Goal: Task Accomplishment & Management: Use online tool/utility

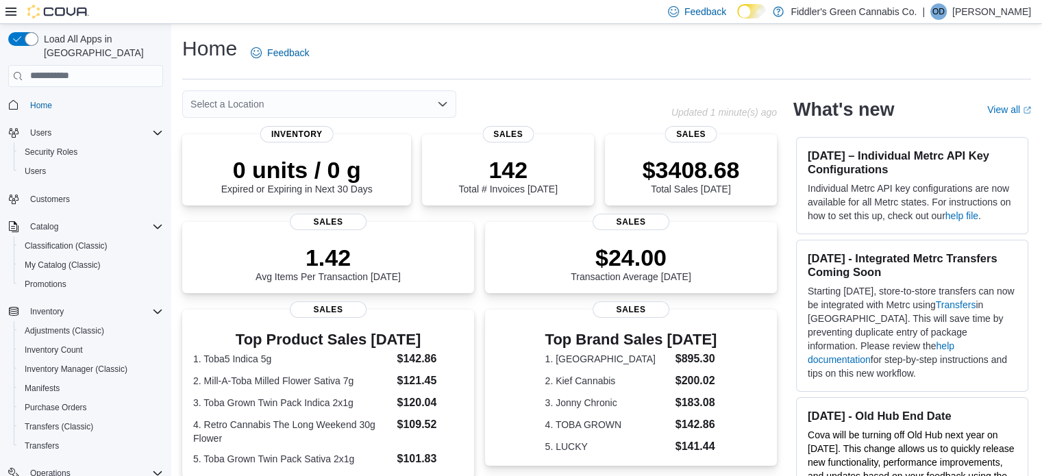
click at [387, 106] on div "Select a Location" at bounding box center [319, 103] width 274 height 27
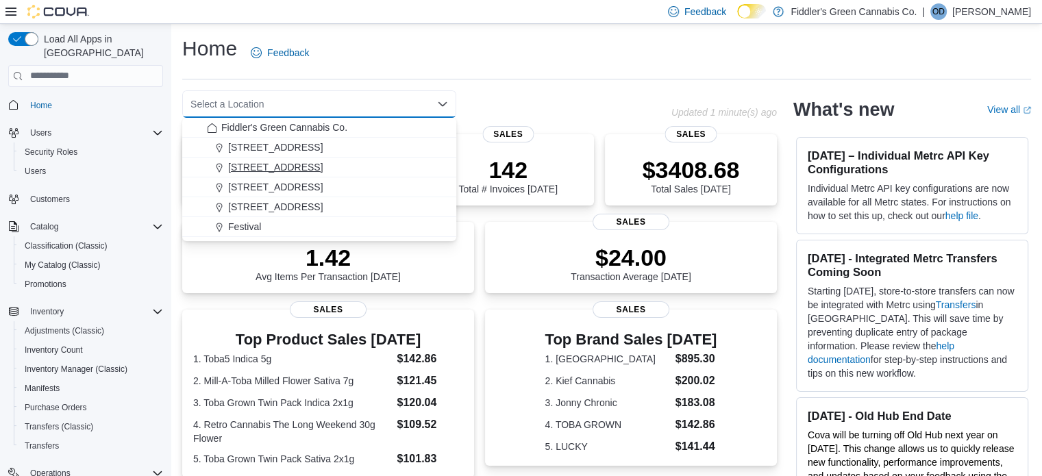
click at [282, 169] on span "[STREET_ADDRESS]" at bounding box center [275, 167] width 95 height 14
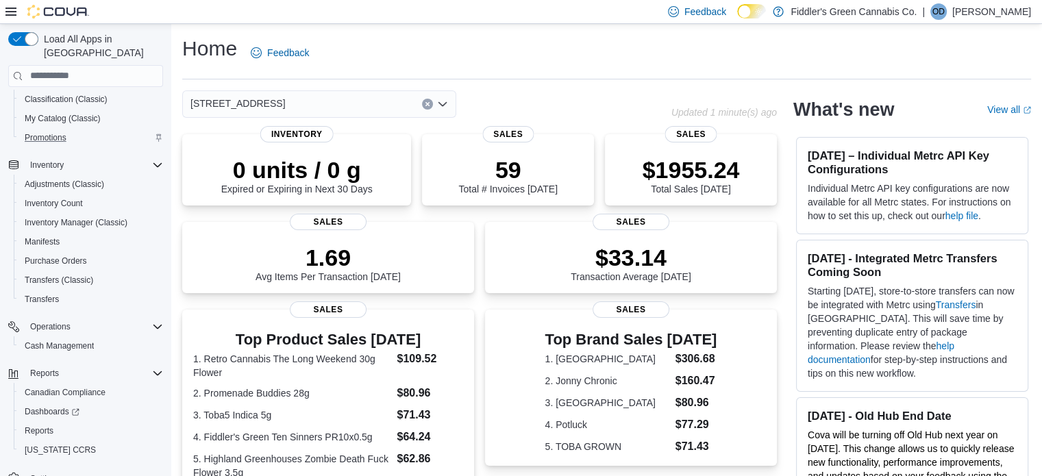
scroll to position [156, 0]
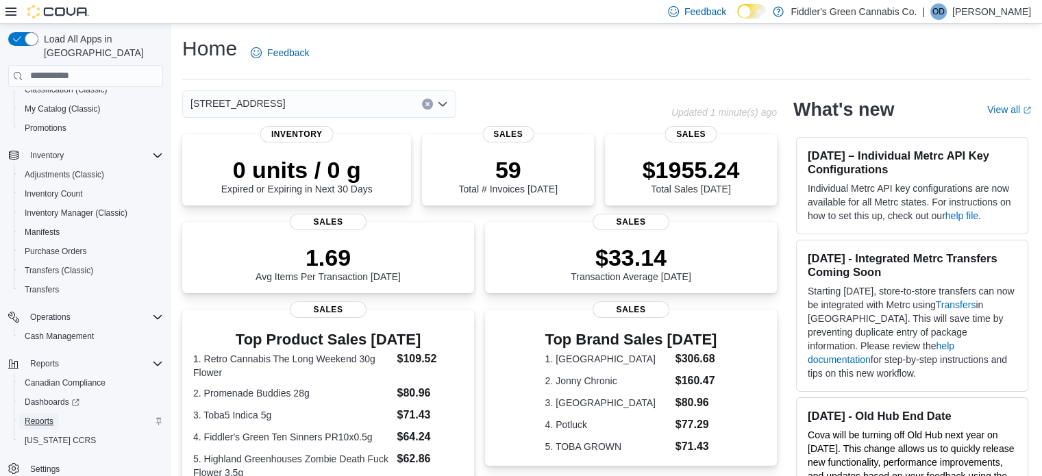
click at [41, 416] on span "Reports" at bounding box center [39, 421] width 29 height 11
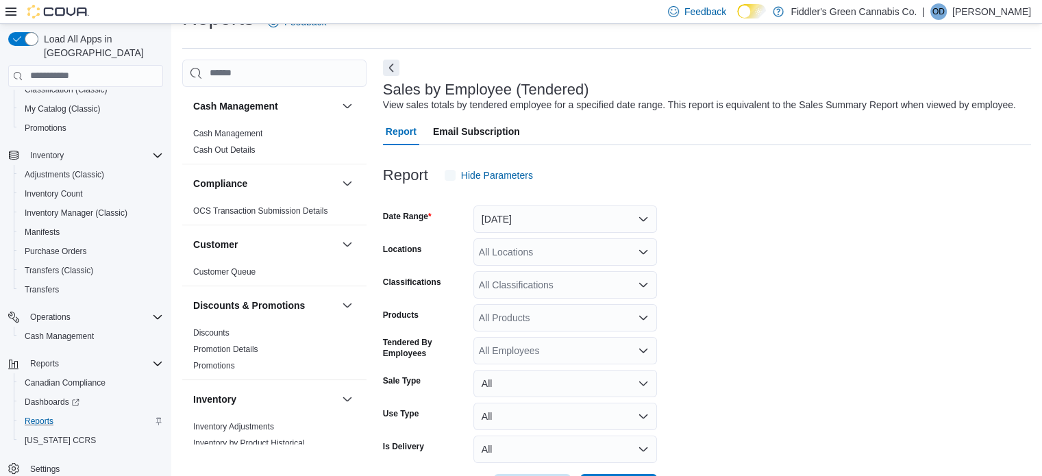
scroll to position [32, 0]
click at [535, 217] on button "[DATE]" at bounding box center [565, 218] width 184 height 27
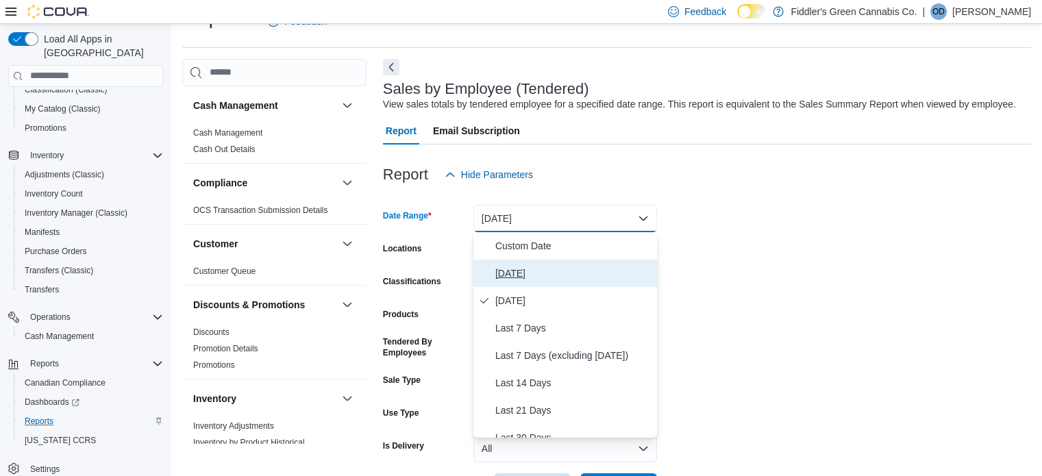
click at [517, 274] on span "[DATE]" at bounding box center [573, 273] width 156 height 16
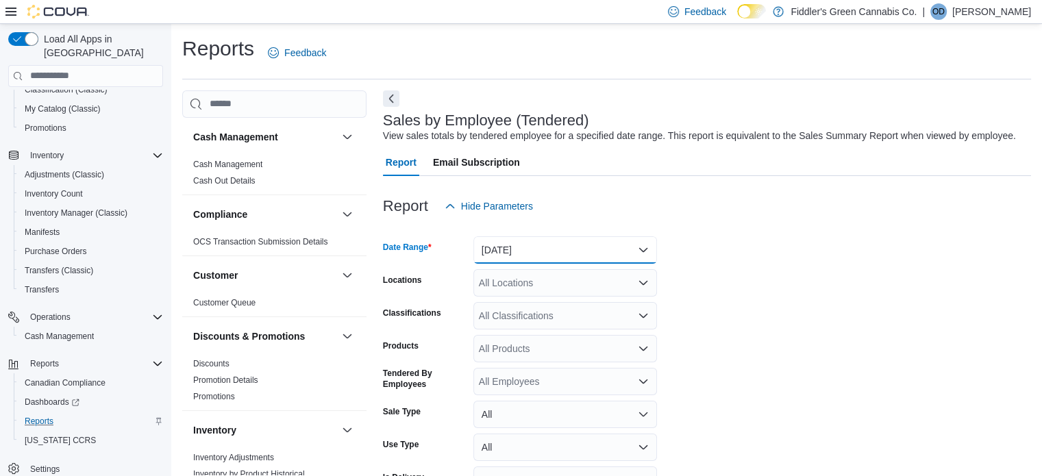
scroll to position [83, 0]
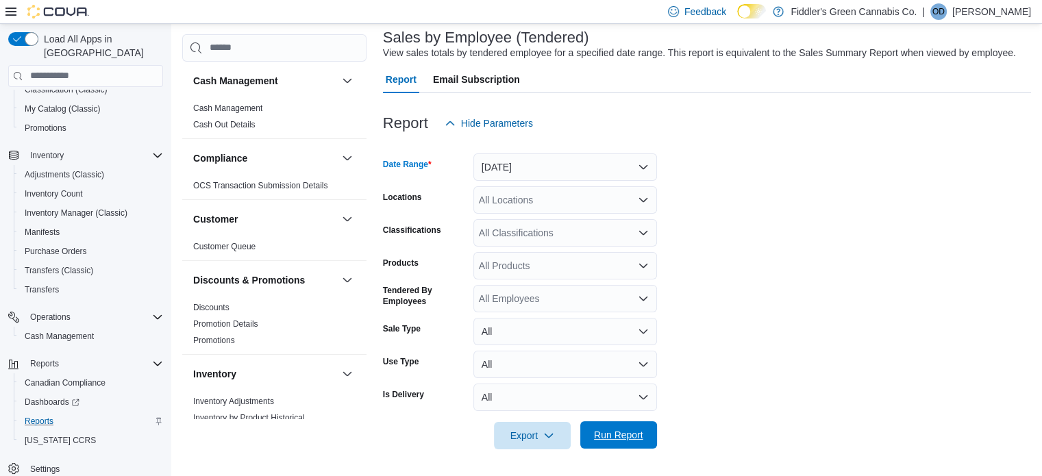
click at [625, 436] on span "Run Report" at bounding box center [618, 435] width 49 height 14
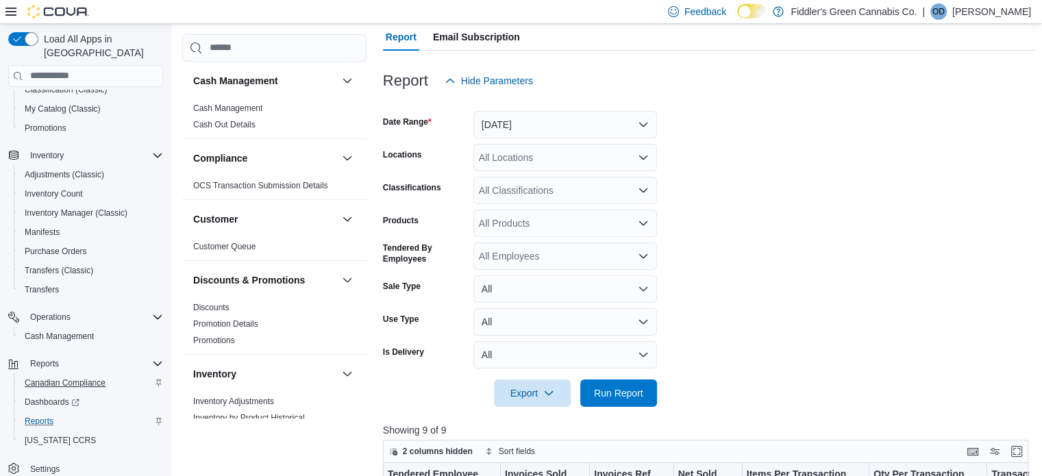
scroll to position [129, 0]
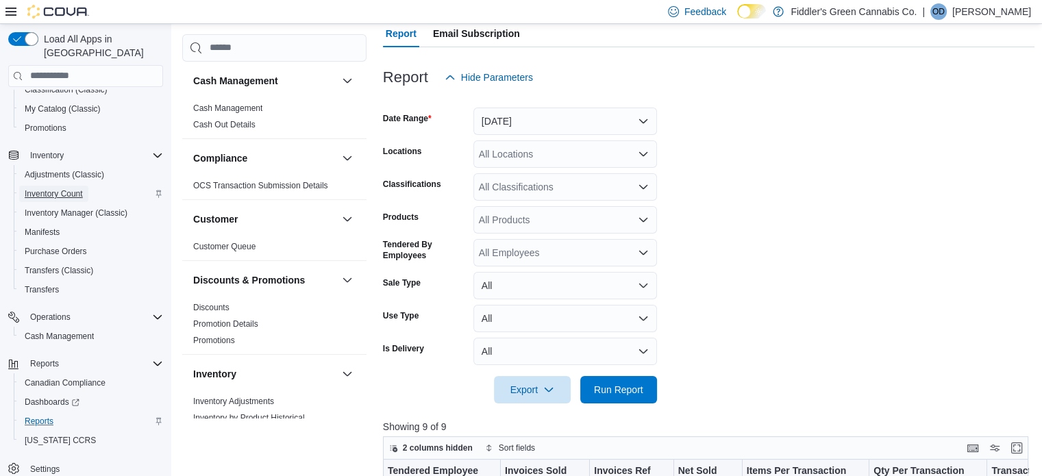
click at [62, 188] on span "Inventory Count" at bounding box center [54, 193] width 58 height 11
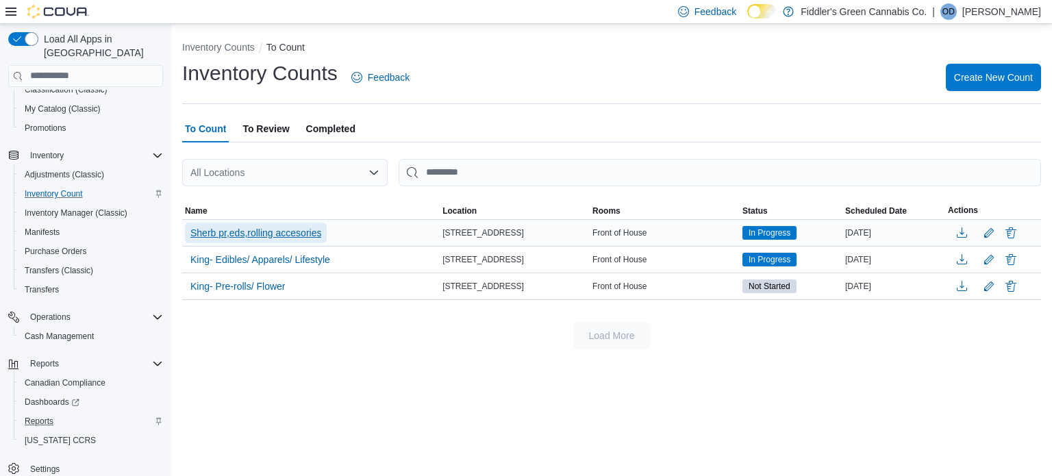
click at [307, 234] on span "Sherb pr,eds,rolling accesories" at bounding box center [255, 233] width 131 height 14
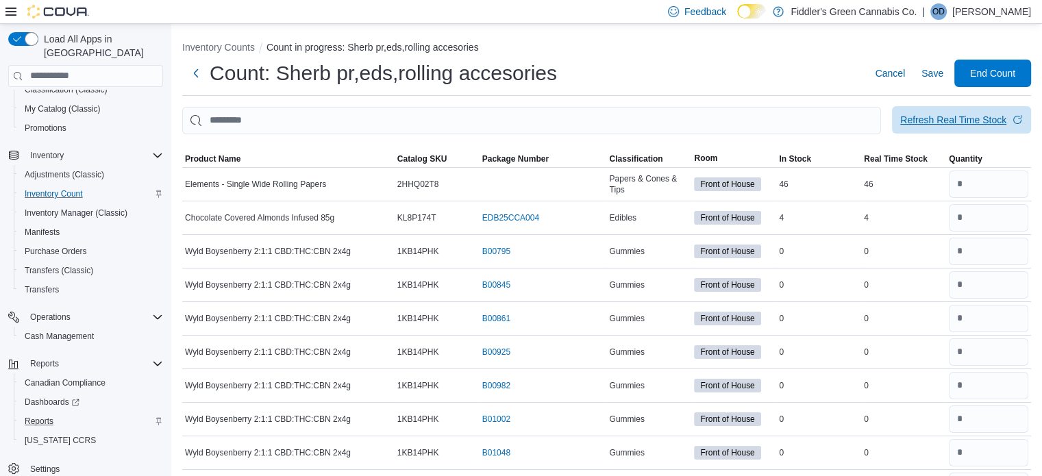
click at [1007, 120] on div "Refresh Real Time Stock" at bounding box center [953, 120] width 106 height 14
click at [1014, 175] on input "number" at bounding box center [988, 184] width 79 height 27
type input "**"
click at [1009, 213] on input "number" at bounding box center [988, 217] width 79 height 27
type input "*"
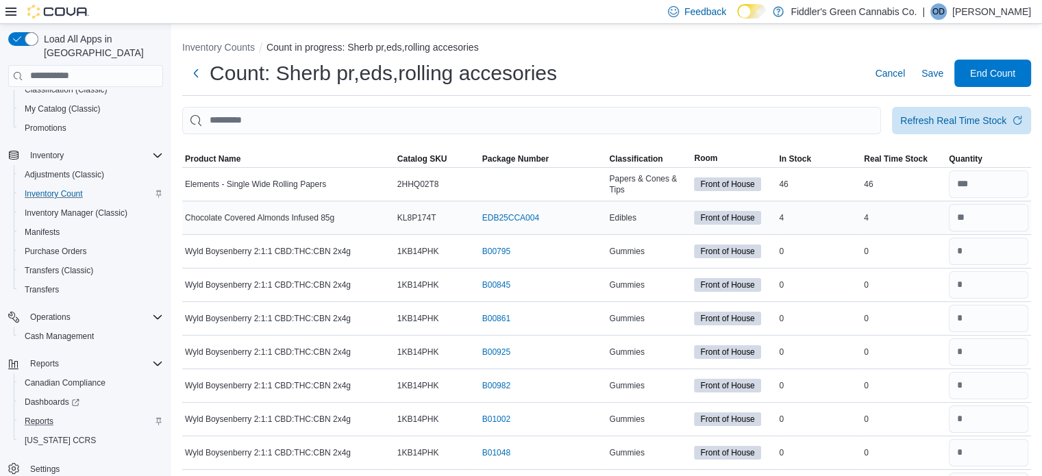
scroll to position [134, 0]
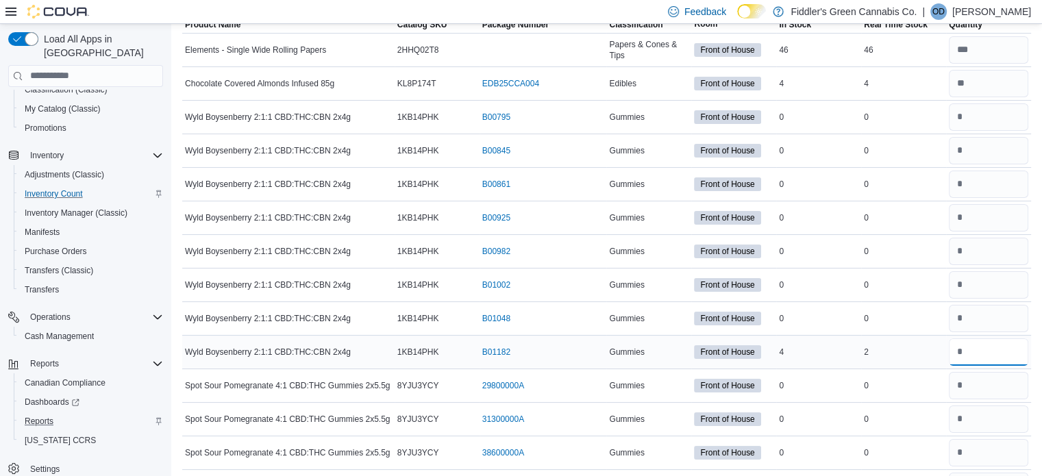
click at [991, 349] on input "number" at bounding box center [988, 351] width 79 height 27
type input "*"
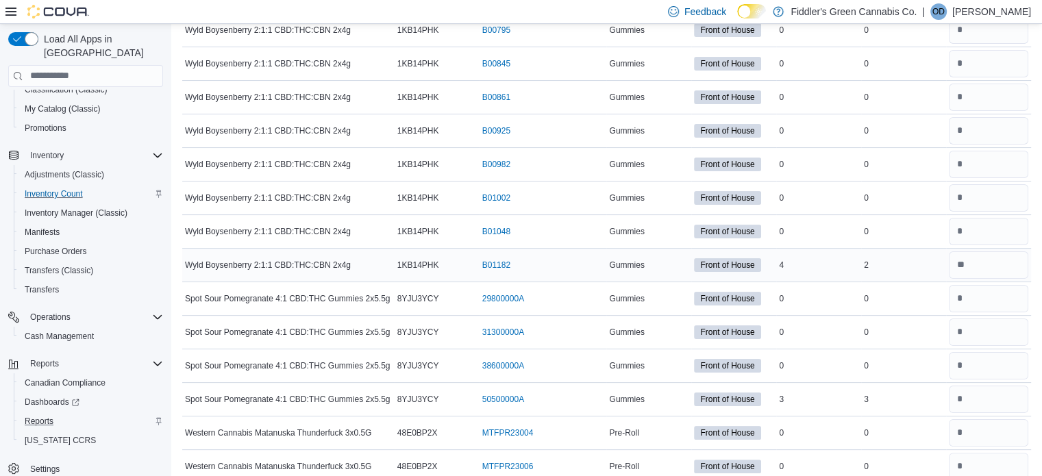
scroll to position [234, 0]
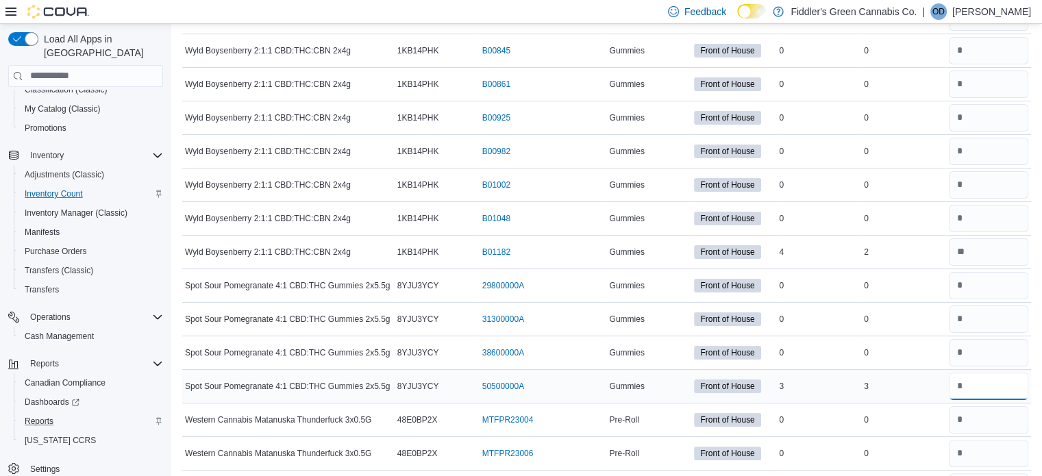
click at [984, 382] on input "number" at bounding box center [988, 386] width 79 height 27
type input "*"
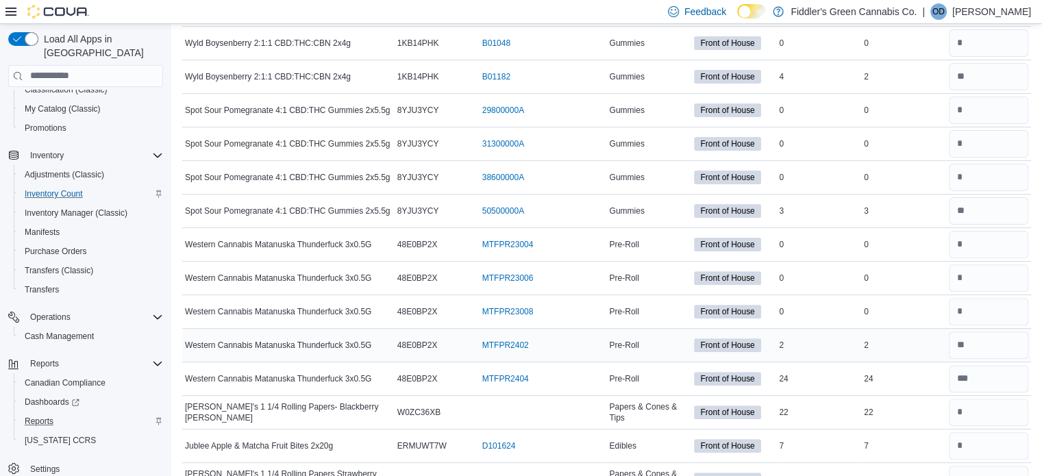
scroll to position [411, 0]
click at [984, 403] on input "number" at bounding box center [988, 410] width 79 height 27
type input "**"
type input "*"
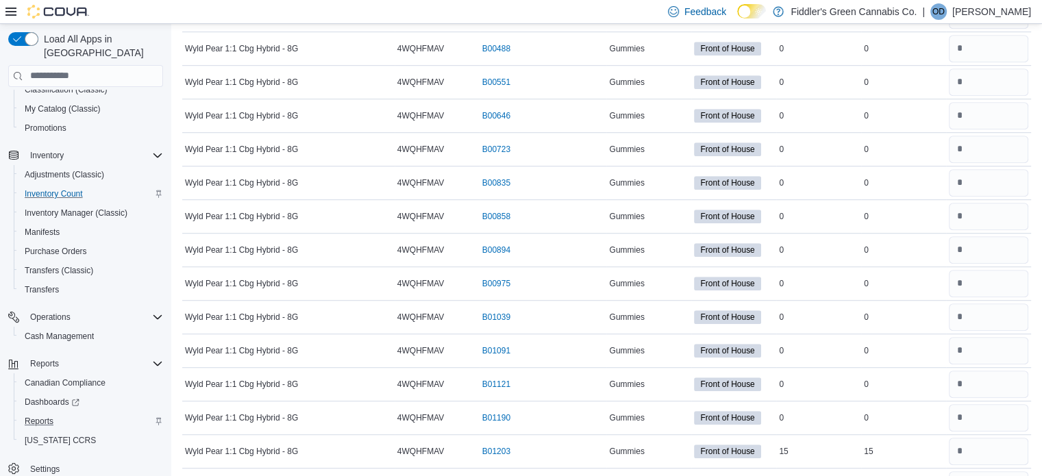
scroll to position [912, 0]
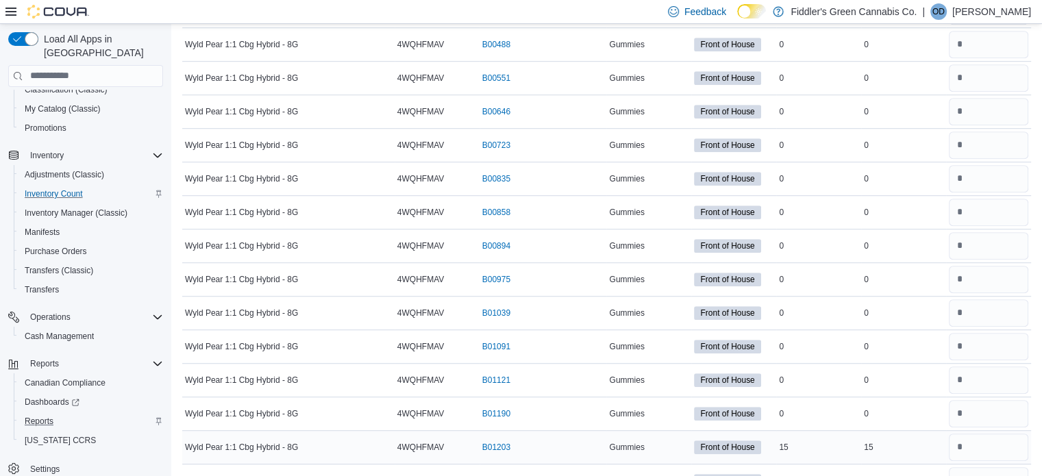
type input "*"
click at [984, 435] on input "number" at bounding box center [988, 447] width 79 height 27
type input "*"
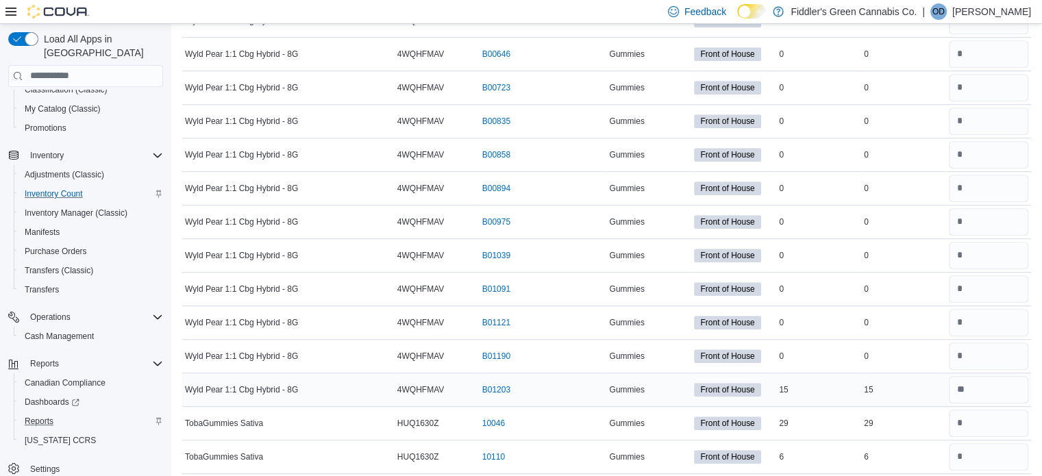
scroll to position [970, 0]
click at [992, 415] on input "number" at bounding box center [988, 422] width 79 height 27
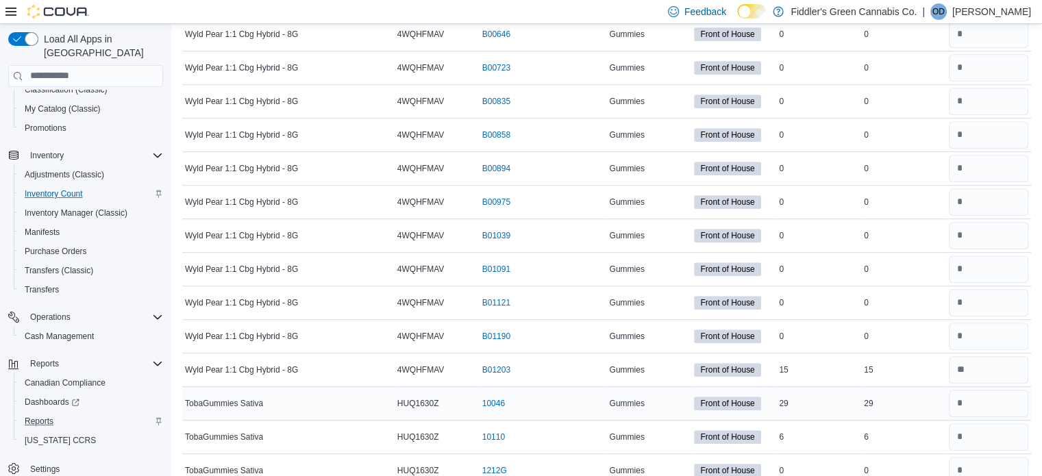
scroll to position [1000, 0]
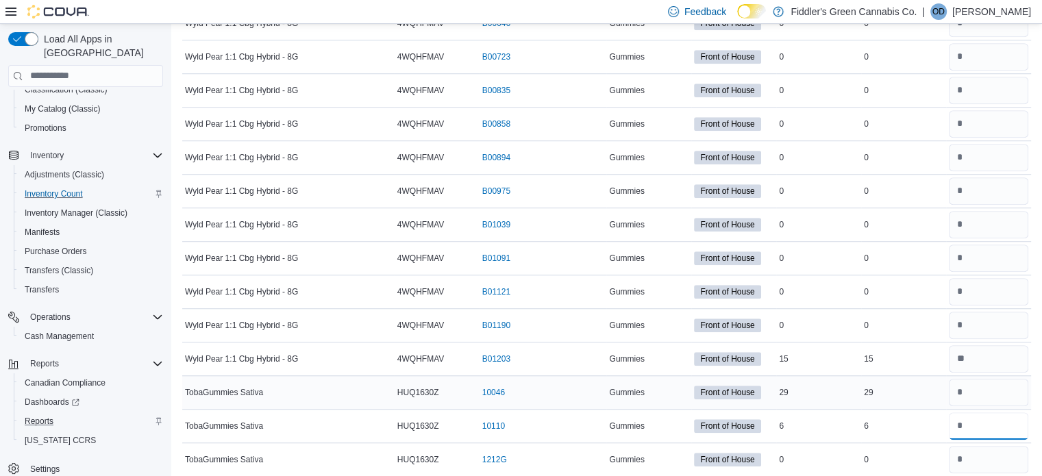
click at [992, 415] on input "number" at bounding box center [988, 425] width 79 height 27
type input "*"
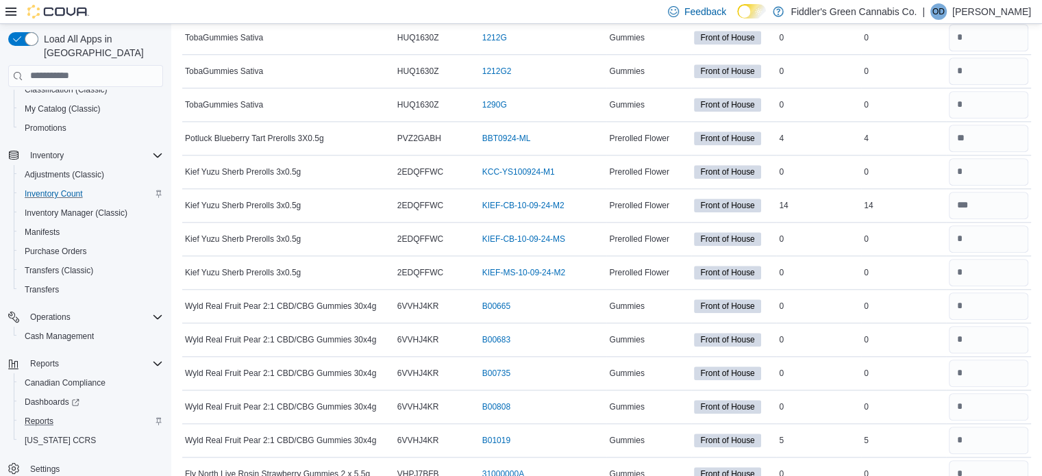
scroll to position [1425, 0]
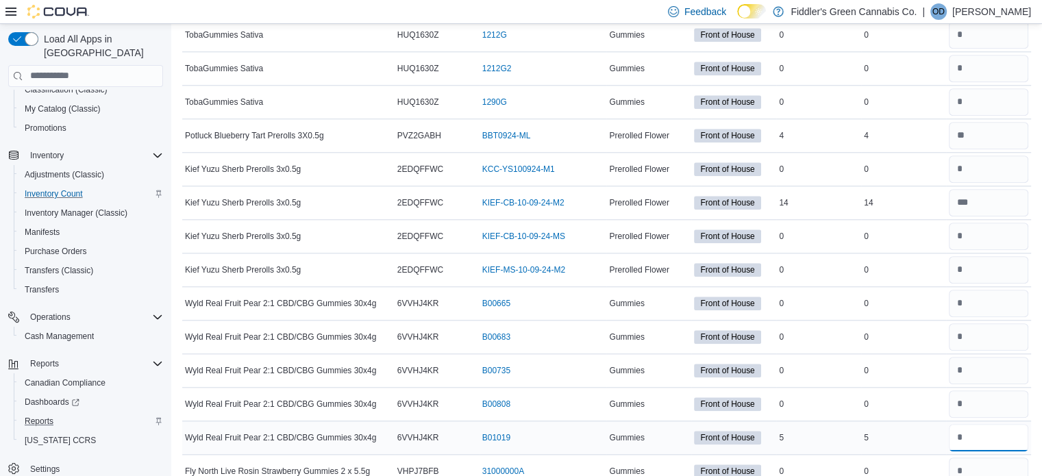
click at [998, 426] on input "number" at bounding box center [988, 437] width 79 height 27
type input "*"
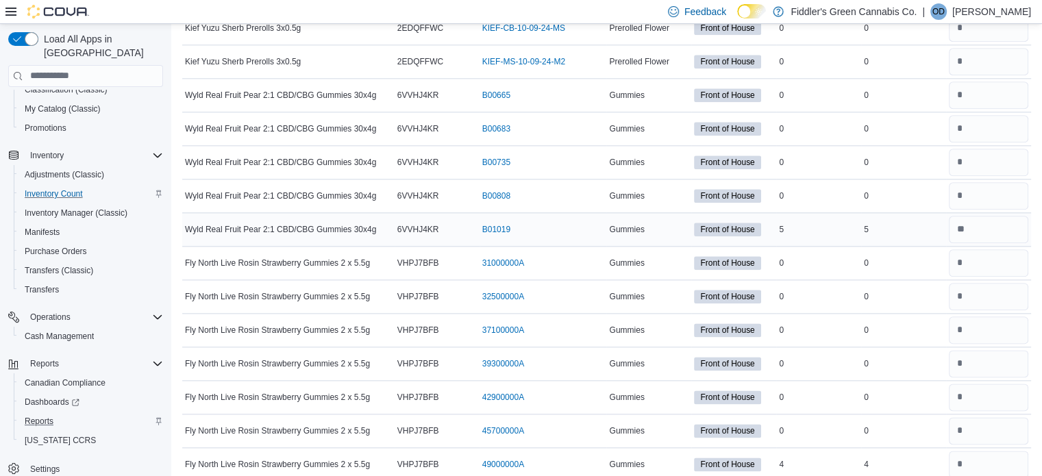
scroll to position [1651, 0]
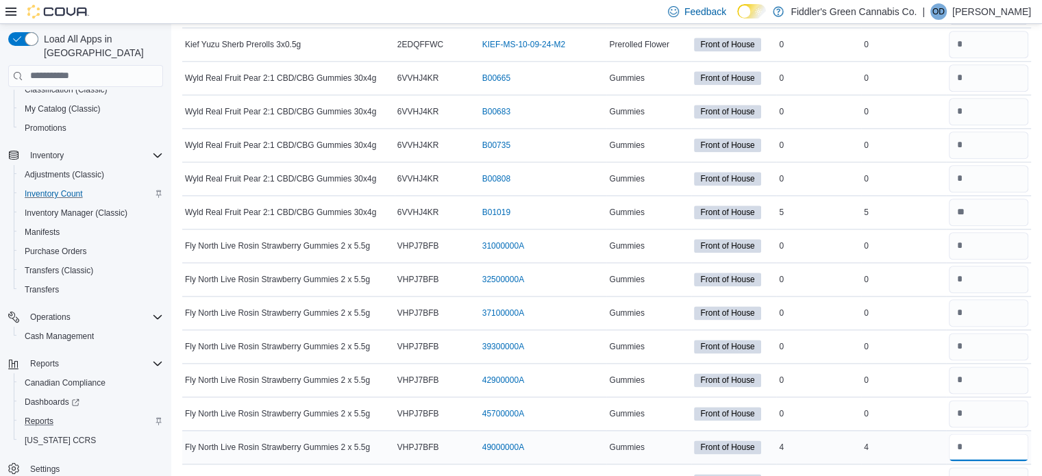
click at [1003, 439] on input "number" at bounding box center [988, 447] width 79 height 27
type input "*"
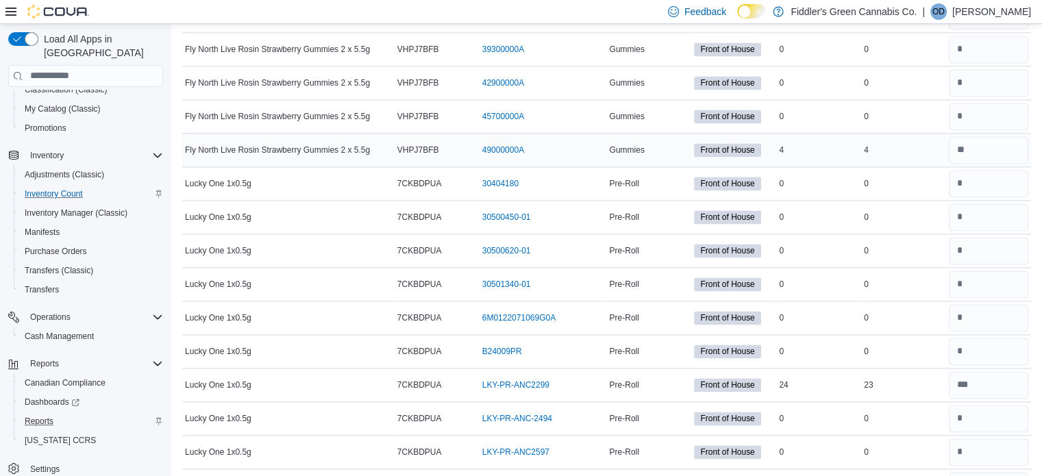
scroll to position [1949, 0]
click at [1010, 374] on input "number" at bounding box center [988, 384] width 79 height 27
type input "**"
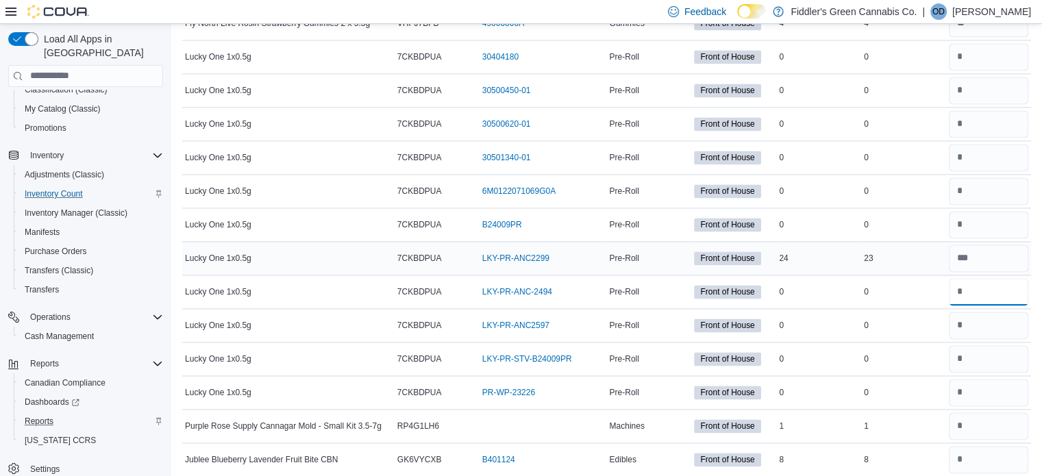
scroll to position [2075, 0]
click at [995, 413] on input "number" at bounding box center [988, 425] width 79 height 27
type input "*"
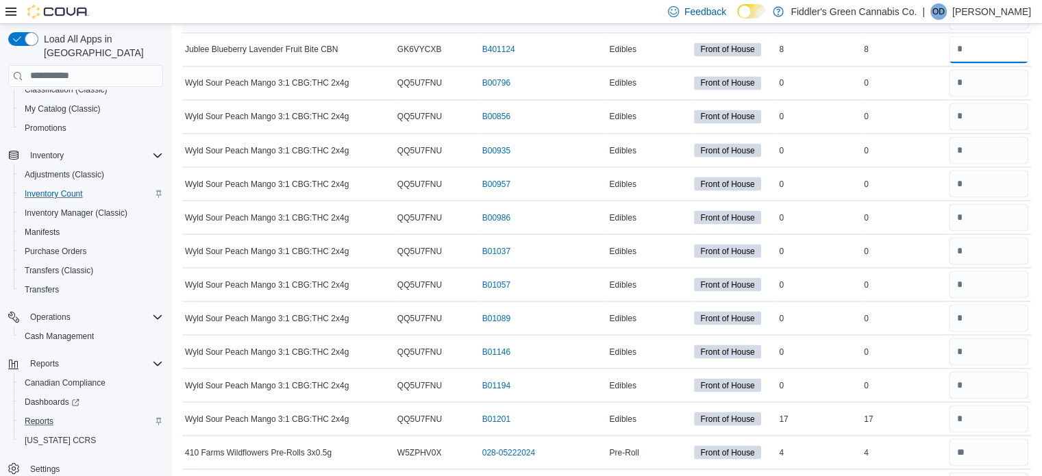
scroll to position [2486, 0]
type input "*"
click at [994, 408] on input "number" at bounding box center [988, 417] width 79 height 27
type input "**"
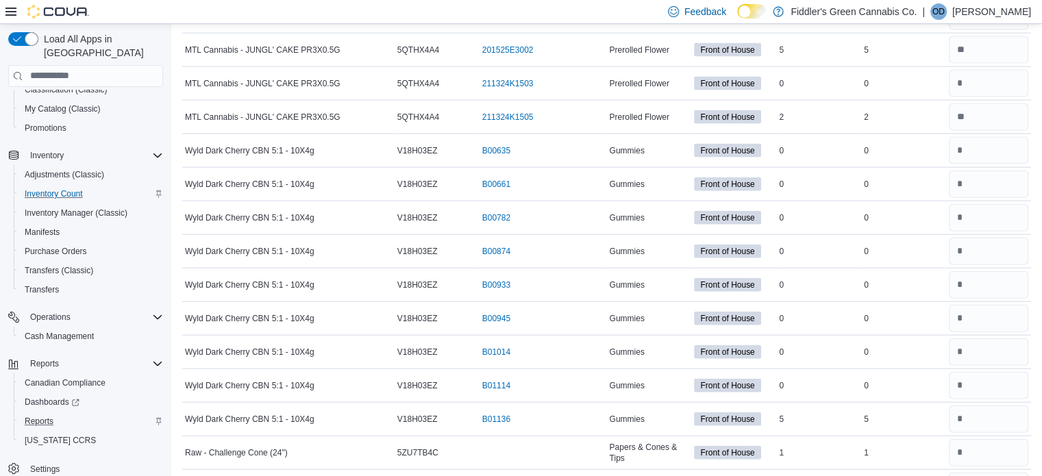
scroll to position [3092, 0]
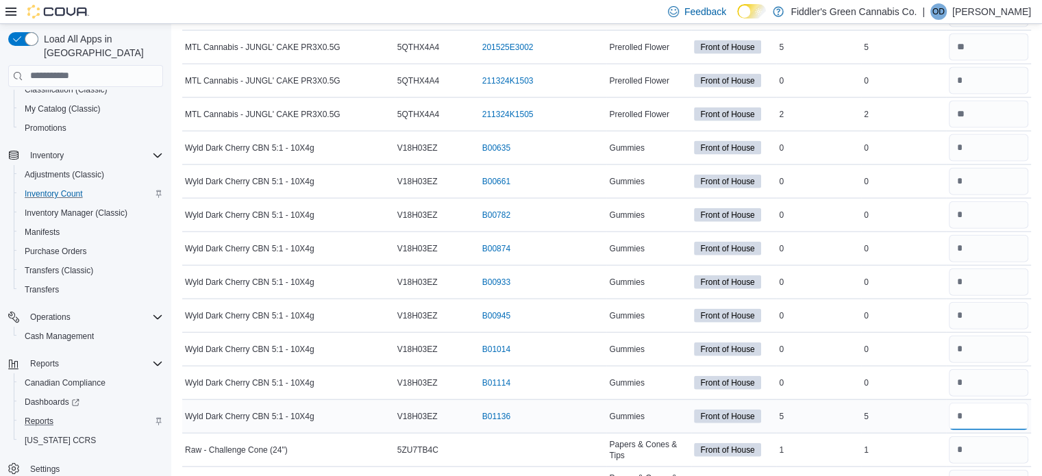
click at [994, 404] on input "number" at bounding box center [988, 416] width 79 height 27
type input "*"
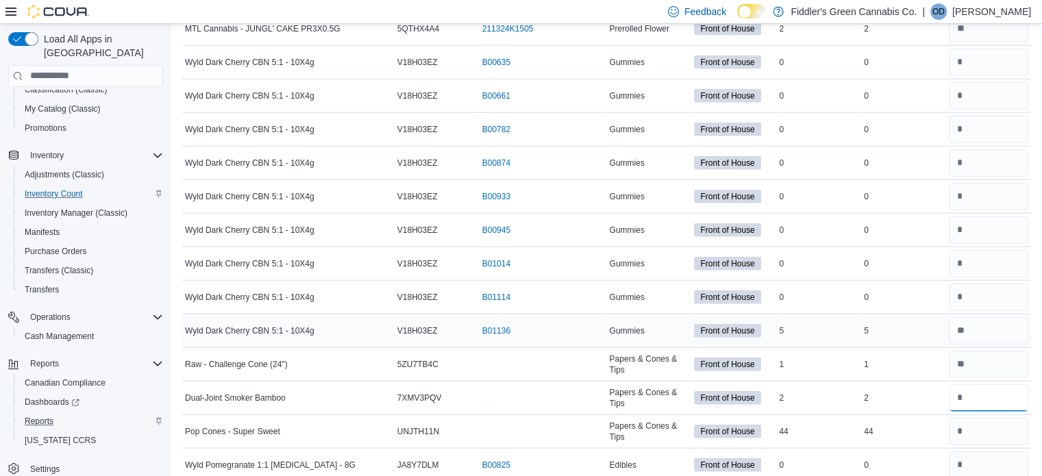
scroll to position [3178, 0]
type input "*"
click at [994, 417] on input "number" at bounding box center [988, 430] width 79 height 27
type input "**"
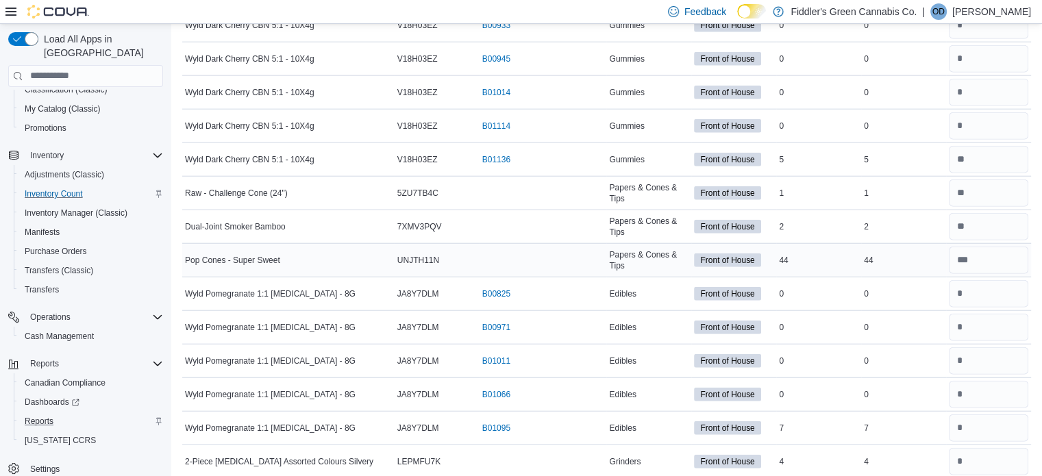
scroll to position [3361, 0]
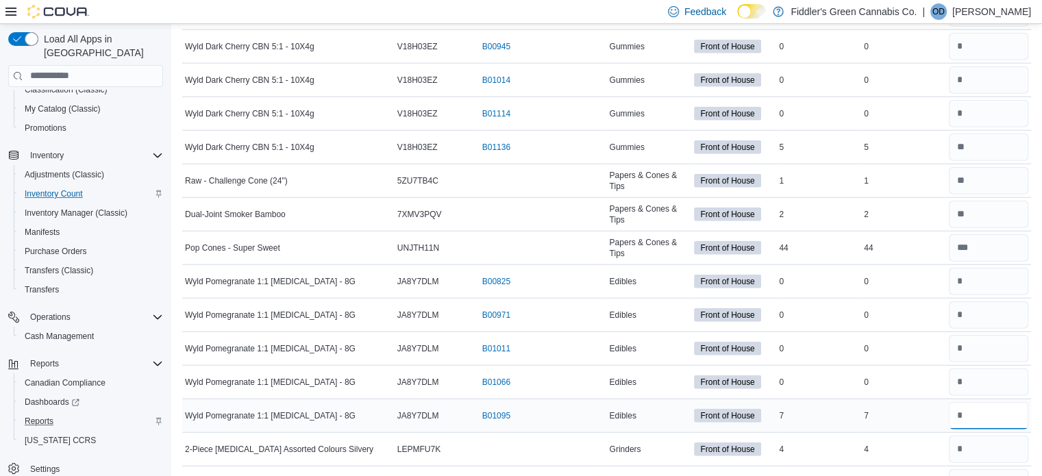
click at [995, 404] on input "number" at bounding box center [988, 415] width 79 height 27
type input "*"
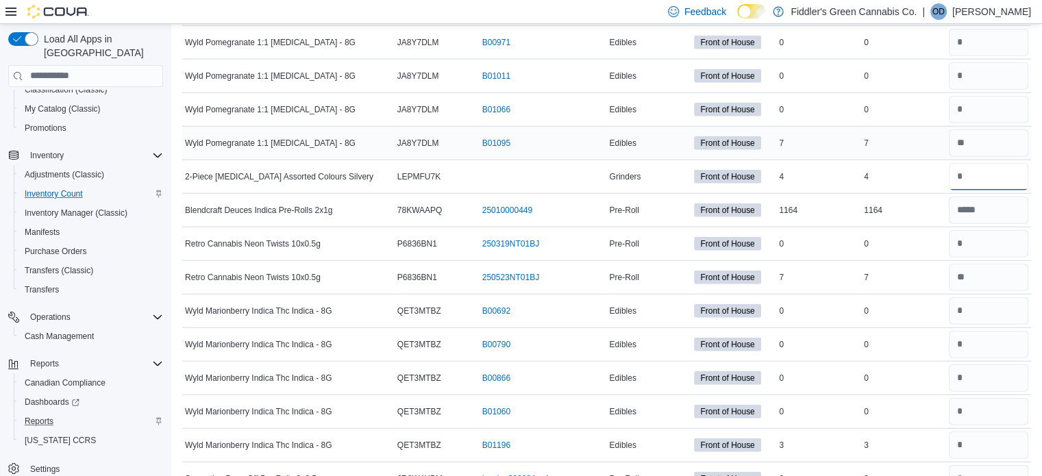
scroll to position [3634, 0]
type input "*"
click at [996, 431] on input "number" at bounding box center [988, 444] width 79 height 27
type input "*"
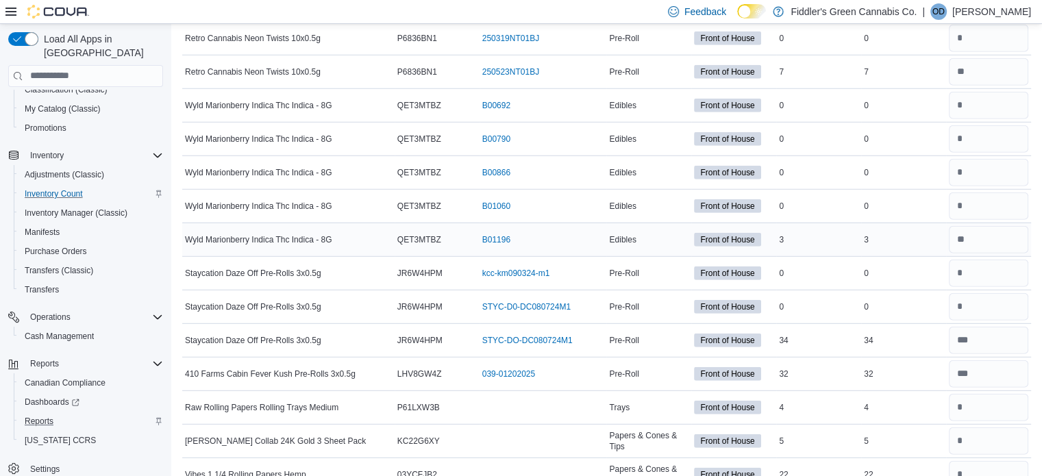
scroll to position [3843, 0]
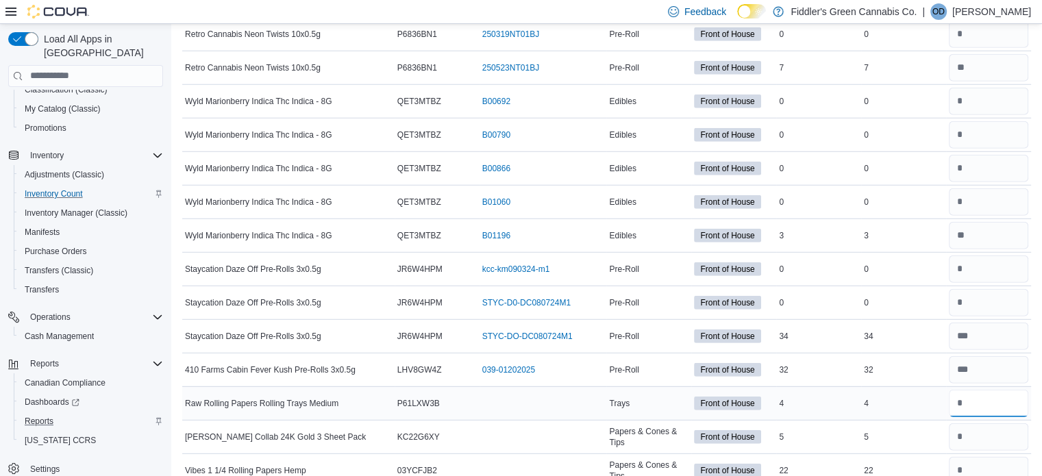
click at [989, 391] on input "number" at bounding box center [988, 403] width 79 height 27
type input "*"
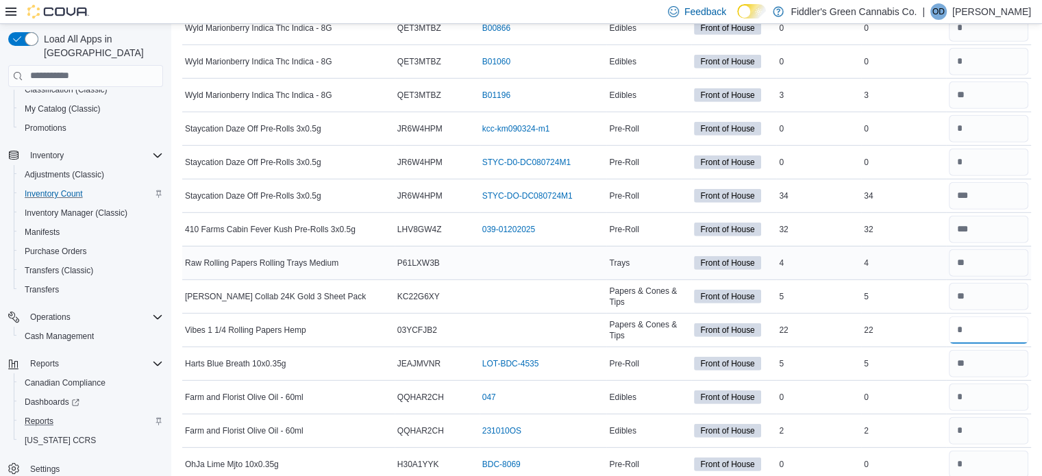
scroll to position [4004, 0]
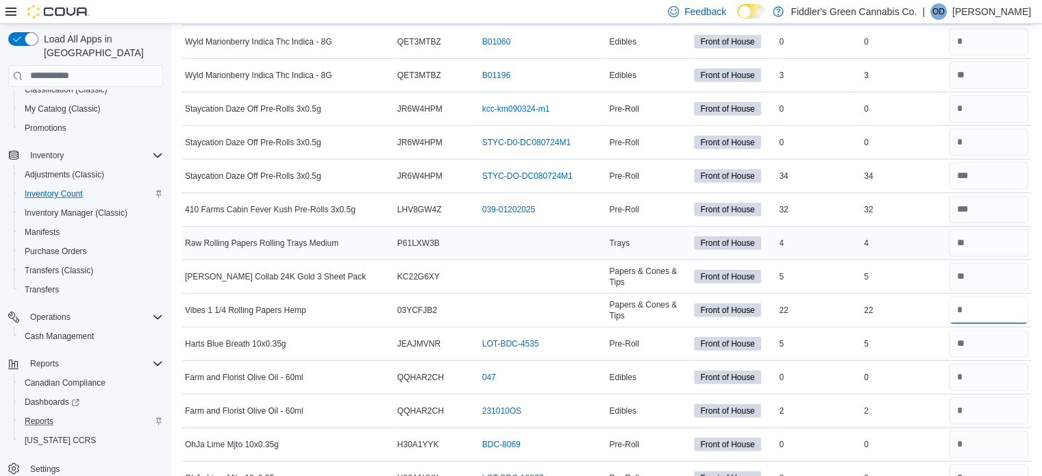
type input "**"
click at [989, 397] on input "number" at bounding box center [988, 410] width 79 height 27
type input "*"
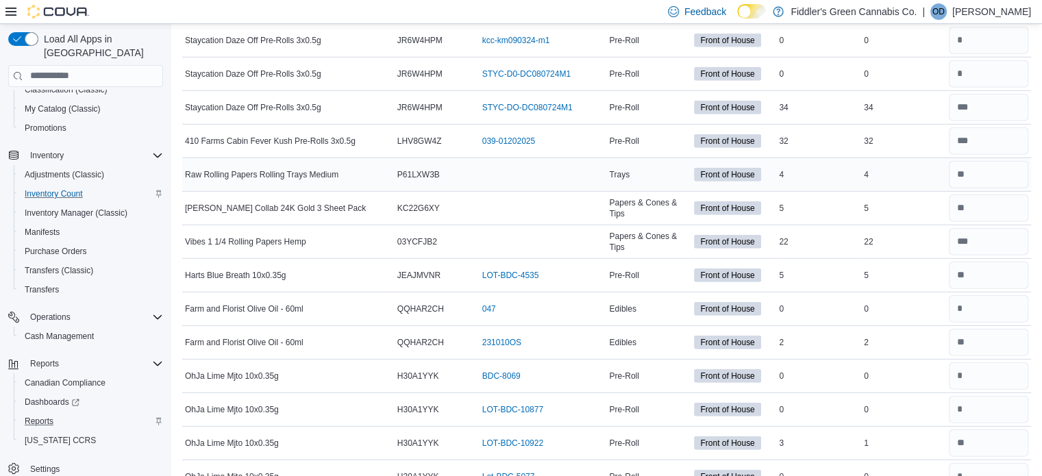
scroll to position [4073, 0]
click at [992, 430] on input "number" at bounding box center [988, 442] width 79 height 27
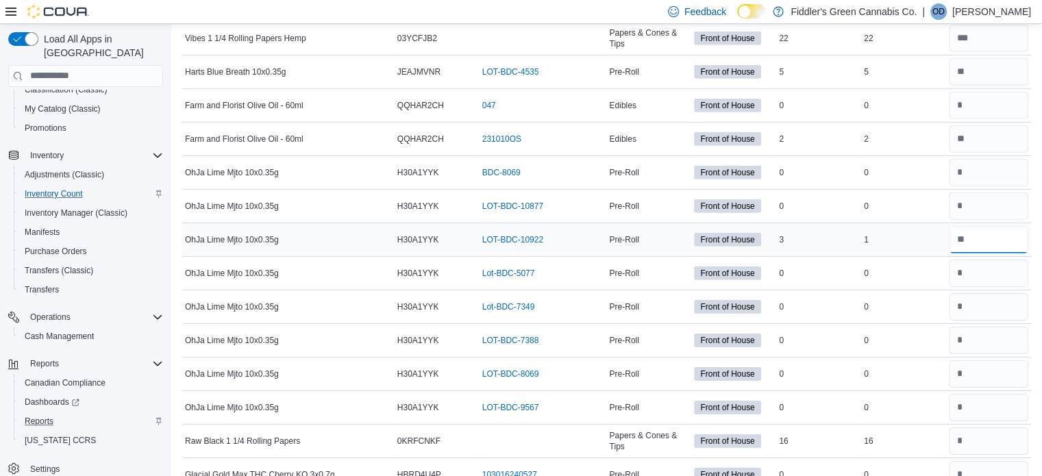
scroll to position [4278, 0]
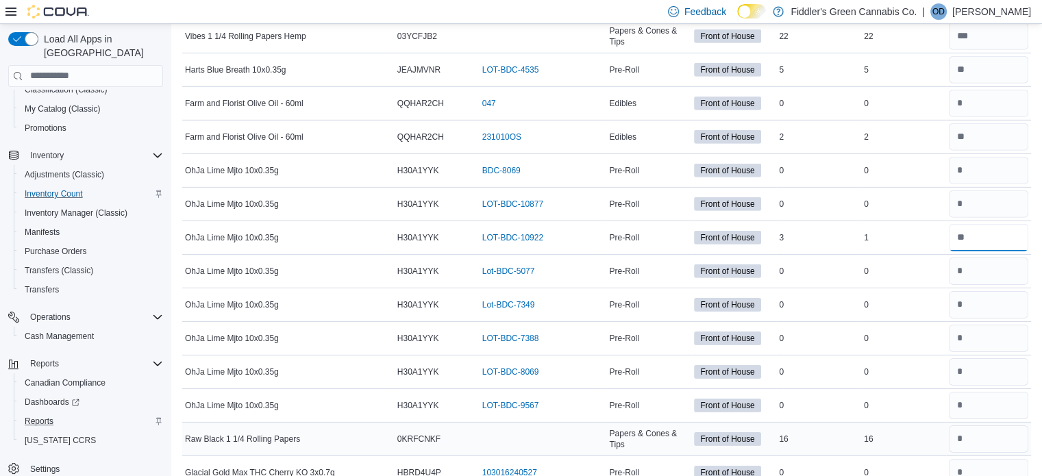
type input "*"
click at [992, 426] on input "number" at bounding box center [988, 439] width 79 height 27
type input "**"
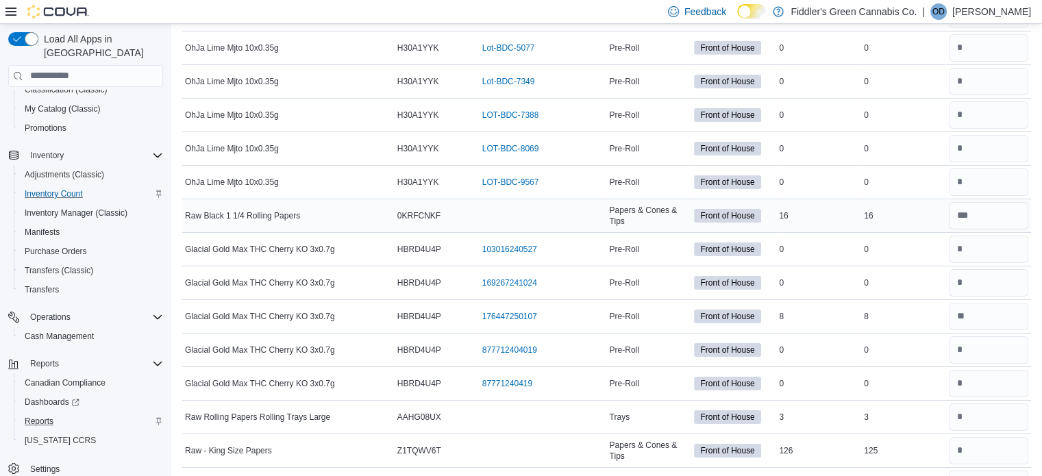
scroll to position [4506, 0]
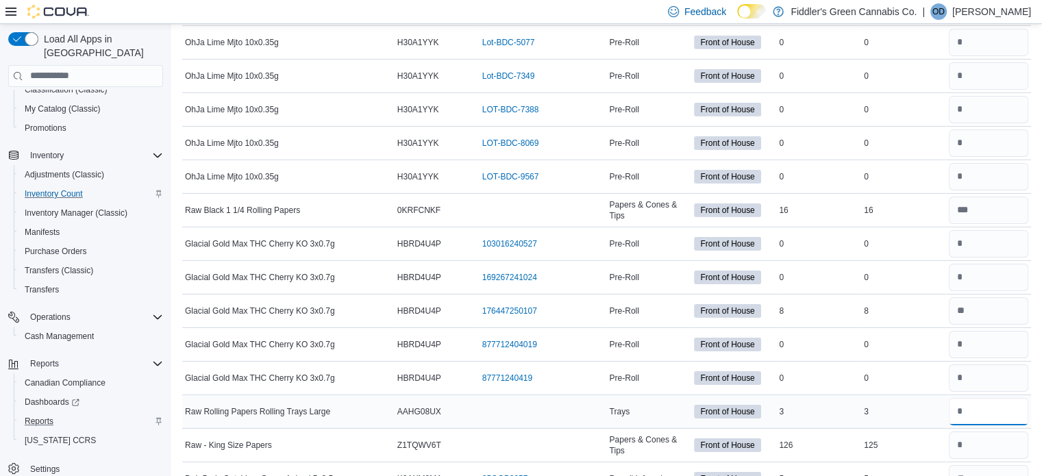
click at [995, 398] on input "number" at bounding box center [988, 411] width 79 height 27
type input "*"
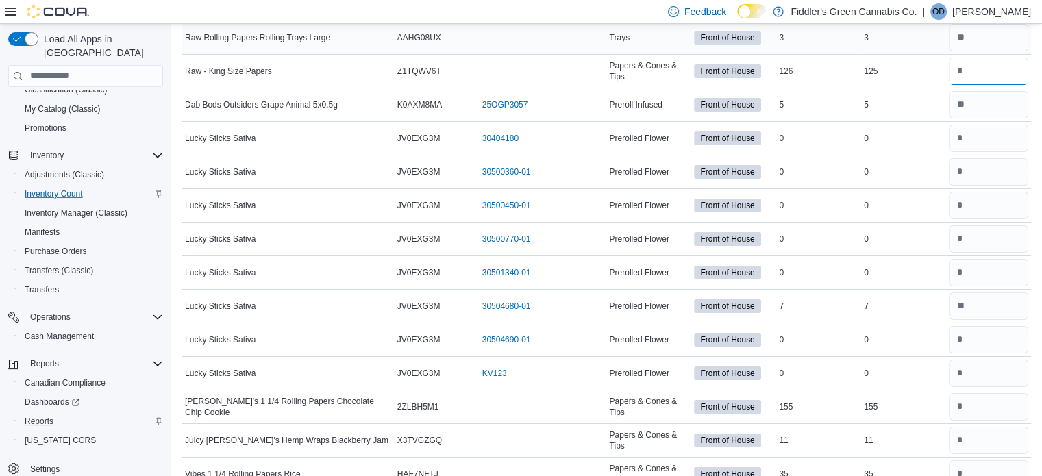
scroll to position [4881, 0]
type input "**"
click at [994, 393] on input "number" at bounding box center [988, 406] width 79 height 27
type input "**"
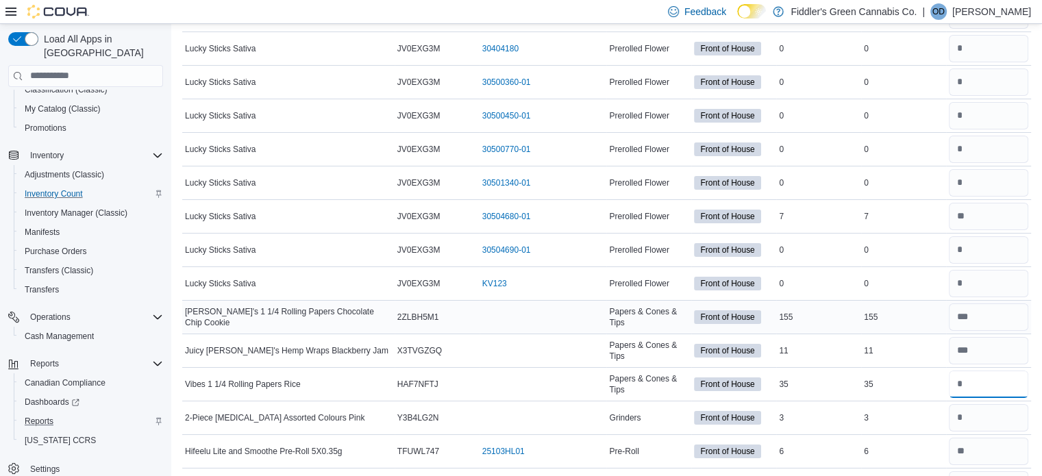
scroll to position [4972, 0]
type input "**"
click at [994, 403] on input "number" at bounding box center [988, 416] width 79 height 27
type input "*"
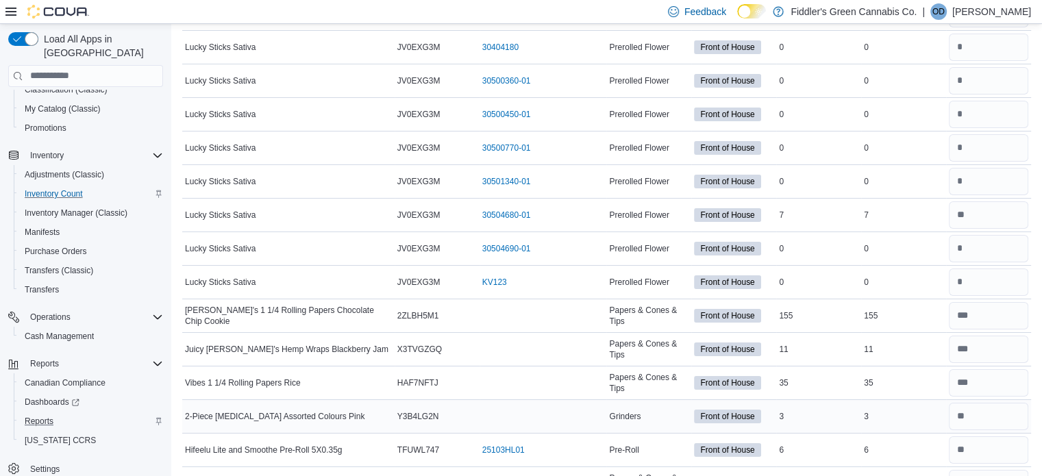
scroll to position [5229, 0]
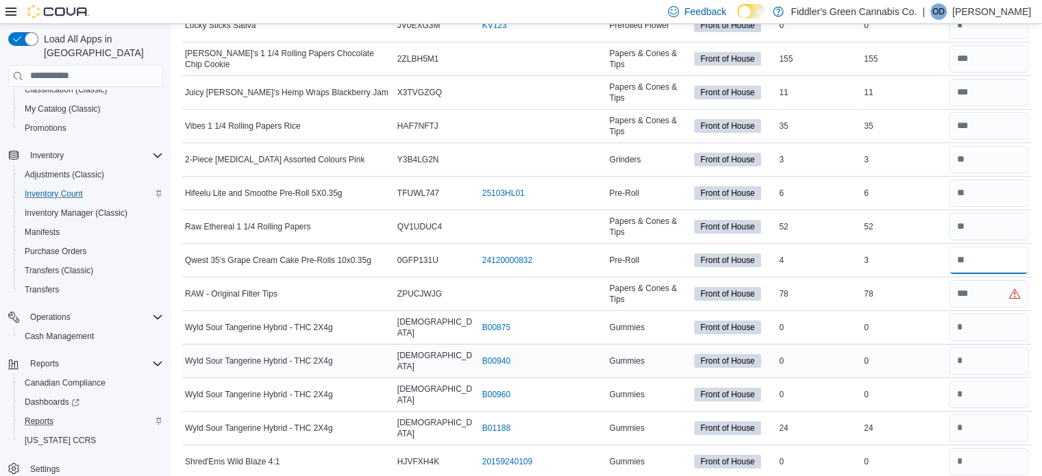
type input "*"
type input "**"
click at [973, 415] on input "number" at bounding box center [988, 428] width 79 height 27
type input "*"
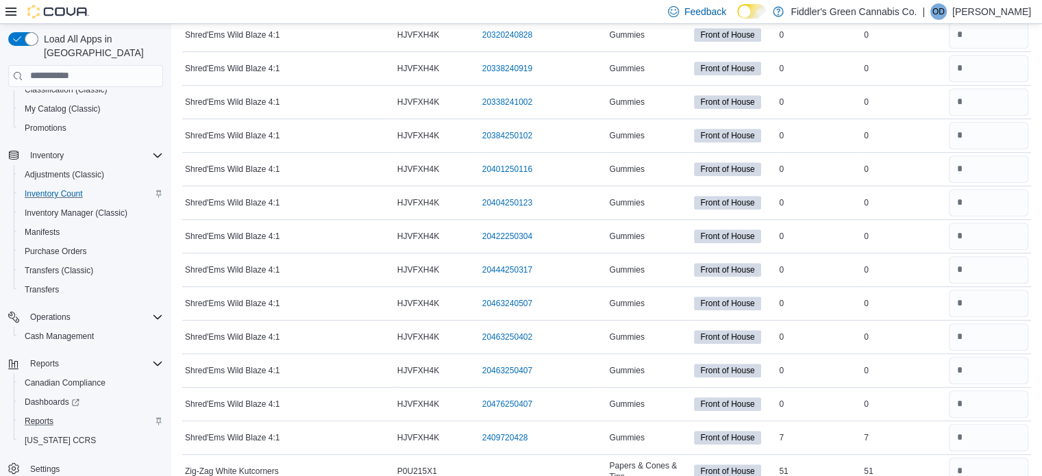
scroll to position [5991, 0]
click at [975, 424] on input "number" at bounding box center [988, 437] width 79 height 27
type input "*"
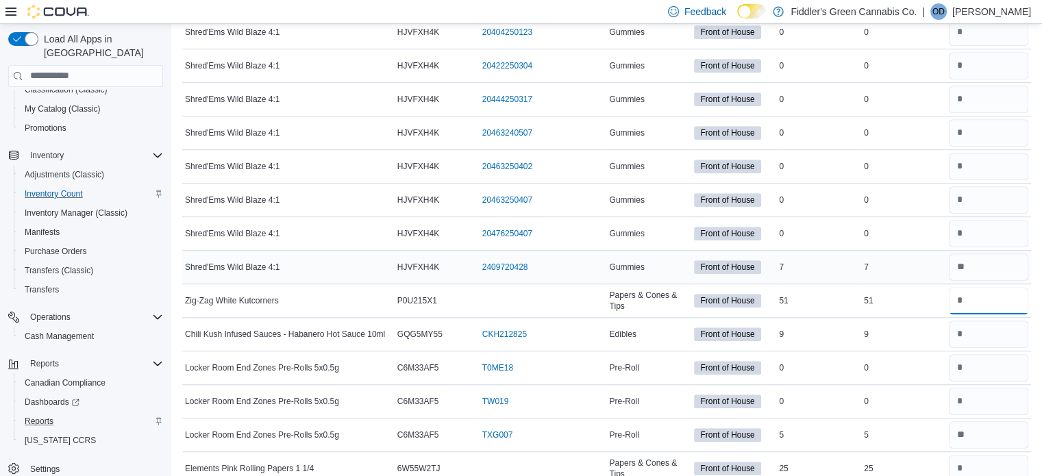
scroll to position [6169, 0]
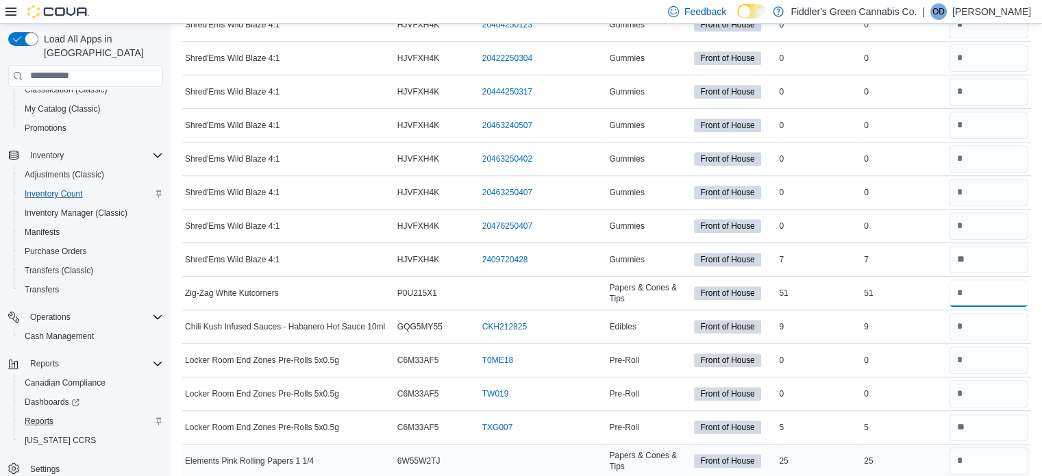
type input "**"
click at [985, 447] on input "number" at bounding box center [988, 460] width 79 height 27
type input "**"
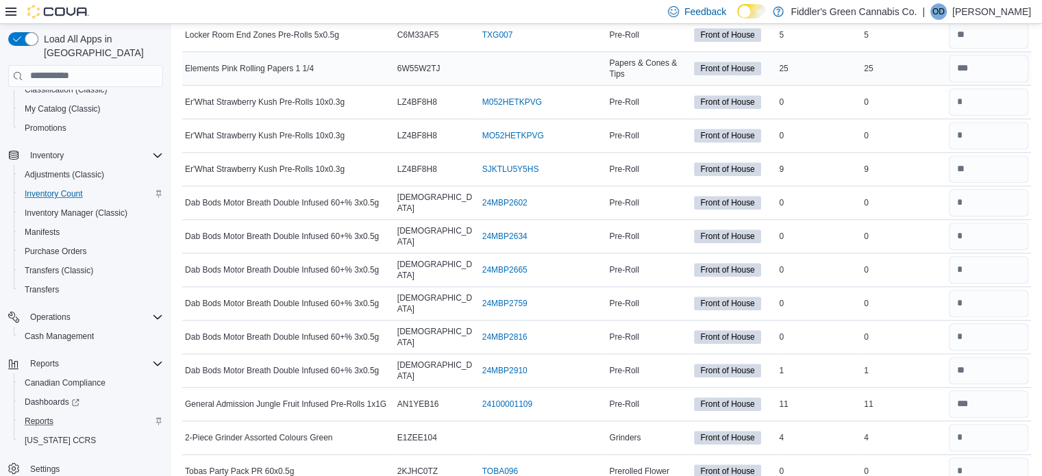
scroll to position [6564, 0]
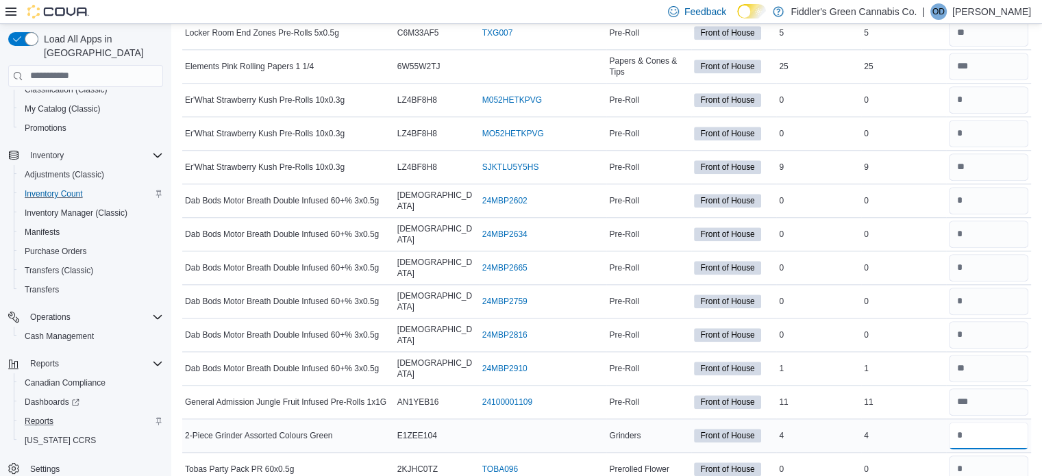
click at [988, 422] on input "number" at bounding box center [988, 435] width 79 height 27
type input "*"
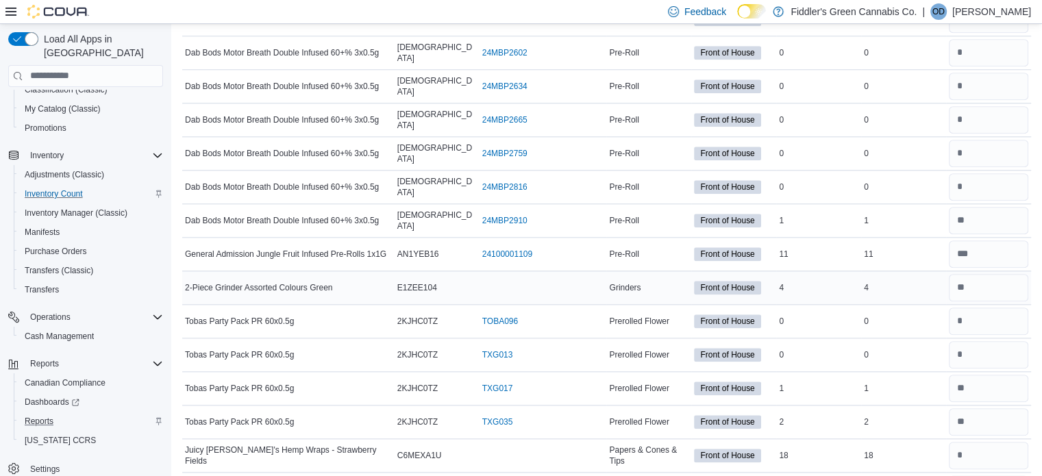
scroll to position [6713, 0]
click at [989, 441] on input "number" at bounding box center [988, 454] width 79 height 27
type input "**"
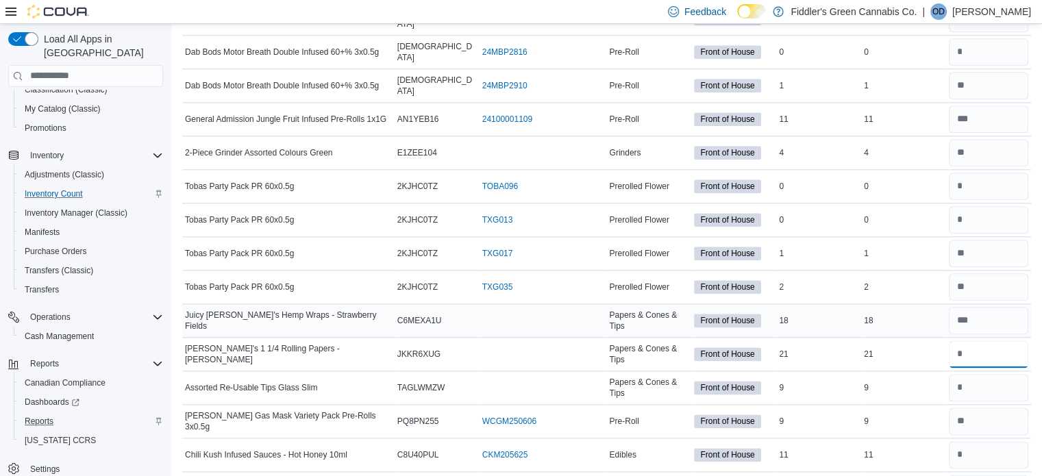
scroll to position [6848, 0]
type input "**"
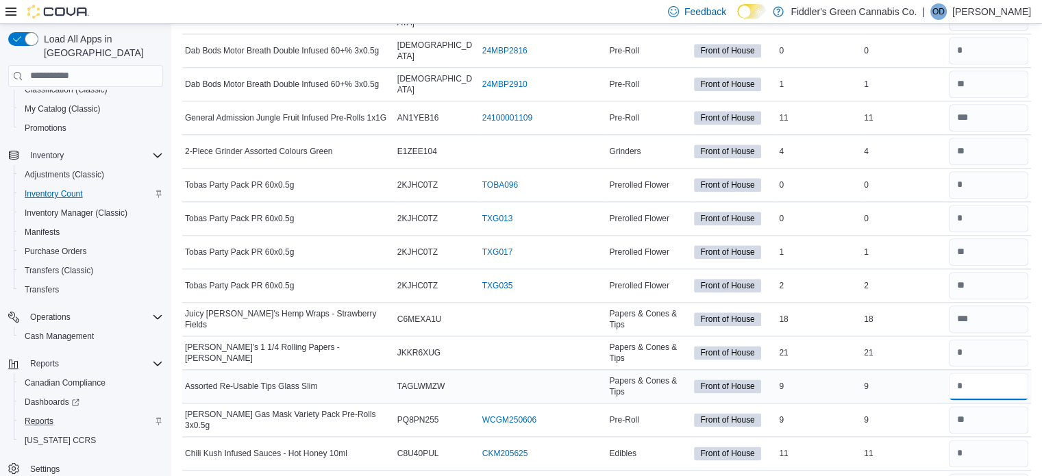
click at [989, 373] on input "number" at bounding box center [988, 386] width 79 height 27
type input "*"
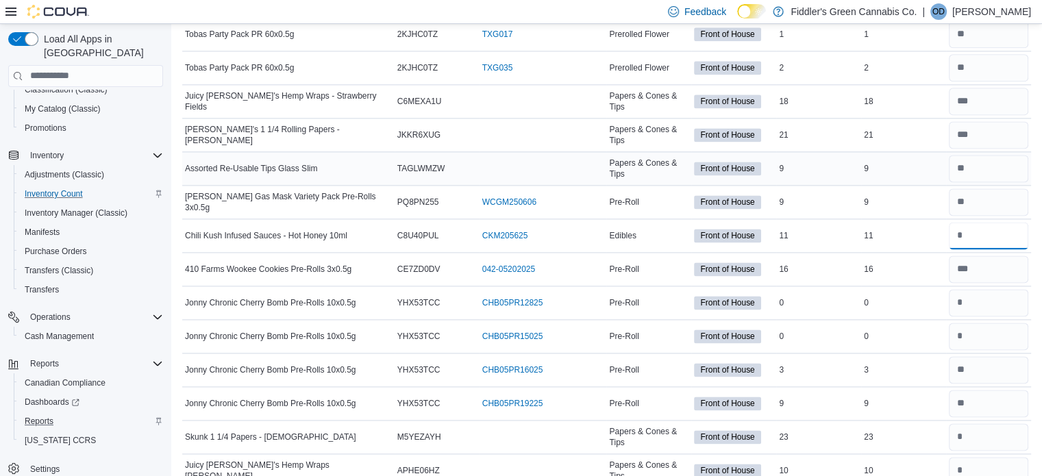
scroll to position [7068, 0]
type input "**"
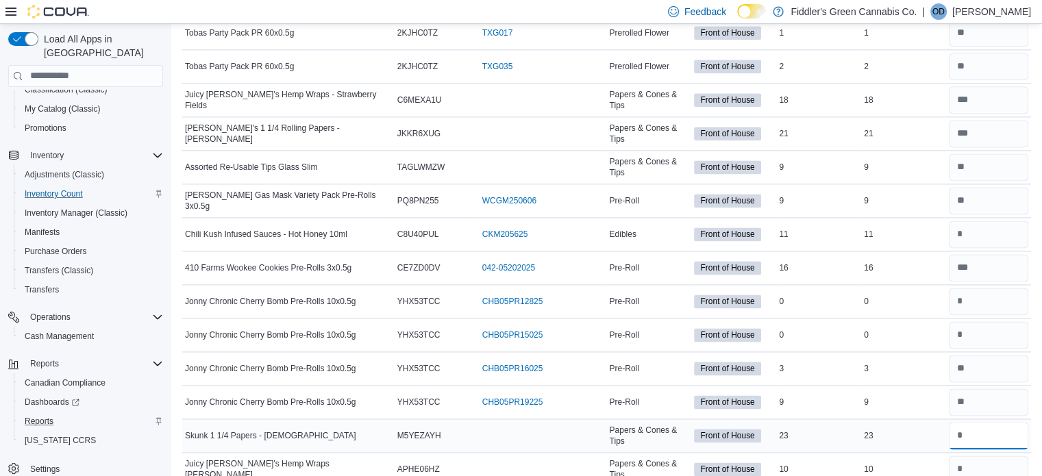
click at [991, 422] on input "number" at bounding box center [988, 435] width 79 height 27
type input "**"
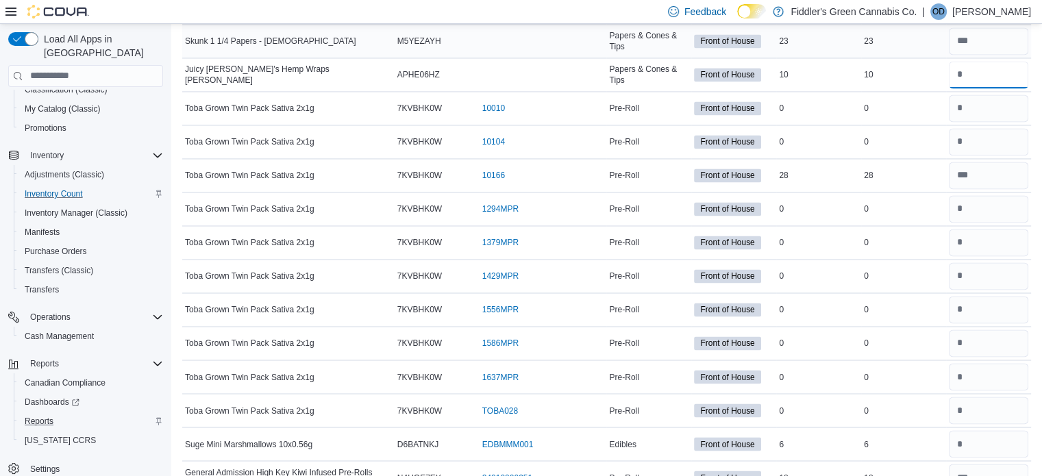
scroll to position [7474, 0]
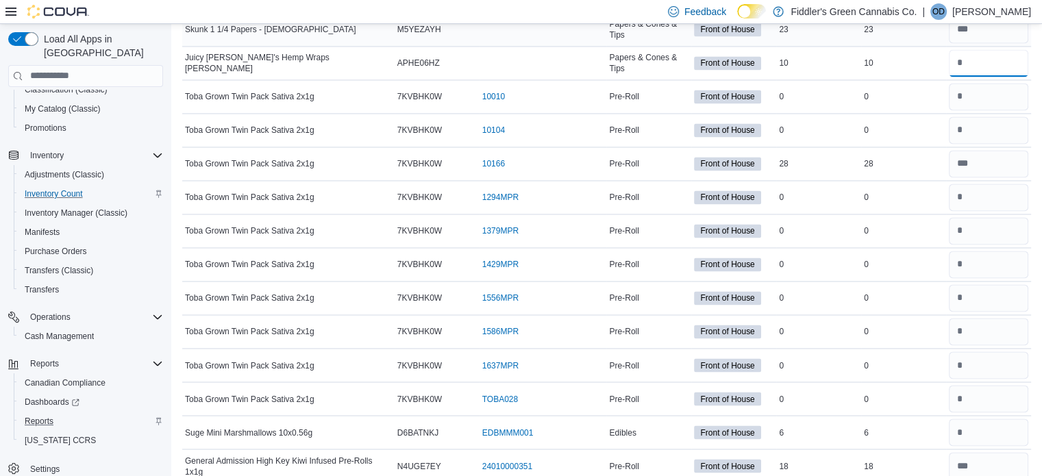
type input "**"
click at [991, 419] on input "number" at bounding box center [988, 432] width 79 height 27
type input "*"
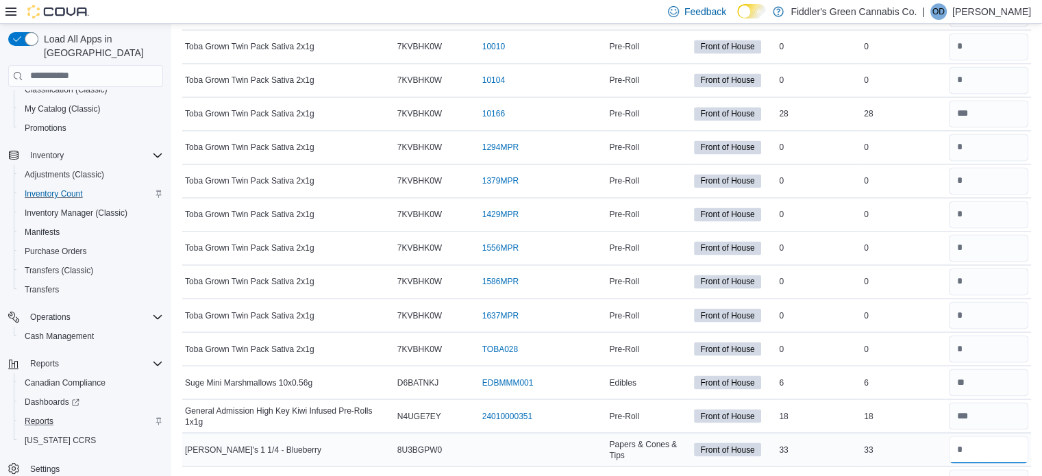
click at [995, 436] on input "number" at bounding box center [988, 449] width 79 height 27
type input "*"
type input "**"
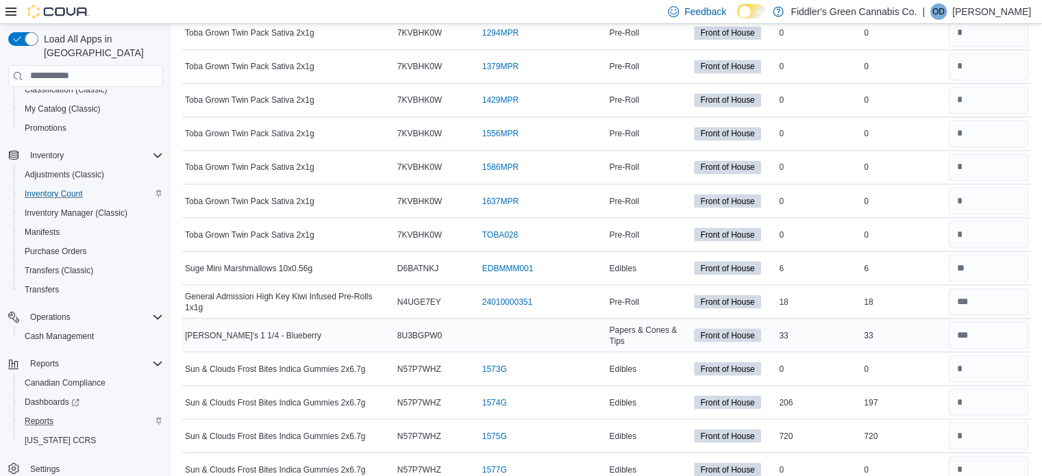
scroll to position [7641, 0]
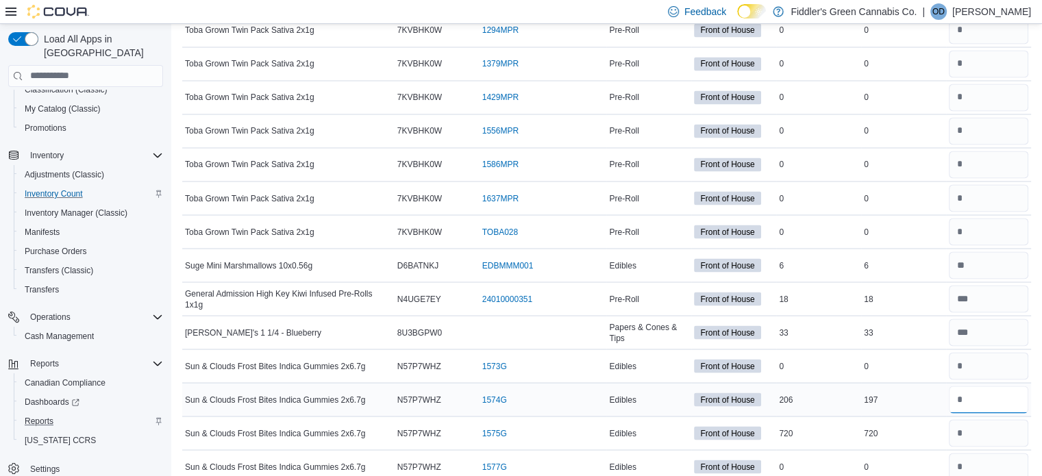
click at [996, 386] on input "number" at bounding box center [988, 399] width 79 height 27
type input "**"
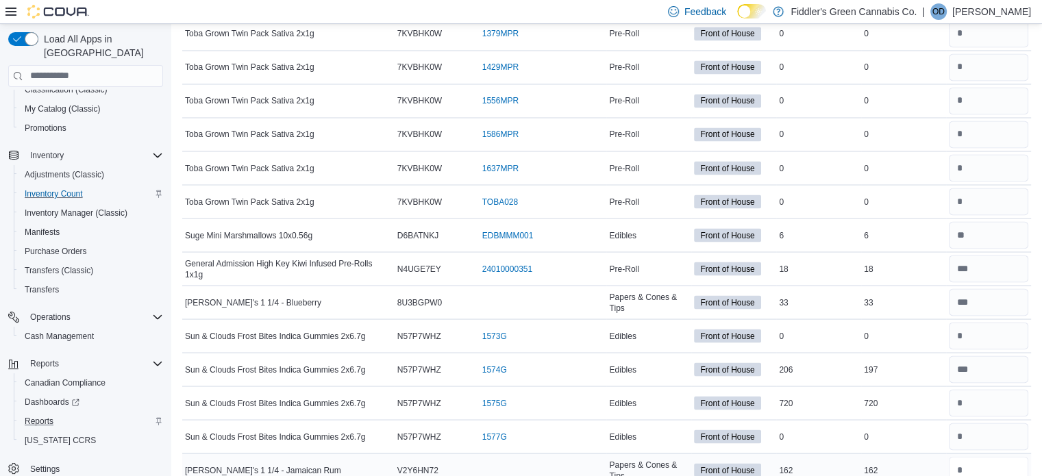
click at [996, 456] on input "number" at bounding box center [988, 469] width 79 height 27
type input "**"
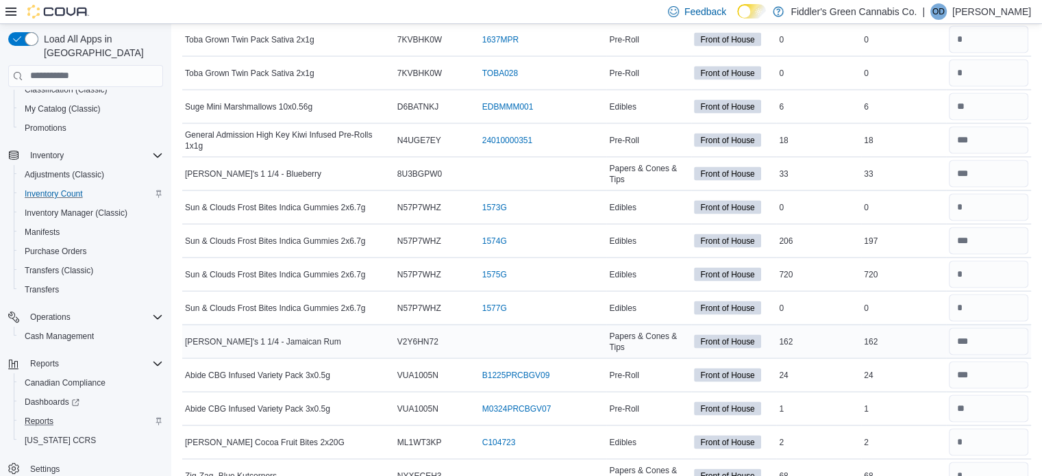
scroll to position [7800, 0]
click at [986, 428] on input "number" at bounding box center [988, 441] width 79 height 27
type input "*"
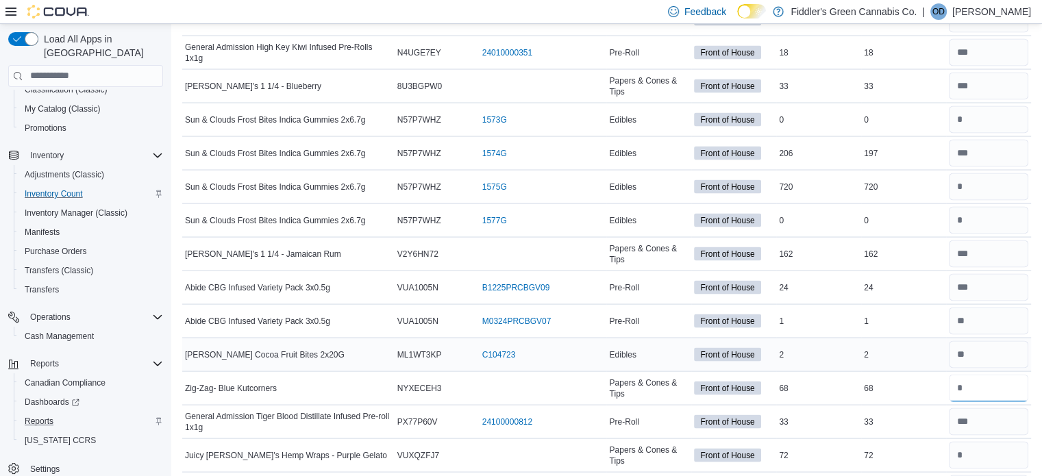
scroll to position [7888, 0]
type input "**"
click at [986, 441] on input "number" at bounding box center [988, 454] width 79 height 27
type input "**"
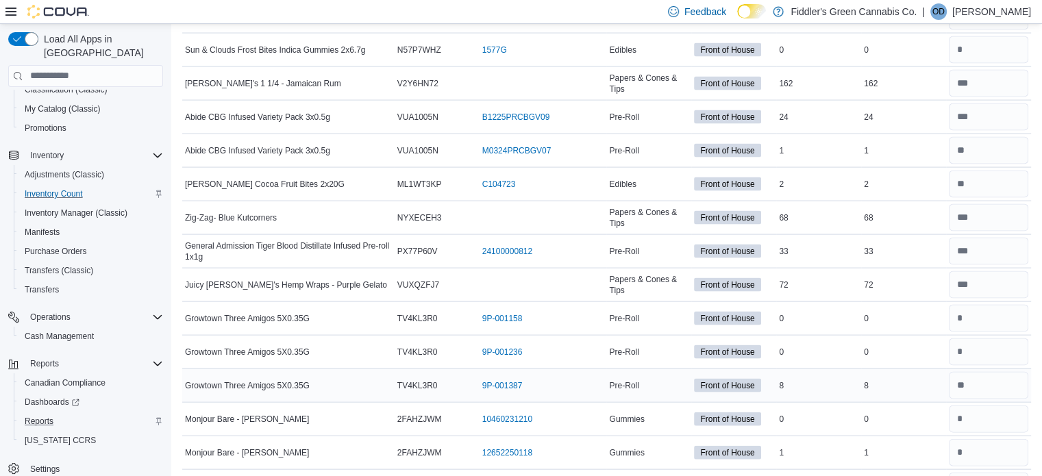
scroll to position [8058, 0]
click at [989, 439] on input "number" at bounding box center [988, 452] width 79 height 27
type input "*"
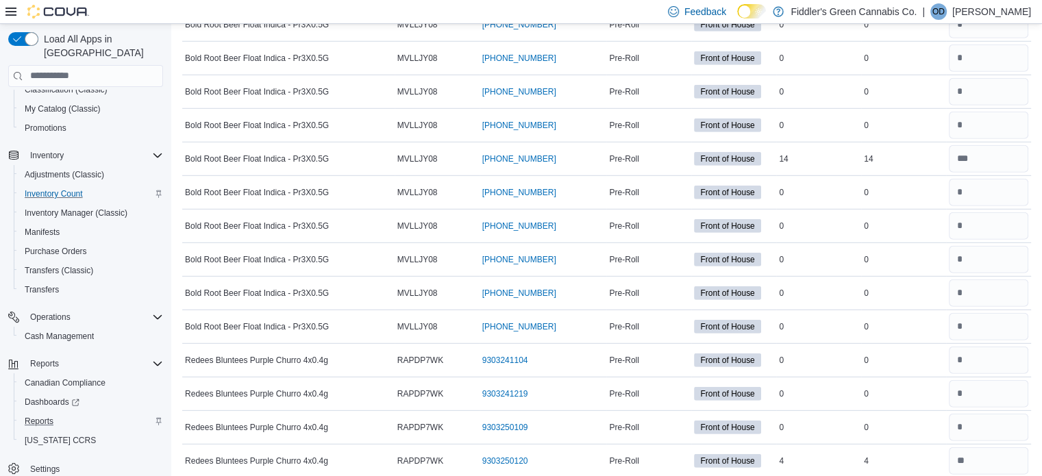
scroll to position [9138, 0]
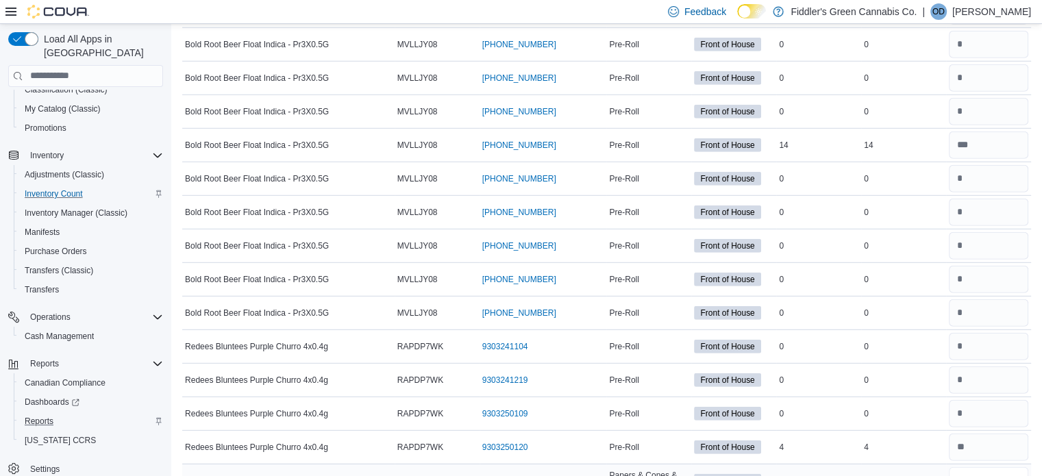
click at [994, 467] on input "number" at bounding box center [988, 480] width 79 height 27
type input "**"
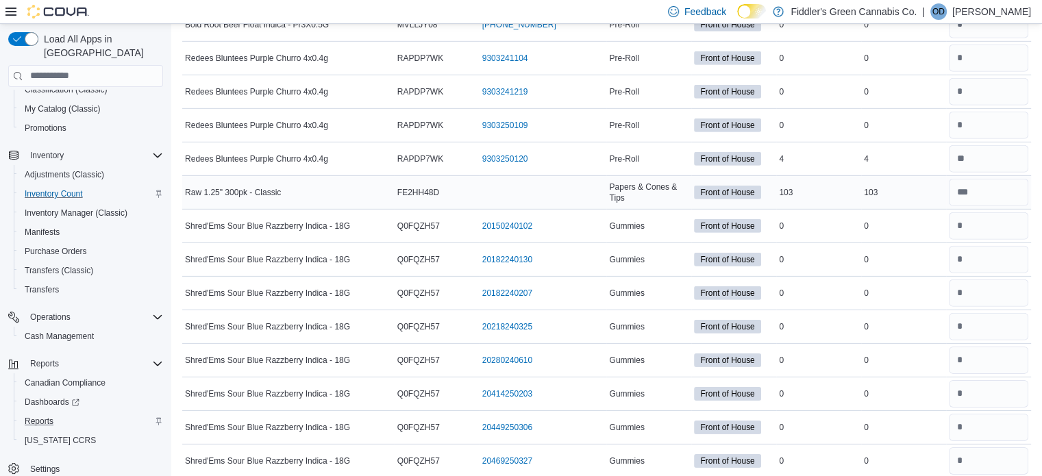
scroll to position [9441, 0]
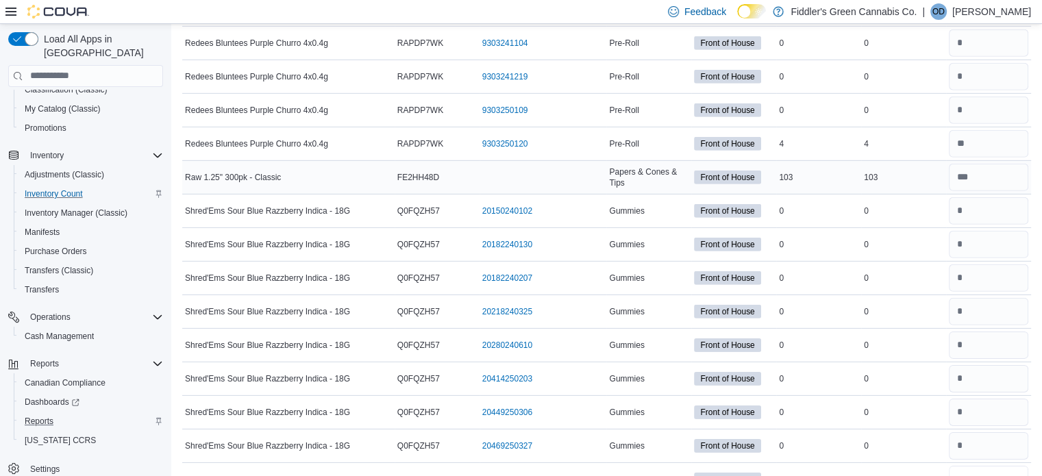
click at [994, 466] on input "number" at bounding box center [988, 479] width 79 height 27
type input "*"
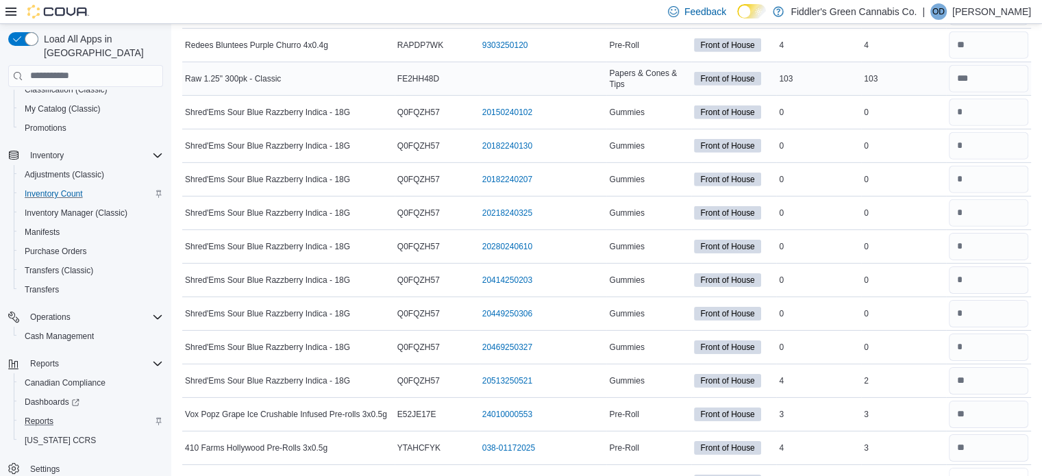
click at [994, 468] on input "number" at bounding box center [988, 481] width 79 height 27
type input "*"
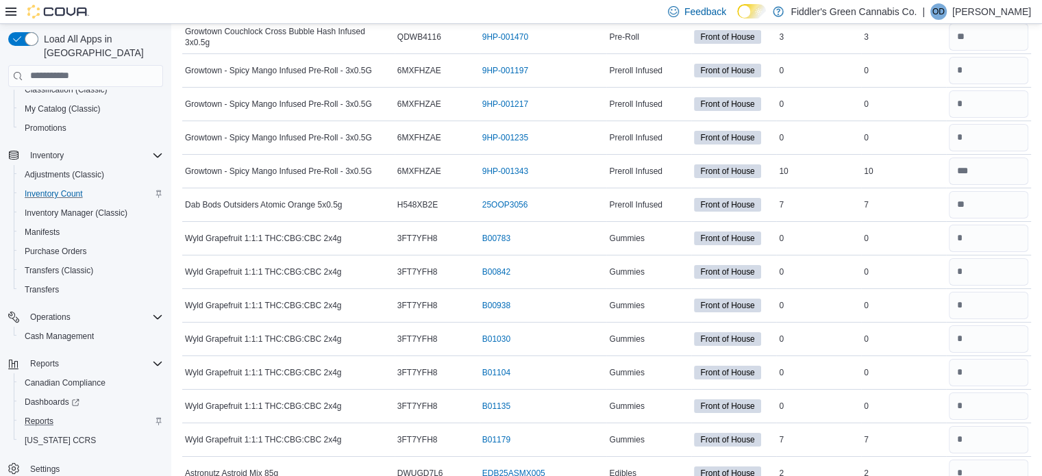
scroll to position [10119, 0]
click at [993, 426] on input "number" at bounding box center [988, 439] width 79 height 27
type input "*"
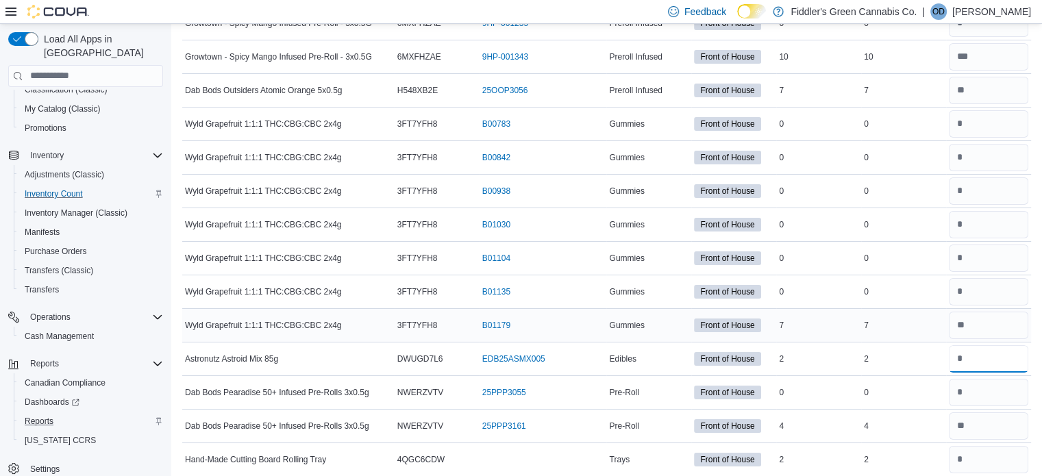
scroll to position [10234, 0]
type input "*"
click at [998, 445] on input "number" at bounding box center [988, 458] width 79 height 27
type input "*"
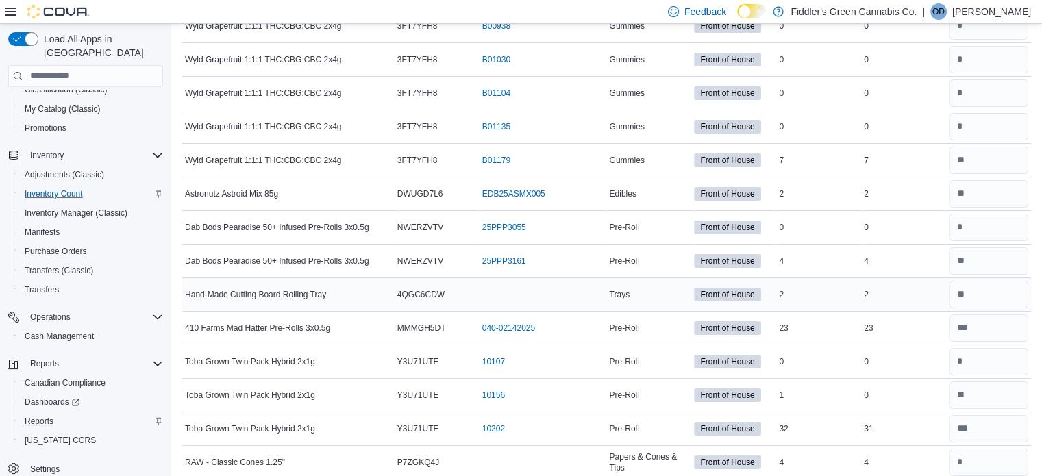
scroll to position [10399, 0]
click at [998, 448] on input "number" at bounding box center [988, 461] width 79 height 27
type input "*"
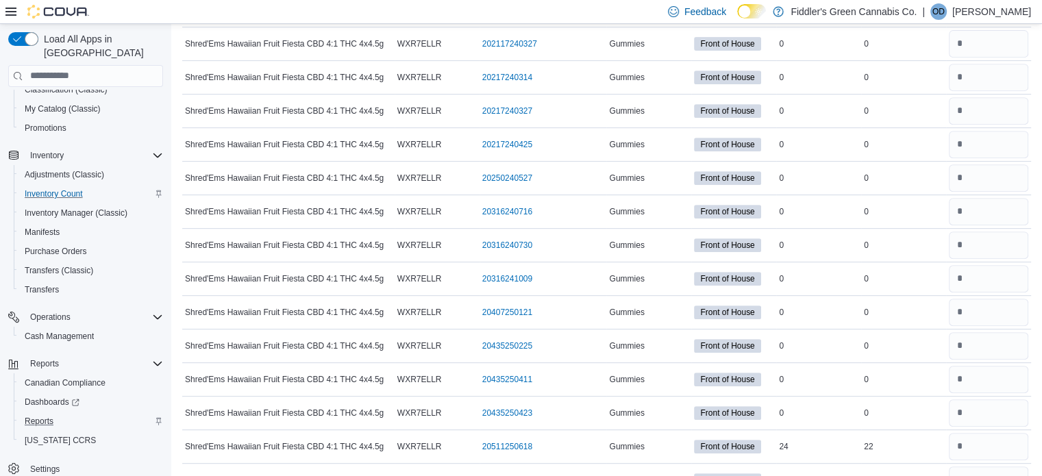
scroll to position [11020, 0]
click at [1001, 432] on input "number" at bounding box center [988, 445] width 79 height 27
type input "**"
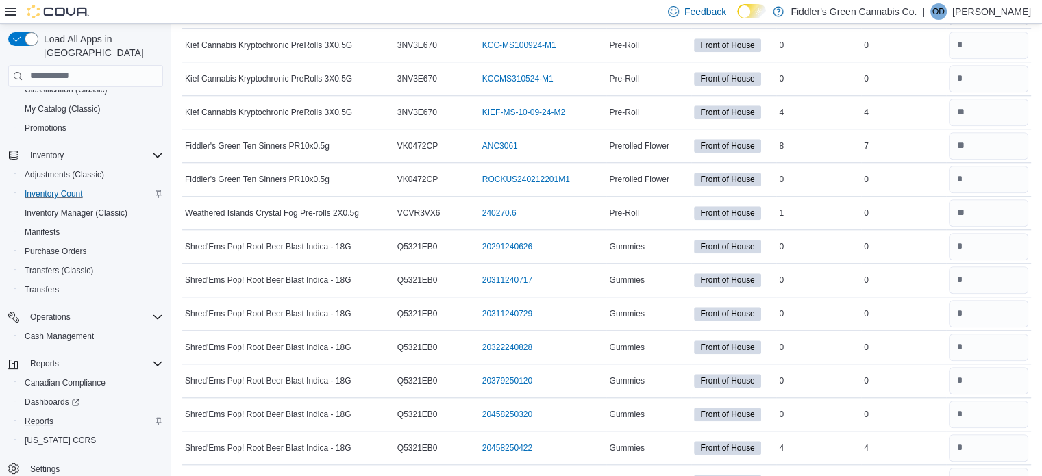
scroll to position [11626, 0]
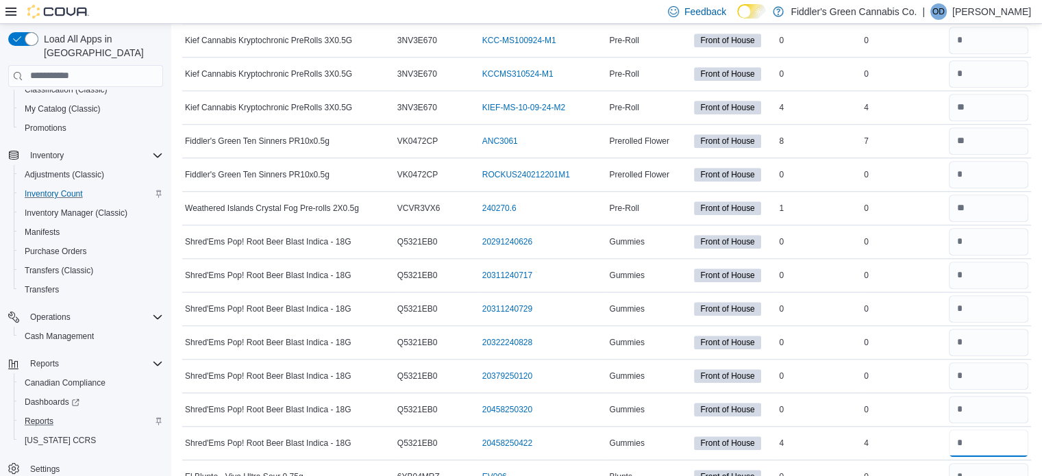
click at [1001, 430] on input "number" at bounding box center [988, 443] width 79 height 27
type input "*"
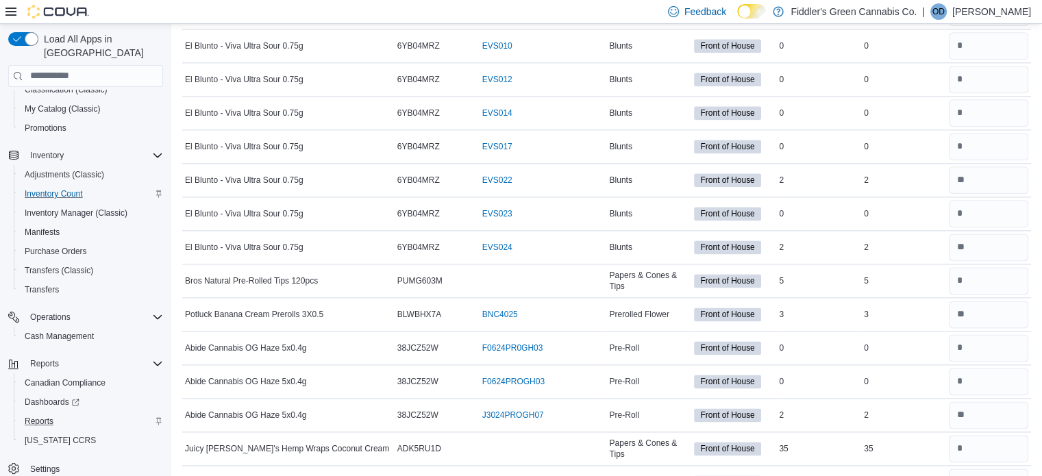
scroll to position [12159, 0]
click at [1001, 434] on input "number" at bounding box center [988, 447] width 79 height 27
type input "**"
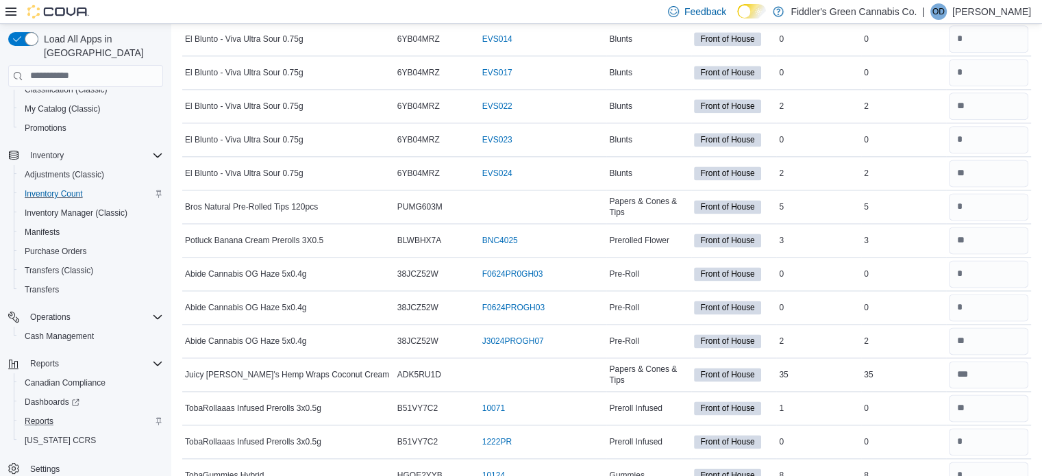
scroll to position [12233, 0]
click at [995, 461] on input "number" at bounding box center [988, 474] width 79 height 27
type input "*"
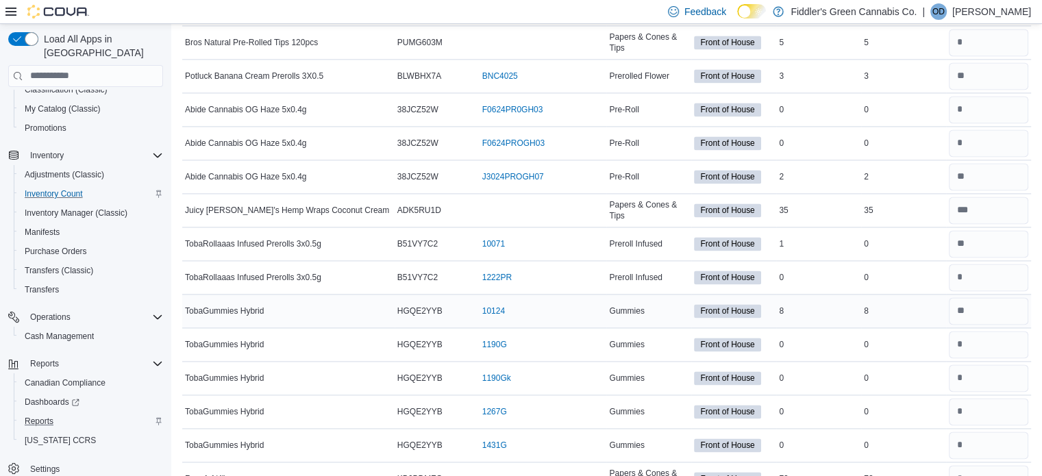
scroll to position [12397, 0]
click at [995, 465] on input "number" at bounding box center [988, 478] width 79 height 27
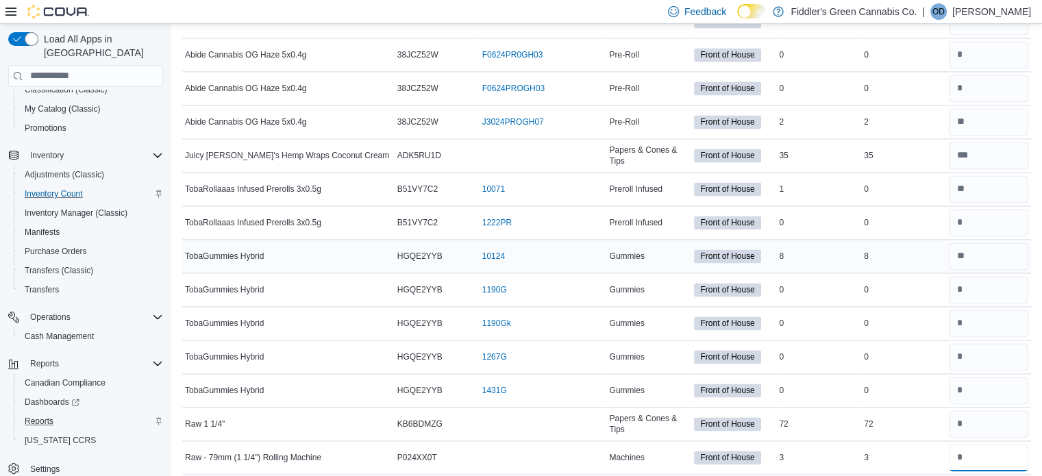
scroll to position [12455, 0]
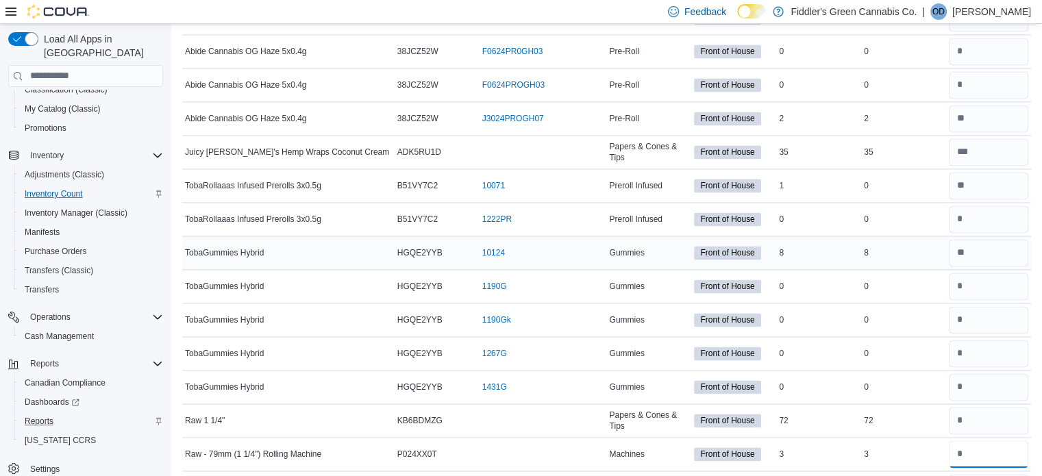
type input "*"
type input "**"
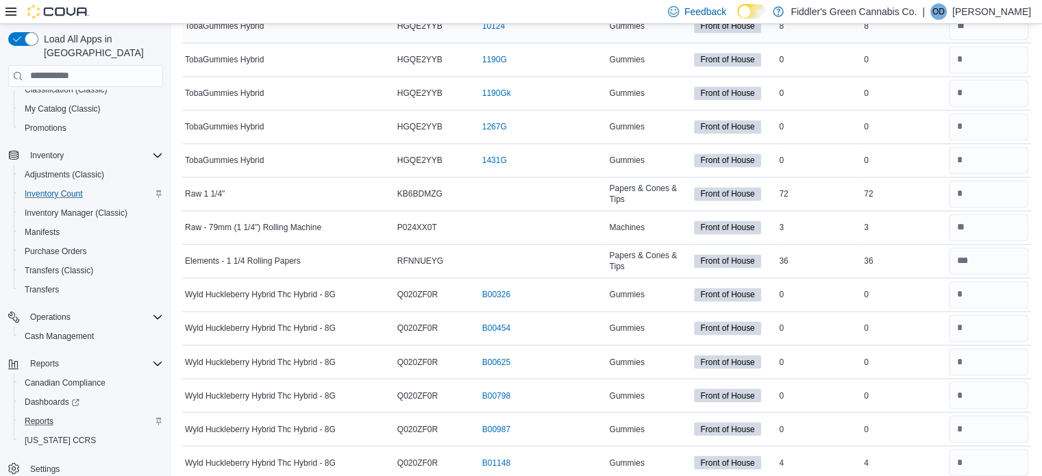
scroll to position [12684, 0]
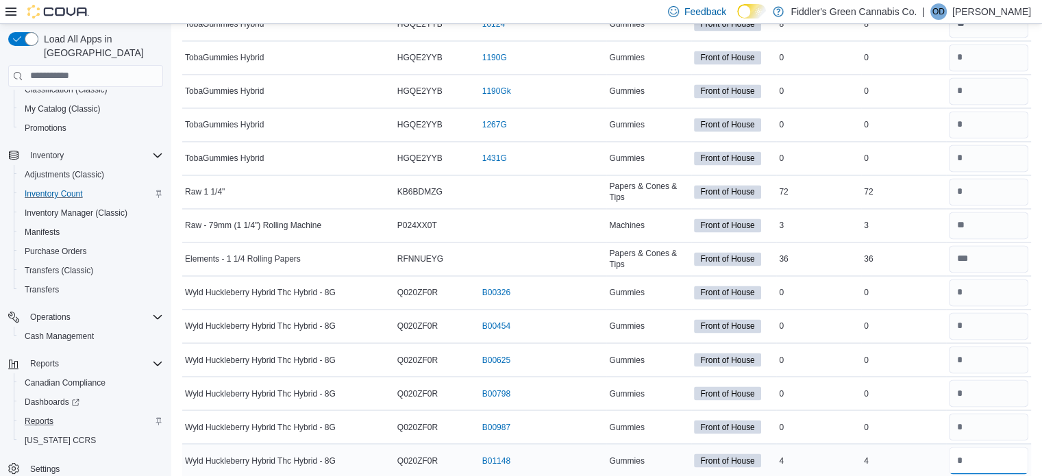
click at [996, 447] on input "number" at bounding box center [988, 460] width 79 height 27
type input "*"
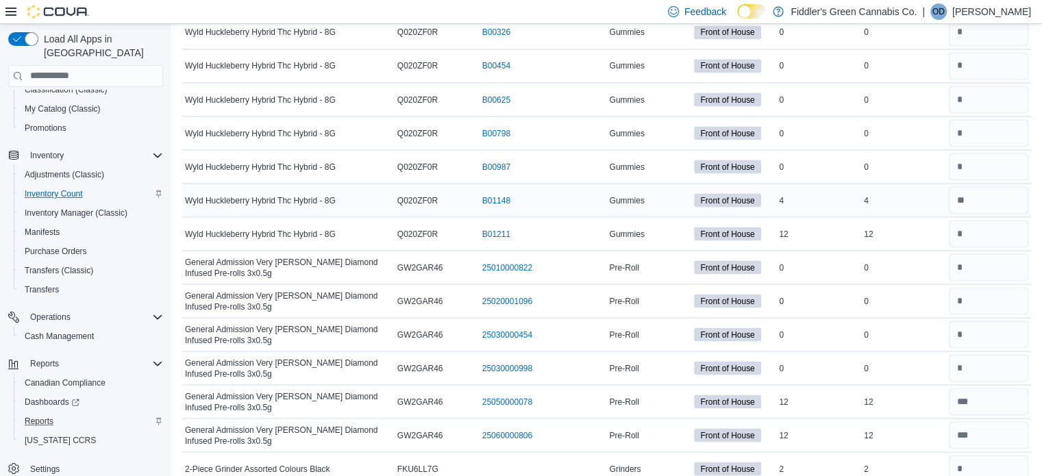
scroll to position [12947, 0]
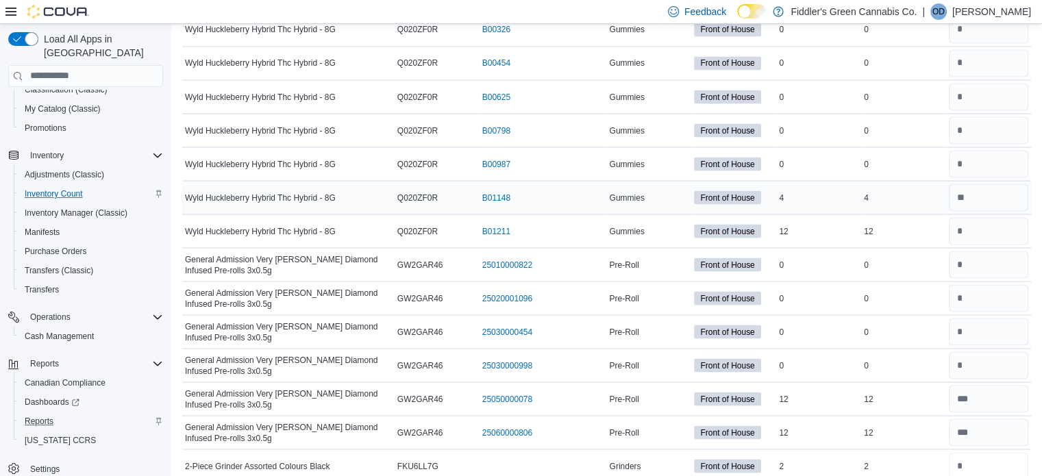
click at [996, 452] on input "number" at bounding box center [988, 465] width 79 height 27
type input "*"
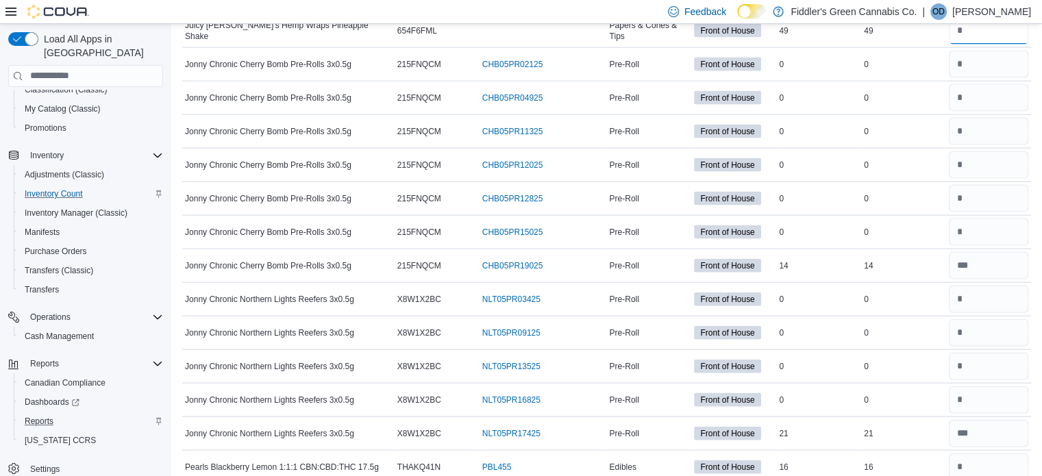
scroll to position [13416, 0]
type input "**"
click at [989, 453] on input "number" at bounding box center [988, 466] width 79 height 27
type input "*"
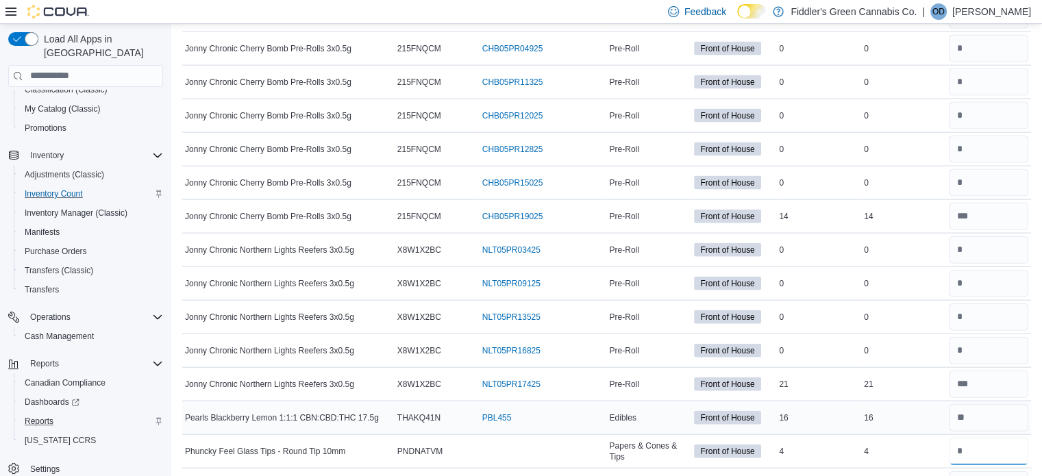
scroll to position [13465, 0]
type input "*"
click at [989, 471] on input "number" at bounding box center [988, 484] width 79 height 27
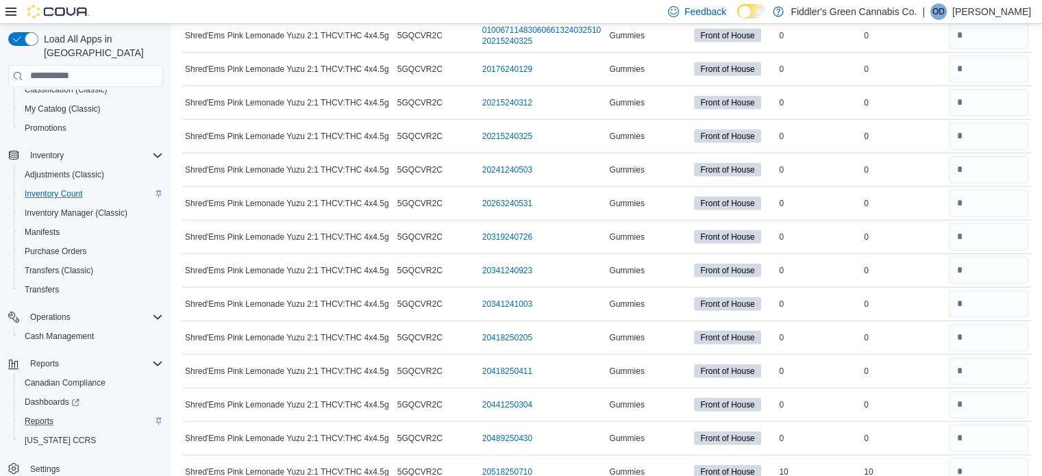
scroll to position [13948, 0]
type input "*"
click at [992, 458] on input "number" at bounding box center [988, 471] width 79 height 27
type input "**"
type input "*"
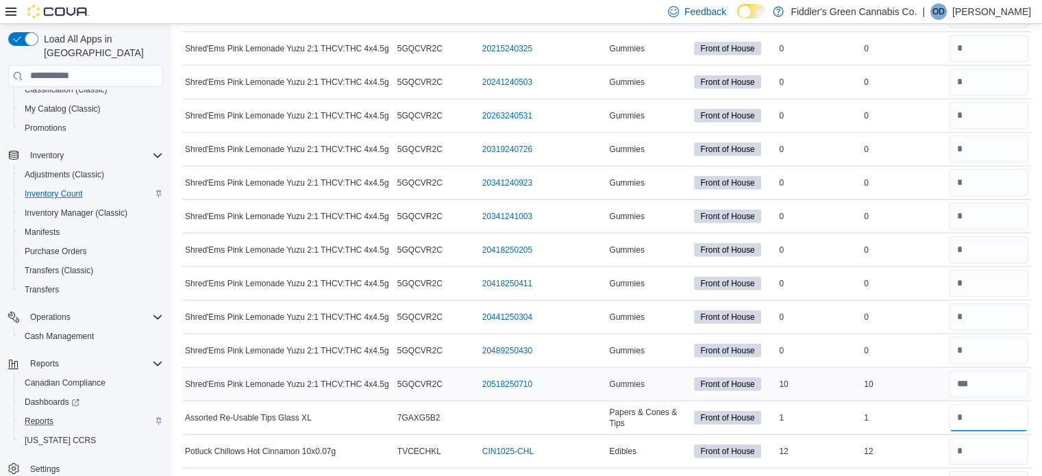
scroll to position [14041, 0]
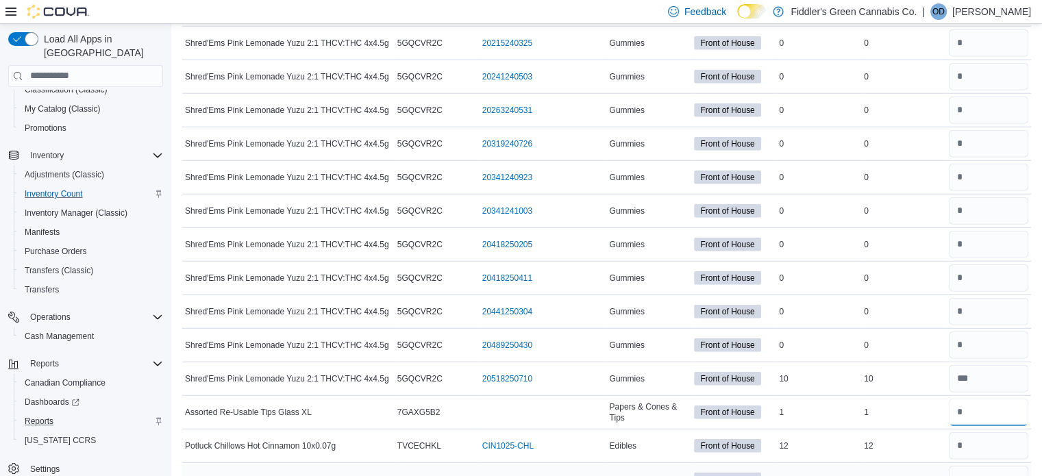
type input "*"
click at [998, 466] on input "number" at bounding box center [988, 479] width 79 height 27
type input "*"
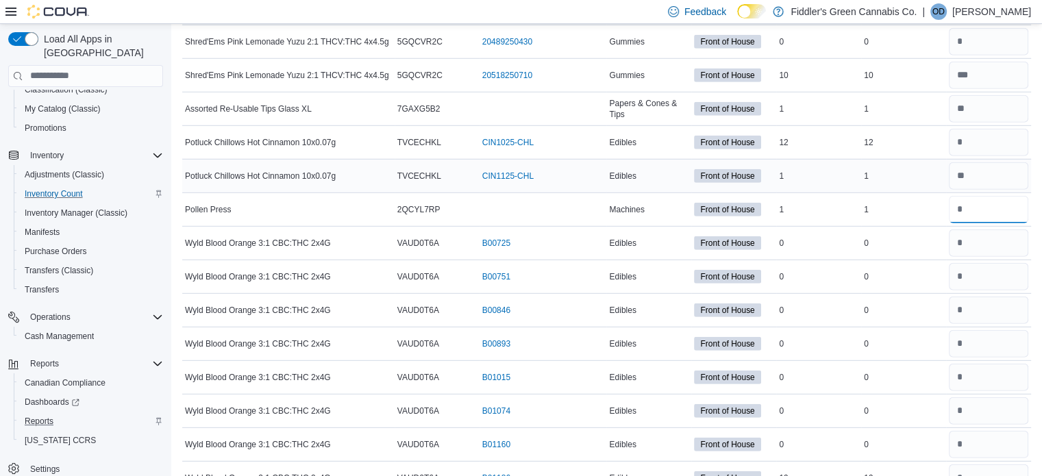
scroll to position [14345, 0]
type input "*"
click at [998, 464] on input "number" at bounding box center [988, 477] width 79 height 27
type input "**"
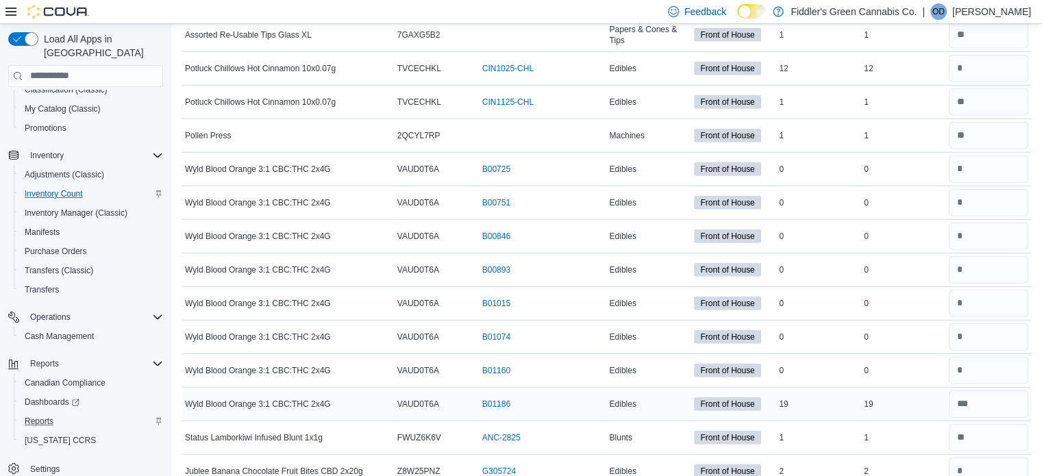
scroll to position [14419, 0]
click at [999, 457] on input "number" at bounding box center [988, 470] width 79 height 27
type input "*"
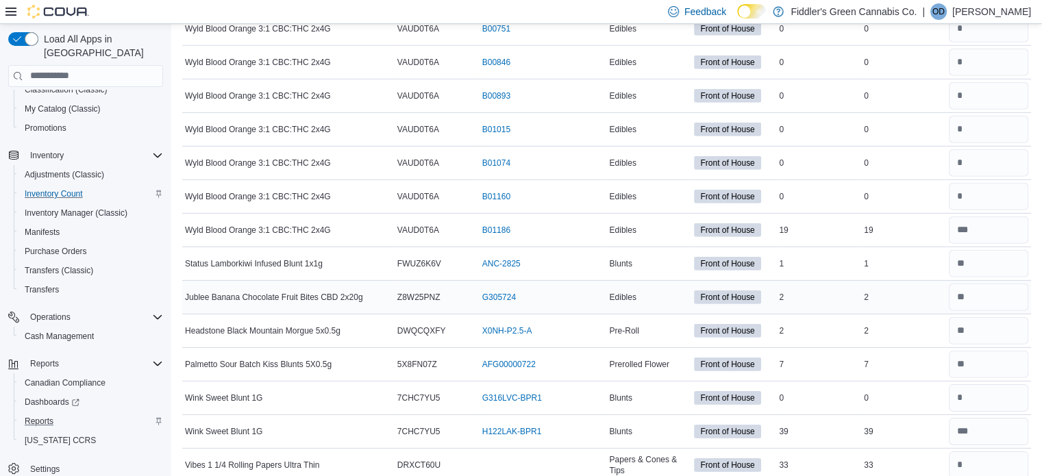
scroll to position [14594, 0]
click at [999, 450] on input "number" at bounding box center [988, 463] width 79 height 27
type input "**"
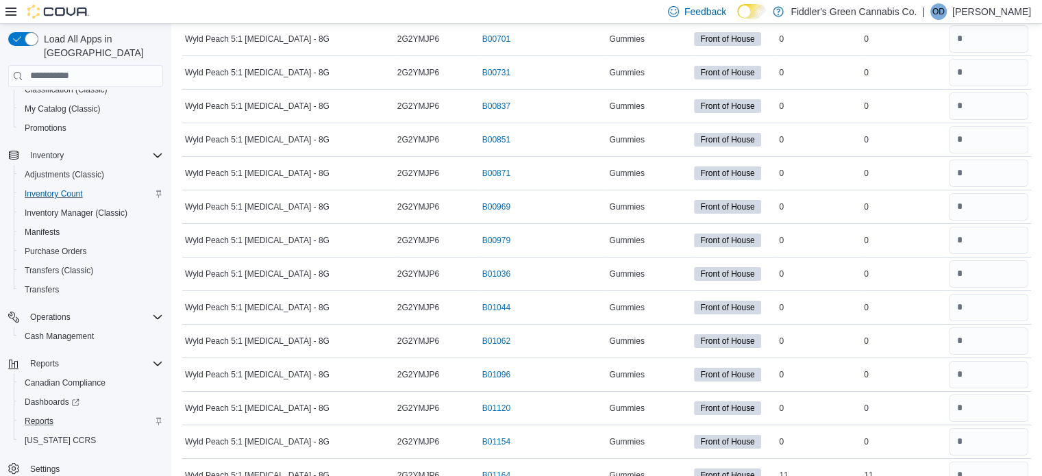
scroll to position [15187, 0]
click at [999, 462] on input "number" at bounding box center [988, 475] width 79 height 27
type input "**"
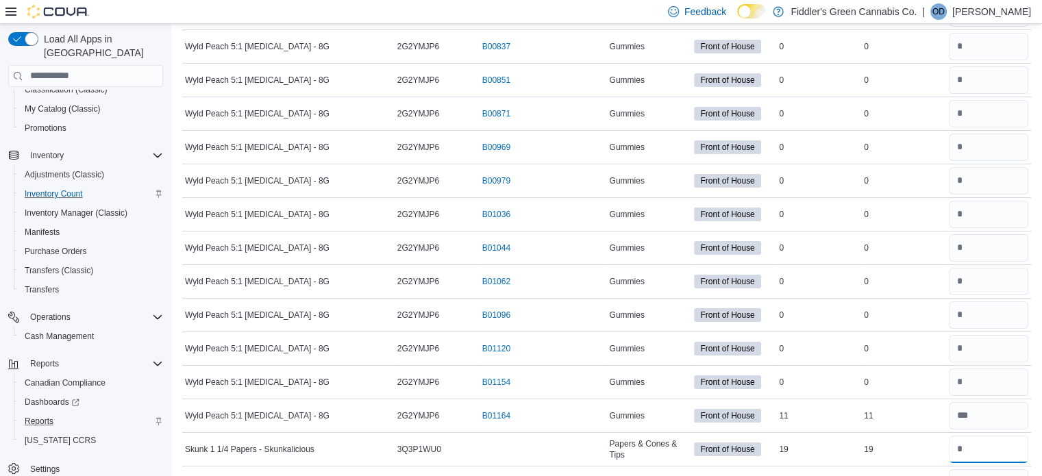
scroll to position [15247, 0]
type input "**"
click at [1000, 469] on input "number" at bounding box center [988, 482] width 79 height 27
type input "*"
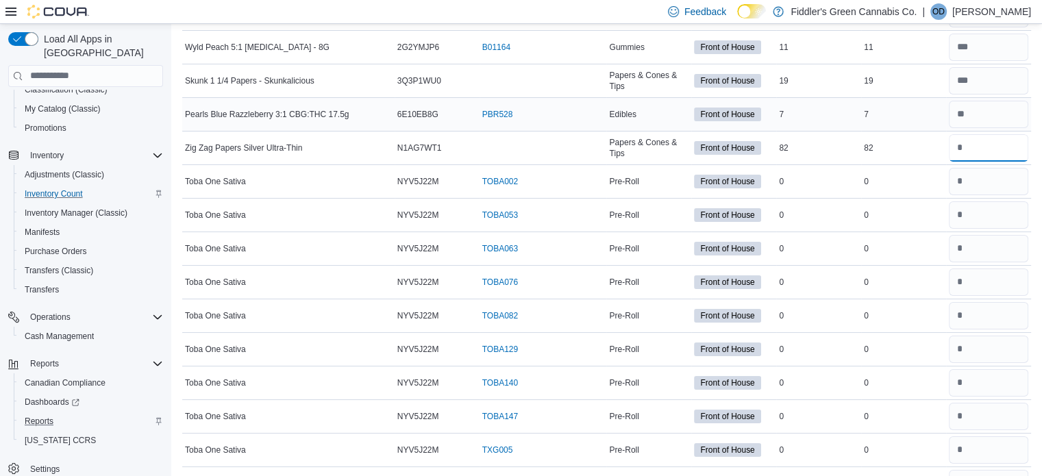
scroll to position [15620, 0]
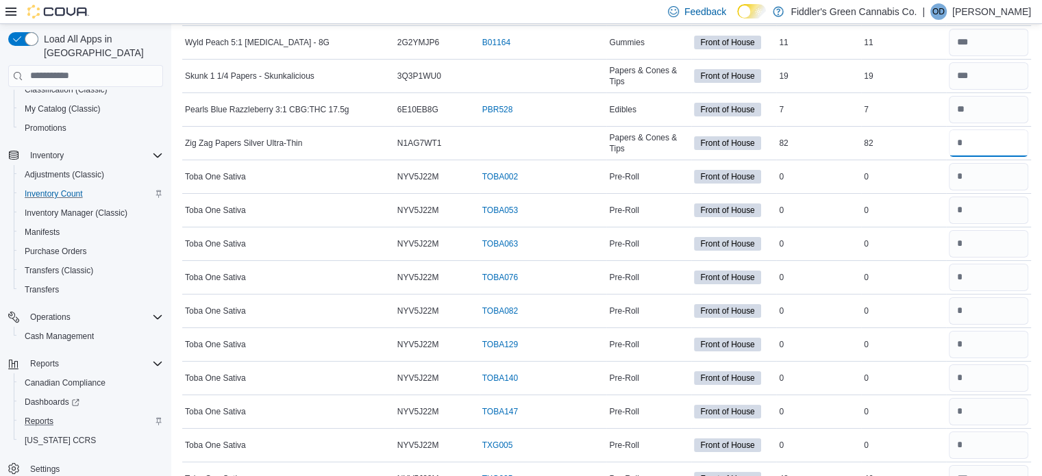
type input "*"
type input "**"
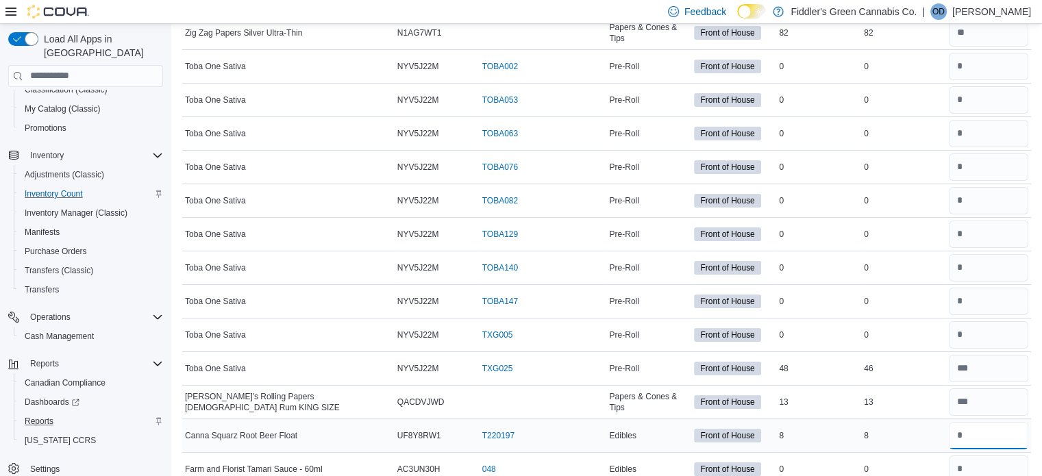
click at [982, 422] on input "number" at bounding box center [988, 435] width 79 height 27
type input "*"
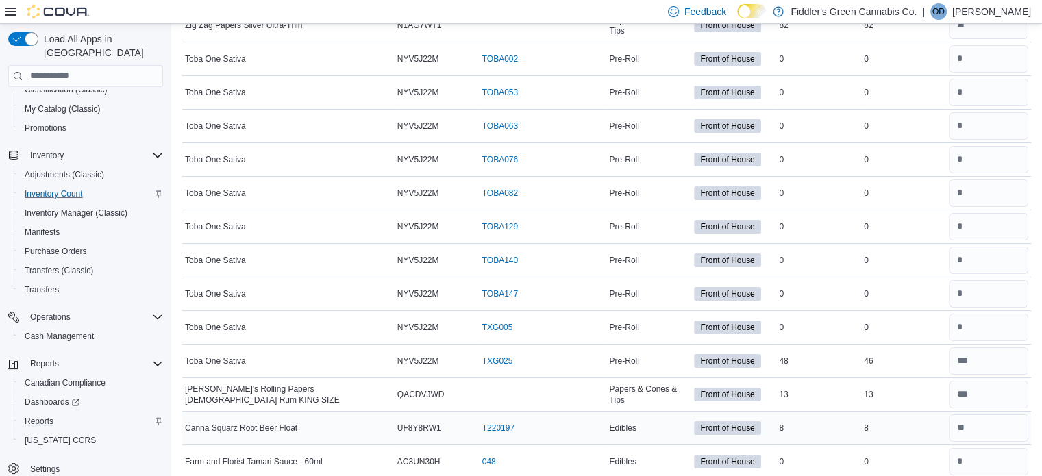
type input "*"
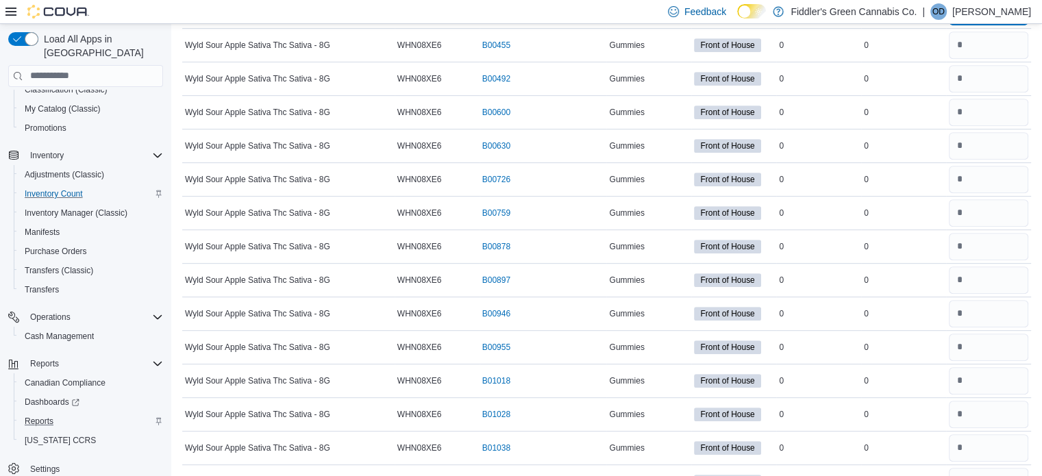
scroll to position [16302, 0]
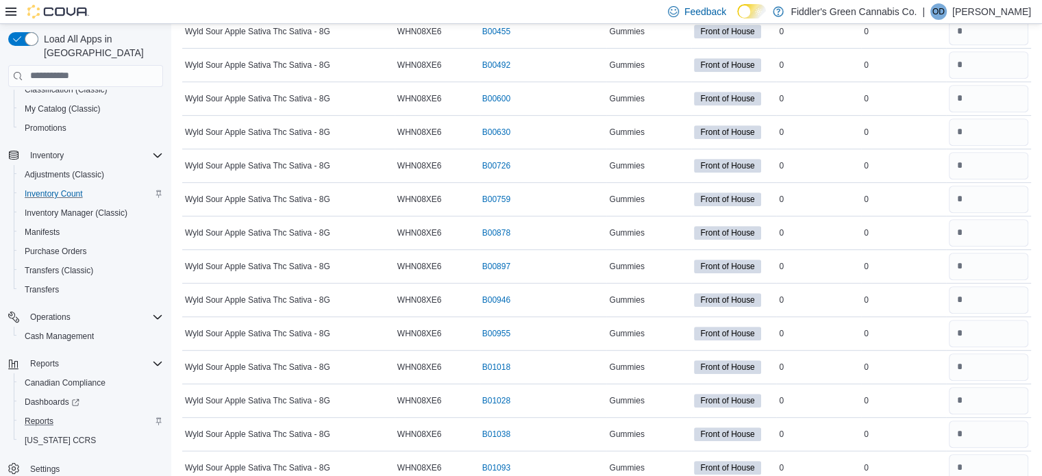
type input "**"
type input "*"
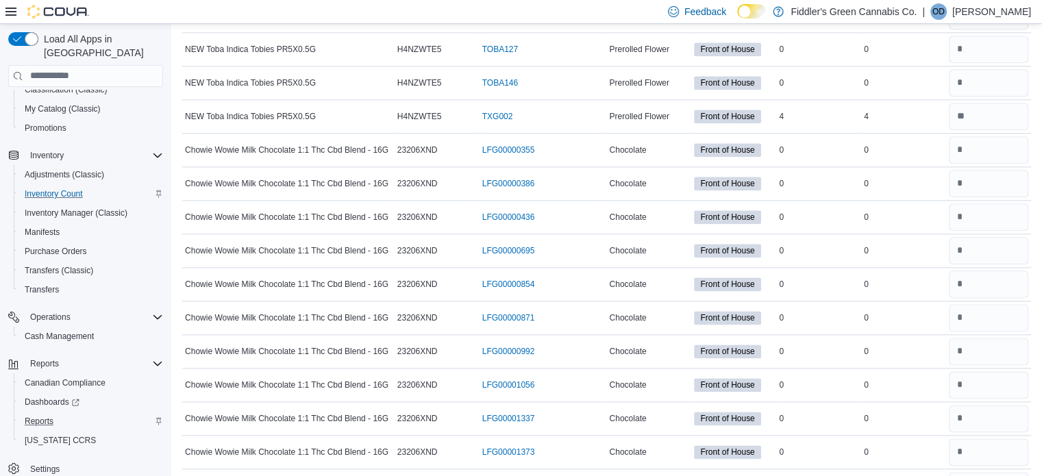
scroll to position [17292, 0]
click at [989, 471] on input "number" at bounding box center [988, 484] width 79 height 27
type input "*"
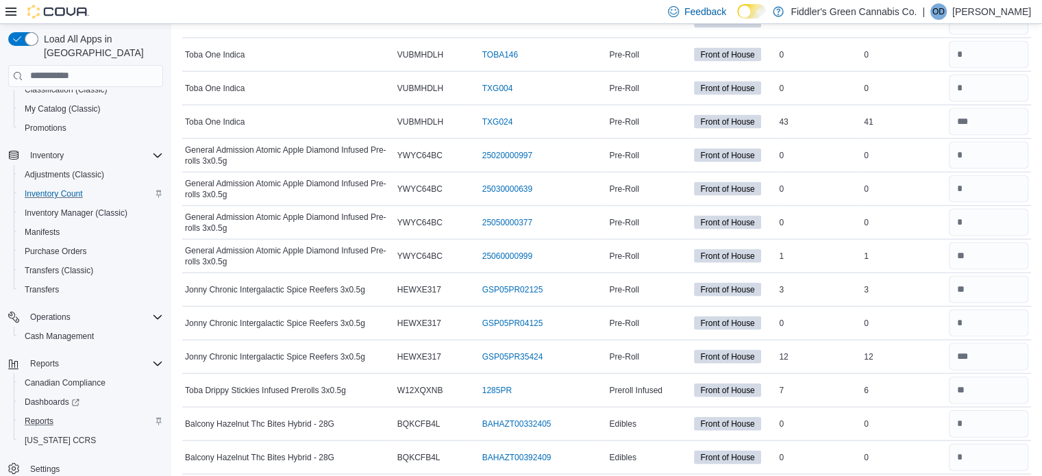
scroll to position [18530, 0]
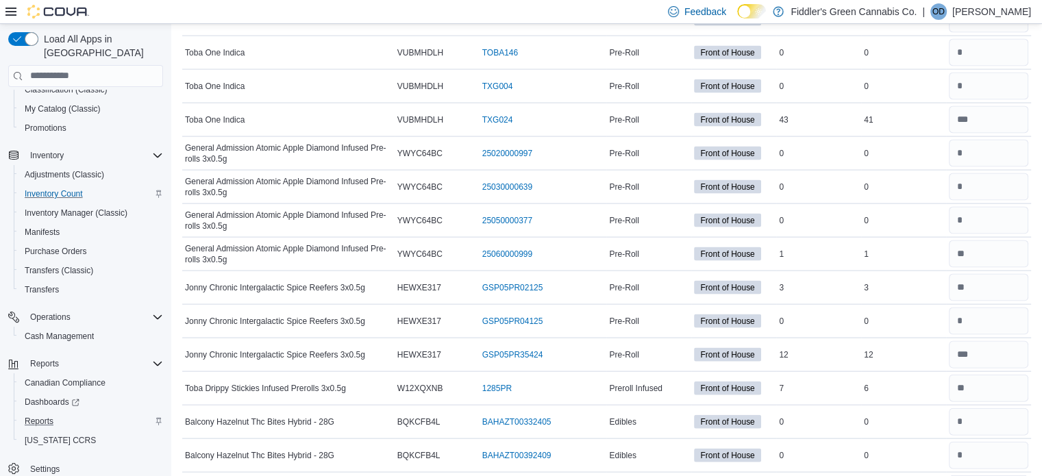
type input "*"
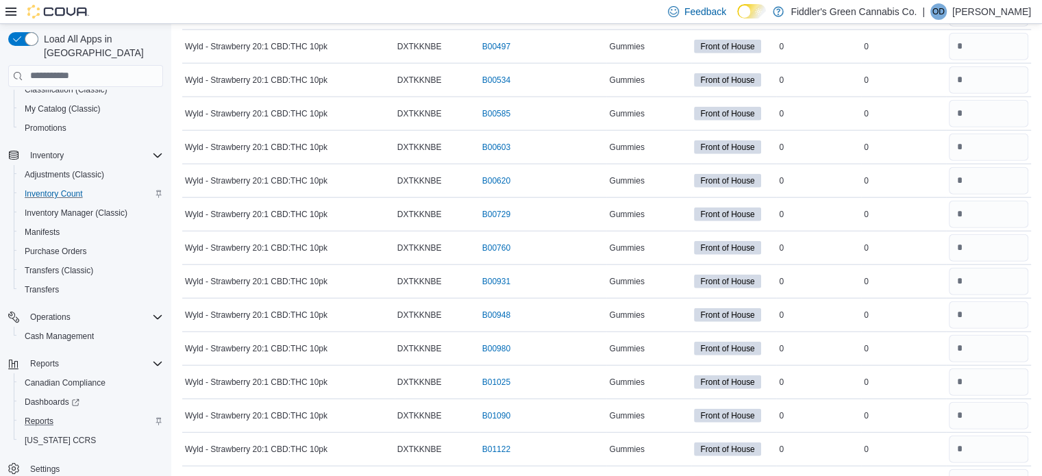
scroll to position [19040, 0]
click at [1000, 469] on input "number" at bounding box center [988, 482] width 79 height 27
type input "*"
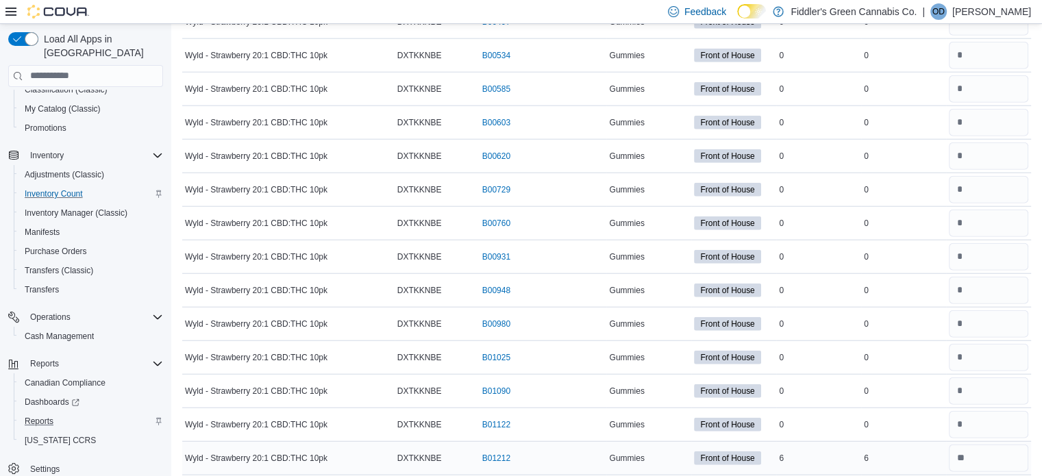
scroll to position [19065, 0]
type input "**"
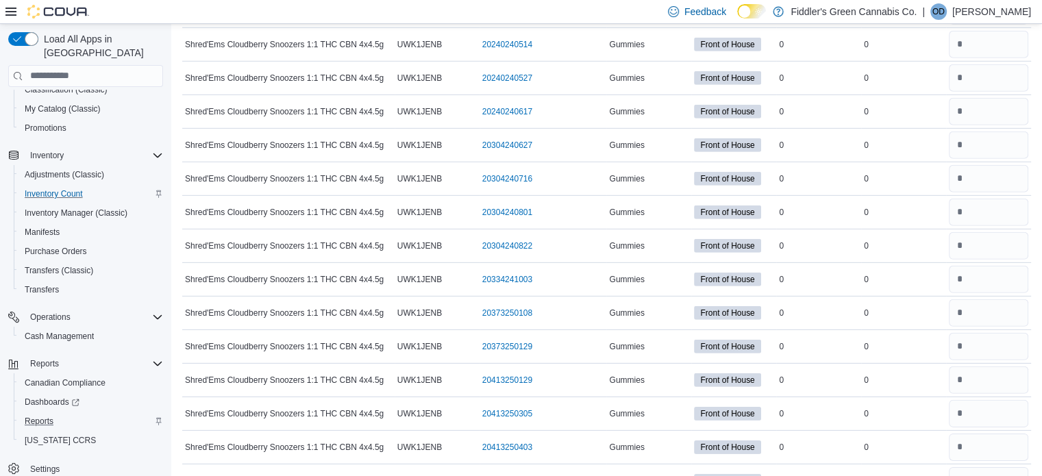
scroll to position [19782, 0]
type input "*"
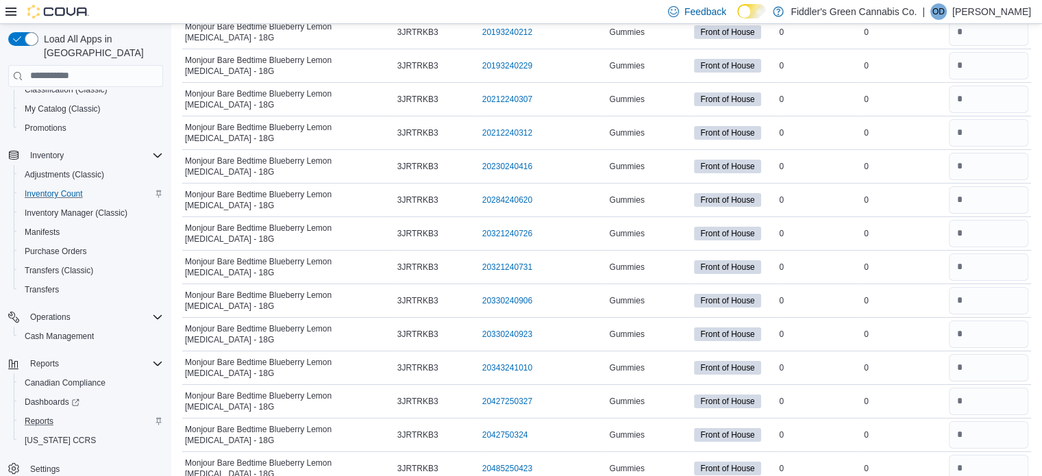
scroll to position [20364, 0]
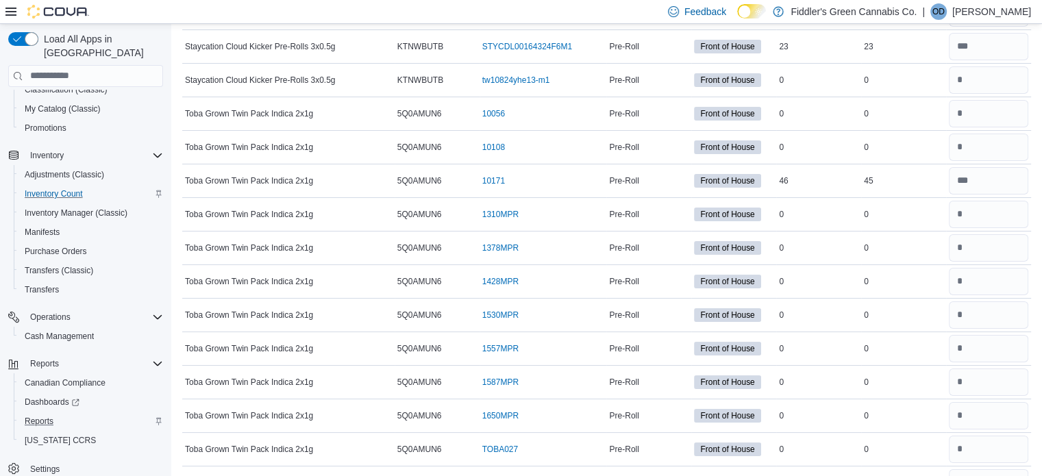
scroll to position [20911, 0]
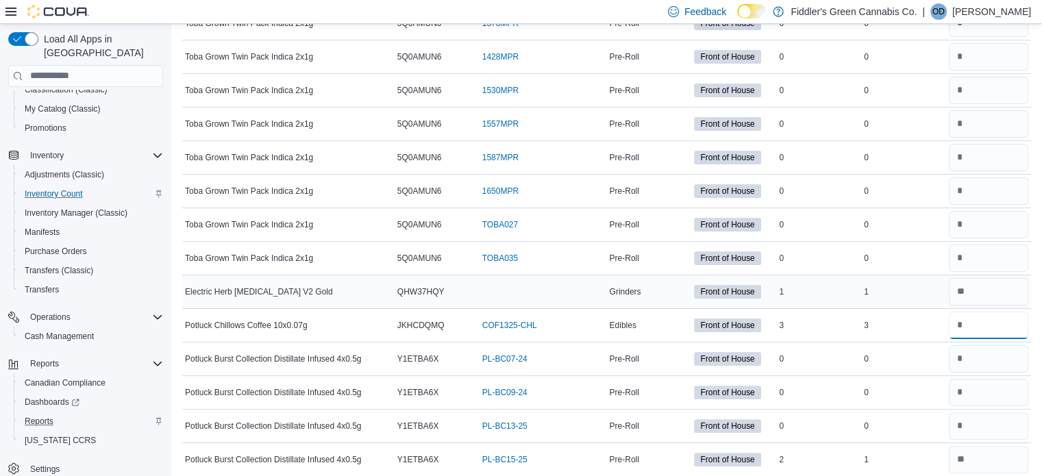
scroll to position [21135, 0]
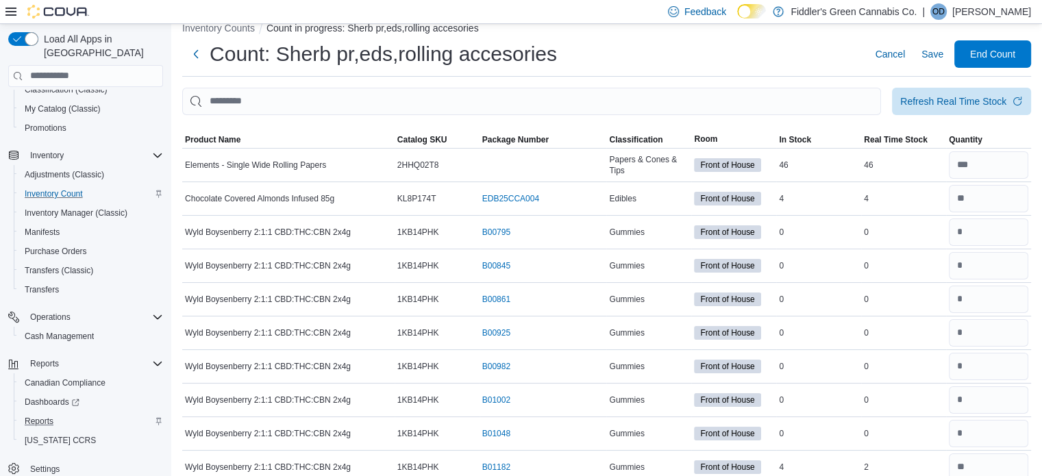
scroll to position [0, 0]
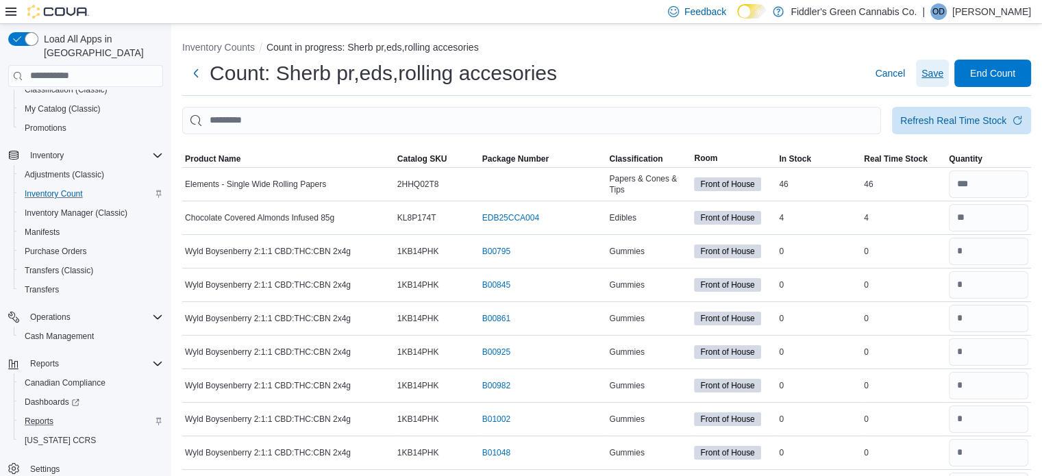
click at [931, 70] on button "Save" at bounding box center [932, 73] width 33 height 27
click at [999, 175] on input "number" at bounding box center [988, 184] width 79 height 27
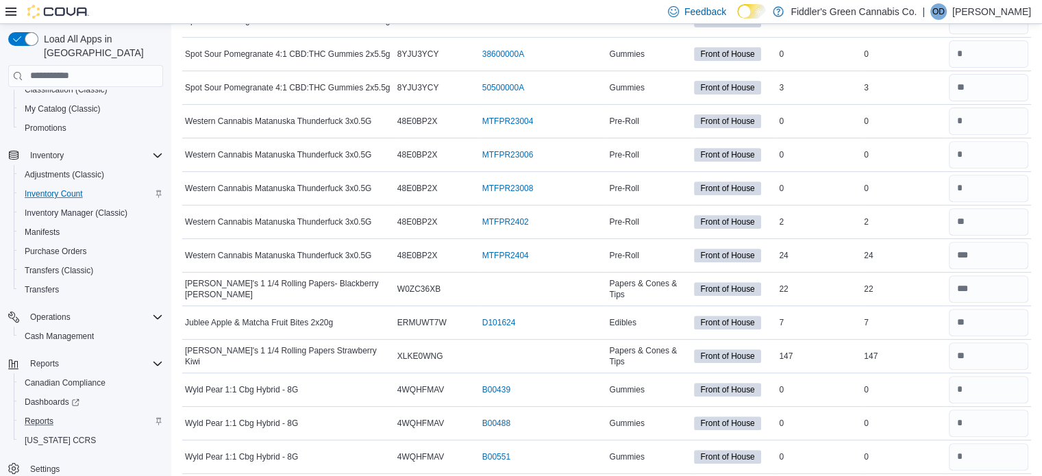
scroll to position [534, 0]
click at [988, 354] on input "number" at bounding box center [988, 354] width 79 height 27
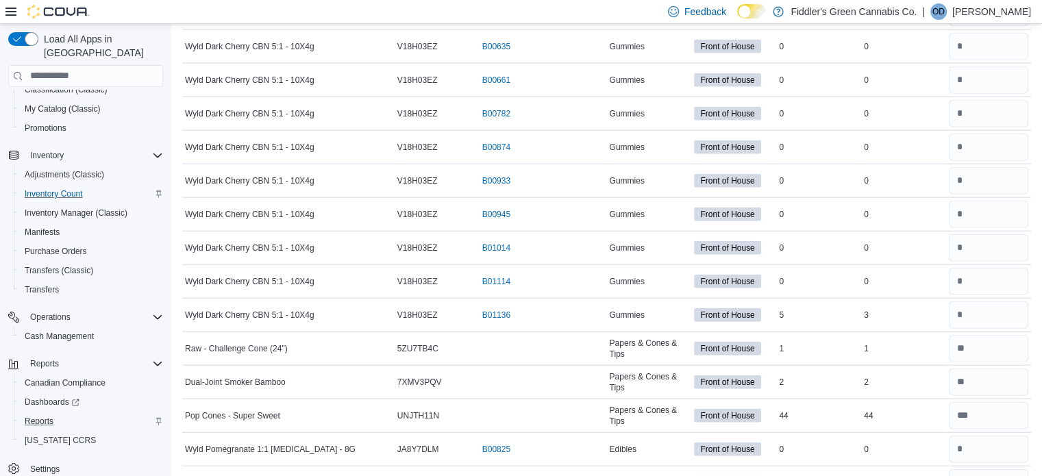
scroll to position [3195, 0]
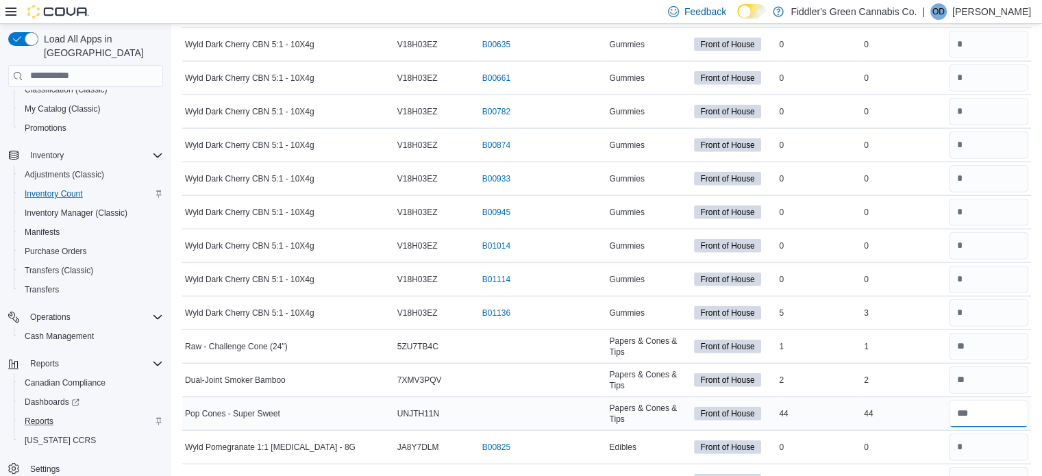
click at [989, 400] on input "number" at bounding box center [988, 413] width 79 height 27
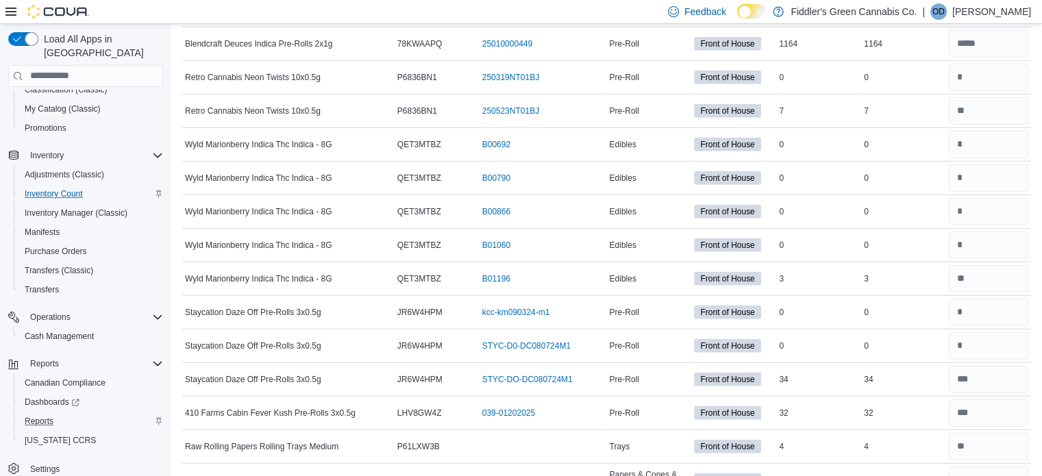
scroll to position [3801, 0]
click at [986, 432] on input "number" at bounding box center [988, 445] width 79 height 27
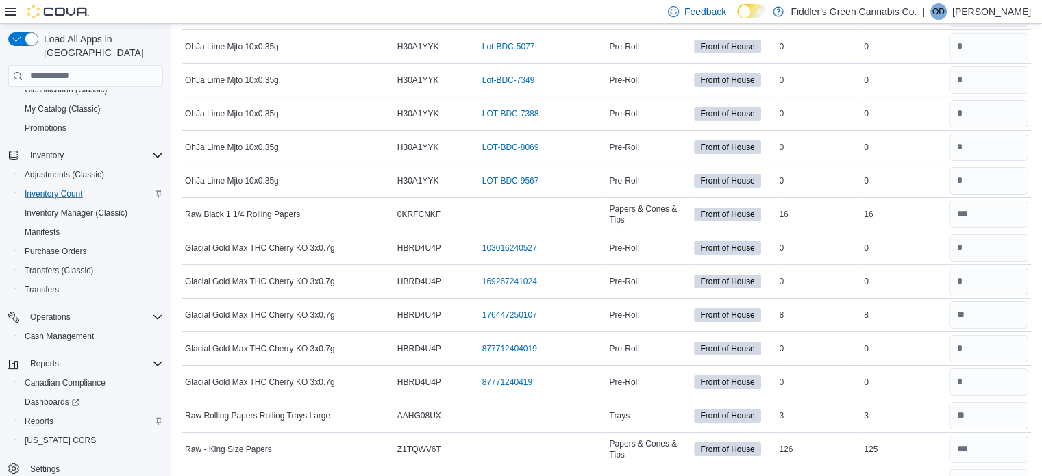
scroll to position [4506, 0]
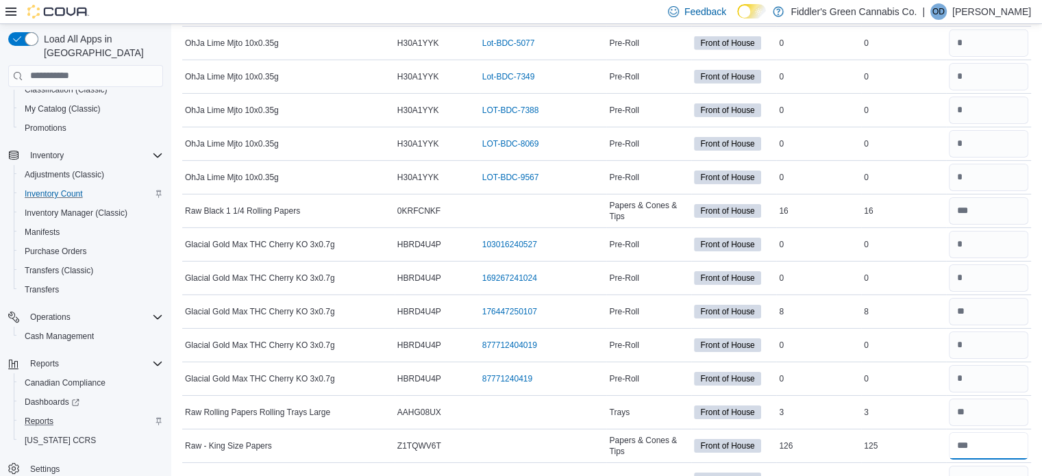
click at [986, 432] on input "number" at bounding box center [988, 445] width 79 height 27
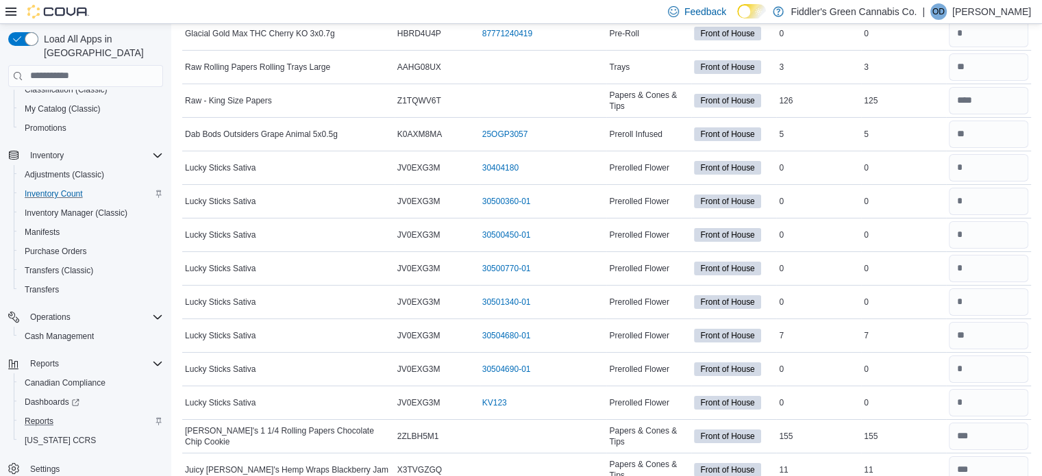
scroll to position [4855, 0]
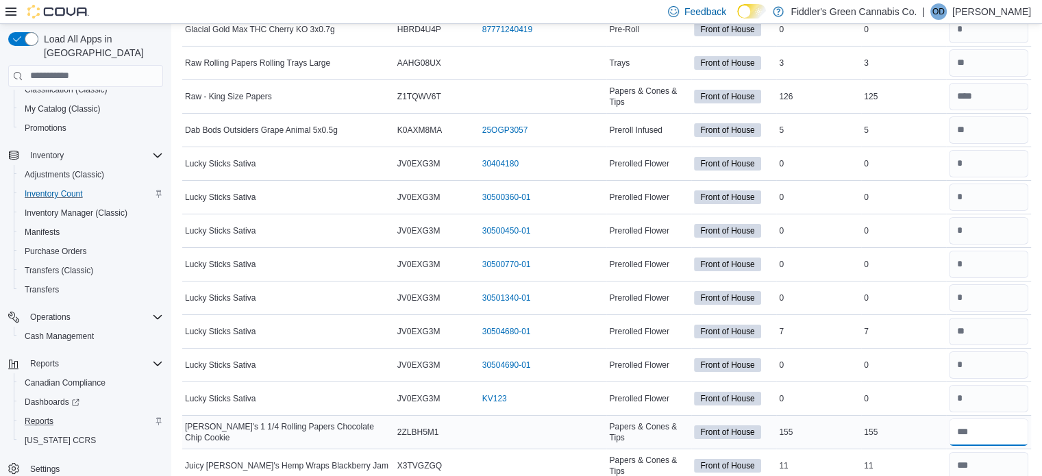
click at [986, 419] on input "number" at bounding box center [988, 432] width 79 height 27
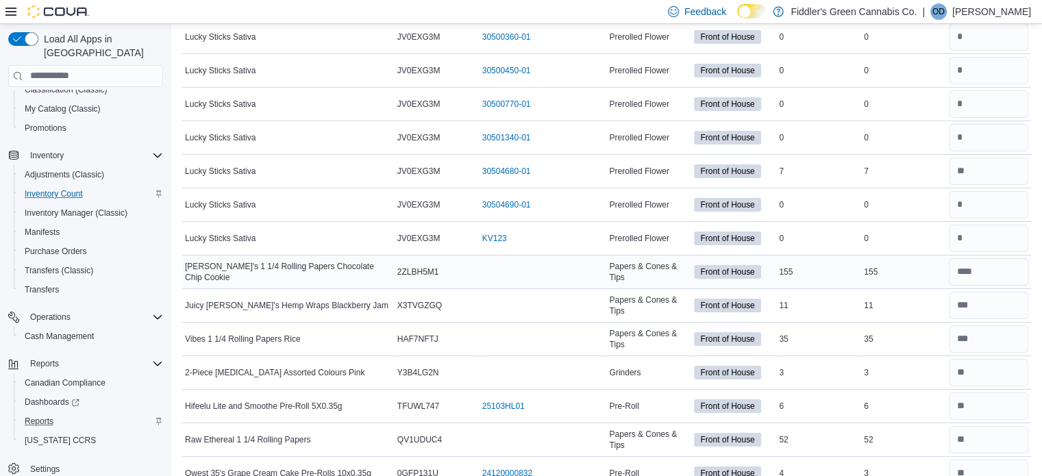
scroll to position [5016, 0]
click at [986, 426] on input "number" at bounding box center [988, 439] width 79 height 27
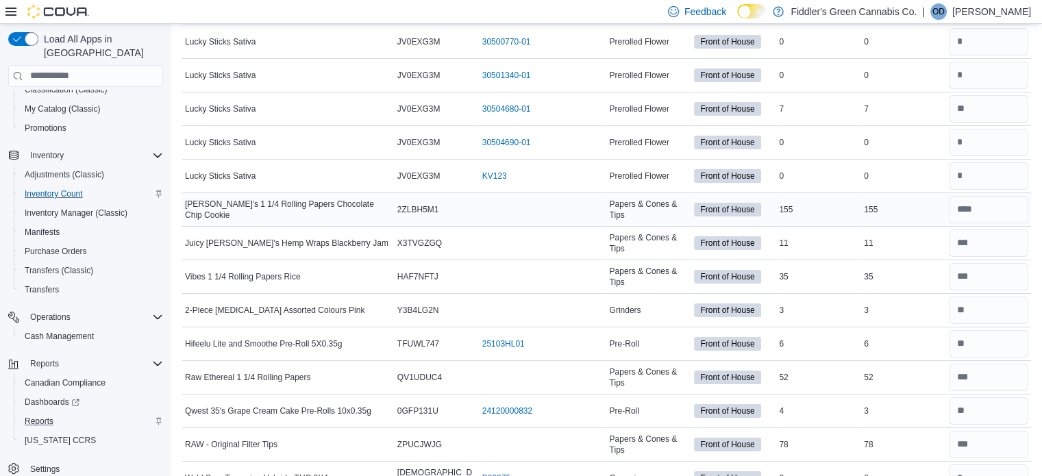
scroll to position [5079, 0]
click at [986, 430] on input "number" at bounding box center [988, 443] width 79 height 27
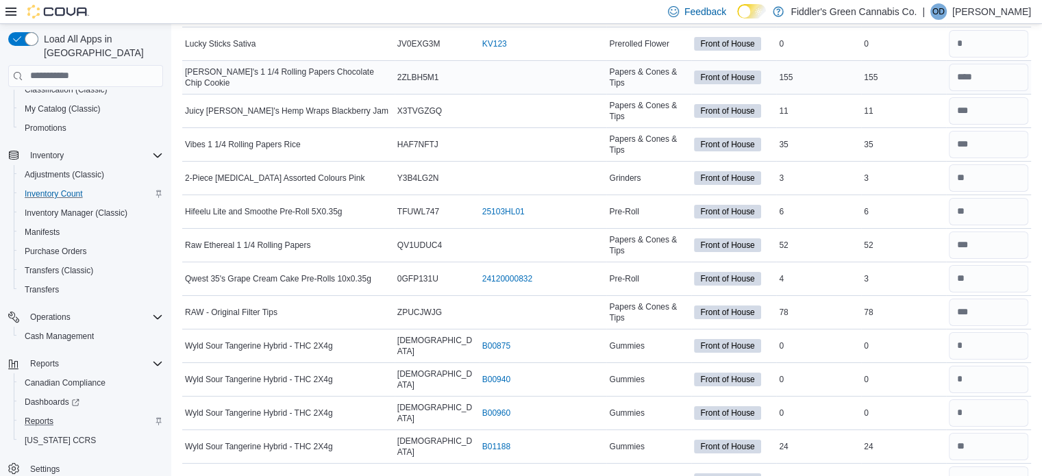
scroll to position [5213, 0]
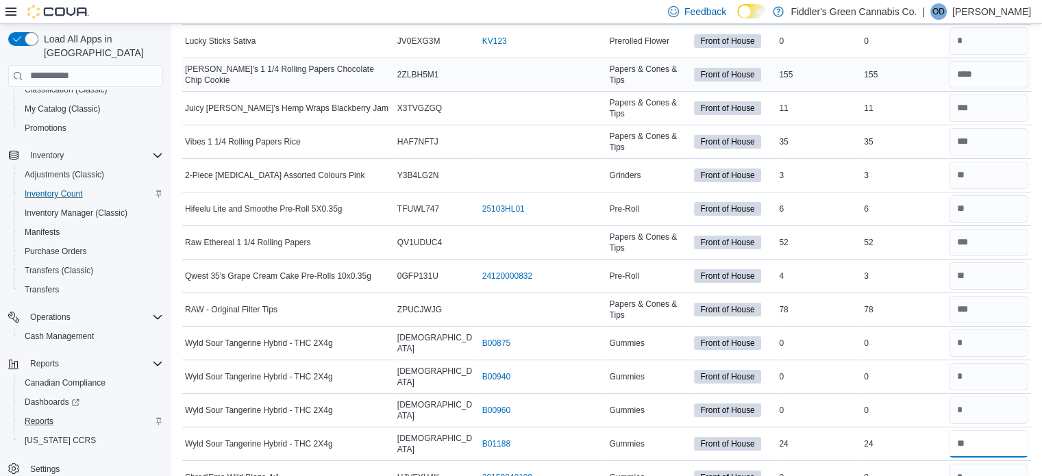
click at [986, 430] on input "number" at bounding box center [988, 443] width 79 height 27
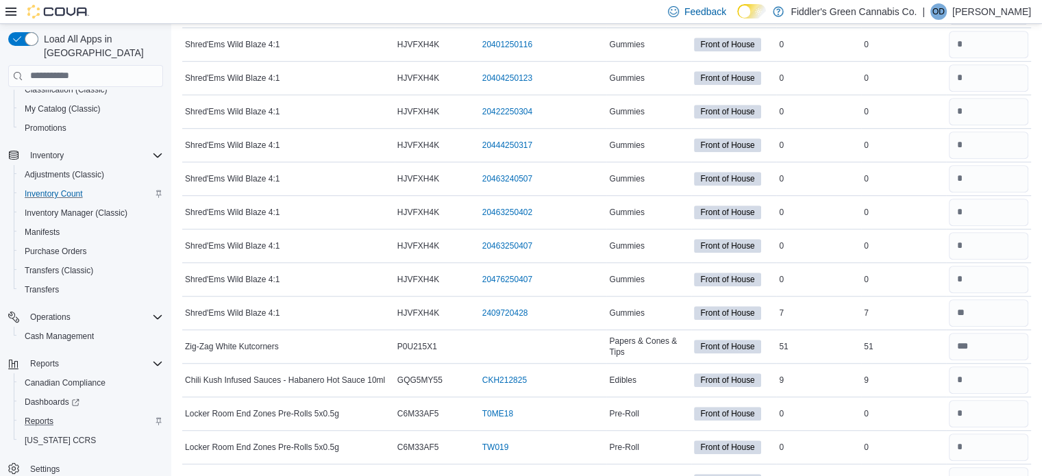
scroll to position [6123, 0]
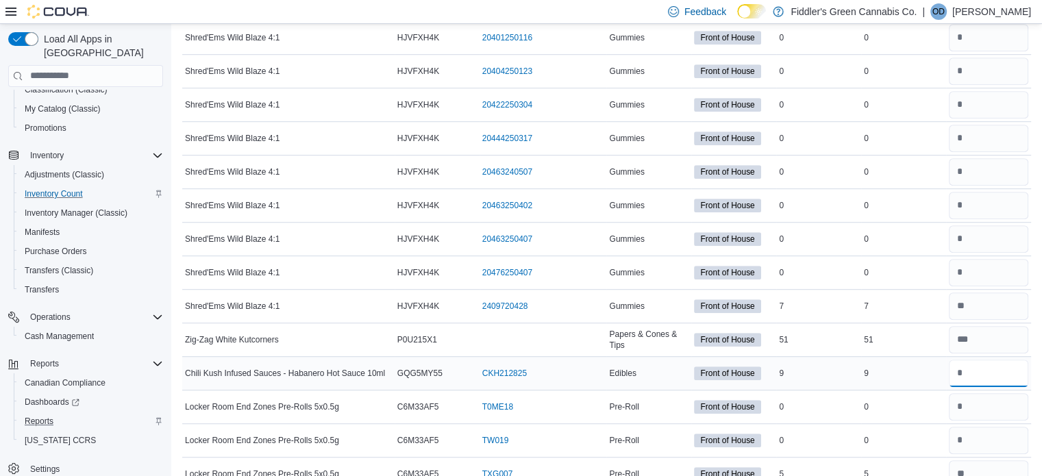
click at [978, 360] on input "number" at bounding box center [988, 373] width 79 height 27
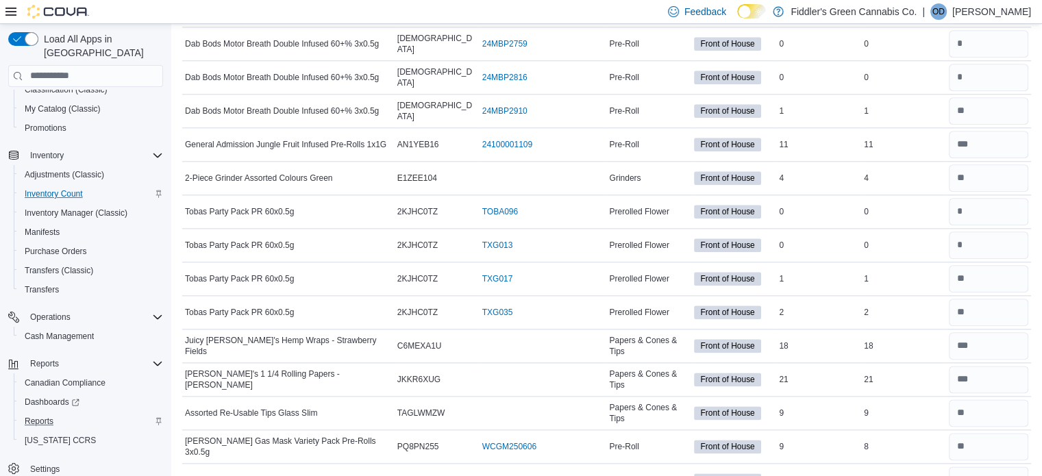
scroll to position [6823, 0]
click at [987, 398] on input "number" at bounding box center [988, 411] width 79 height 27
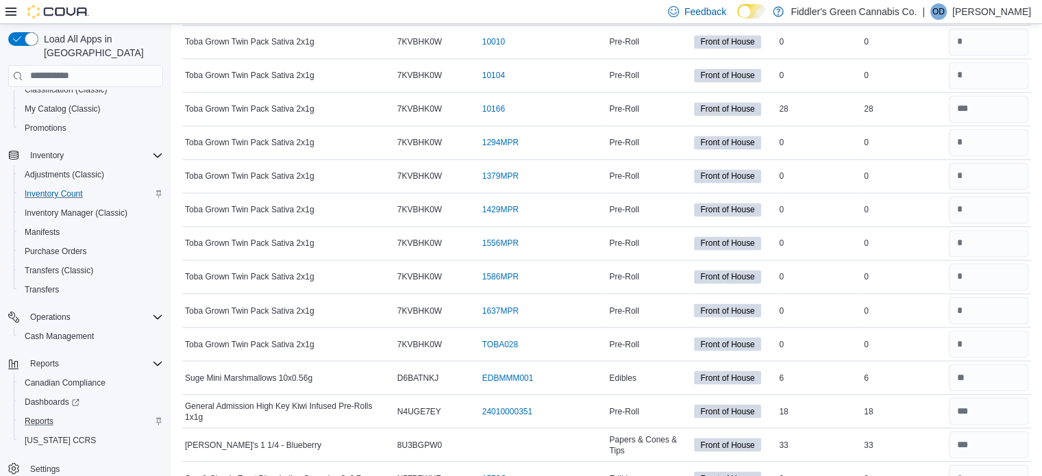
scroll to position [7529, 0]
click at [994, 431] on input "number" at bounding box center [988, 444] width 79 height 27
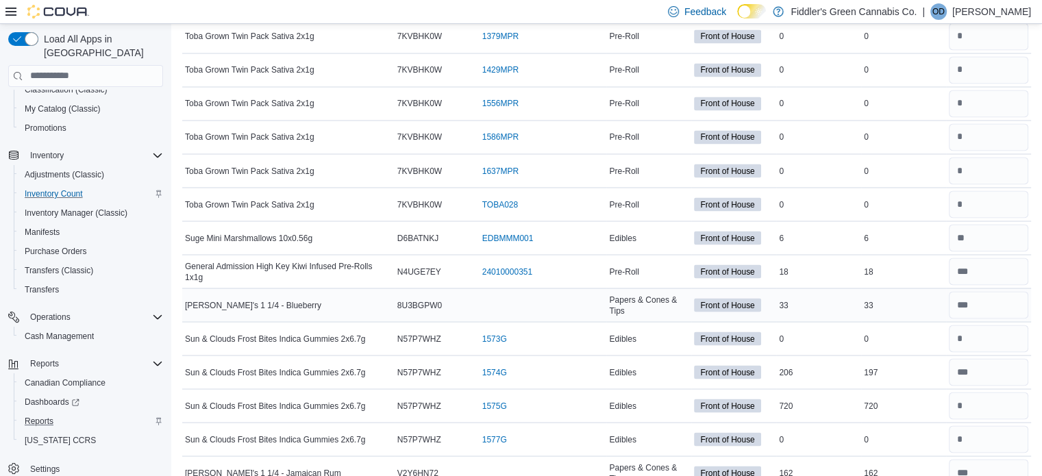
scroll to position [7674, 0]
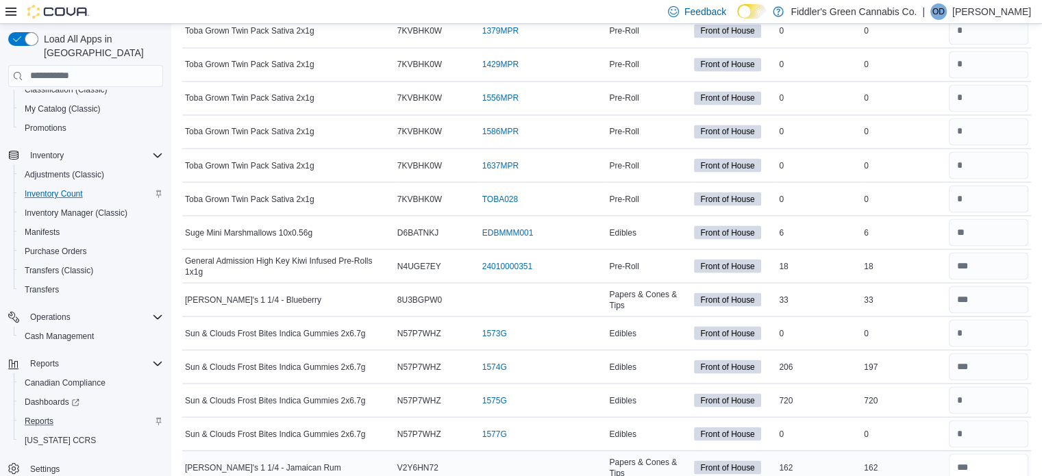
click at [996, 454] on input "number" at bounding box center [988, 467] width 79 height 27
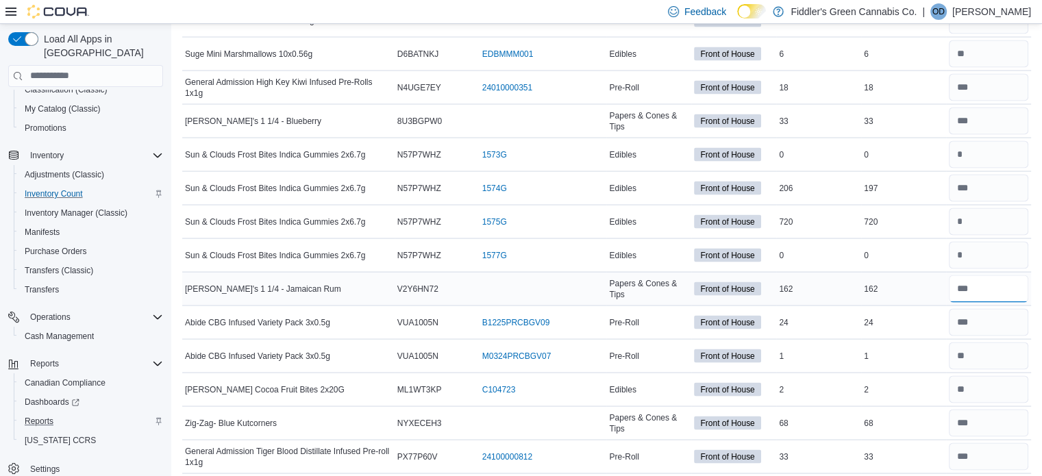
scroll to position [7854, 0]
click at [996, 408] on input "number" at bounding box center [988, 421] width 79 height 27
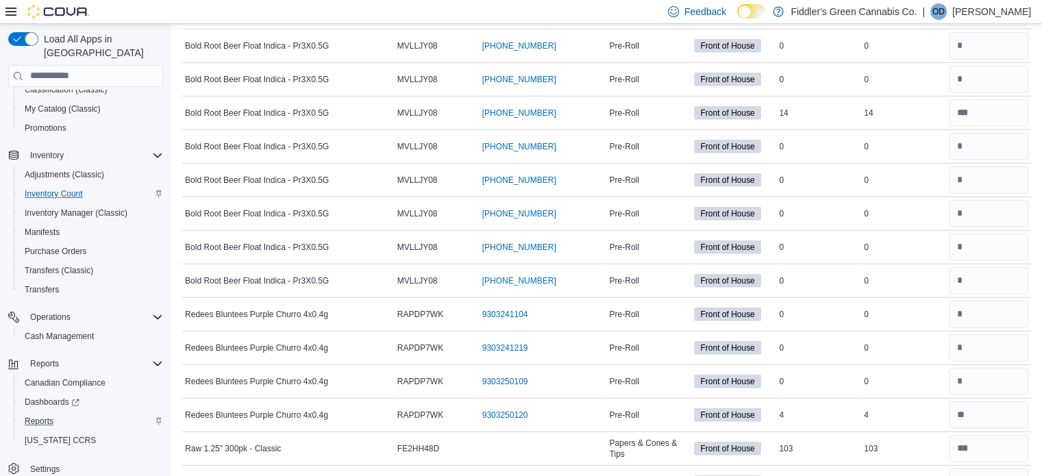
scroll to position [9173, 0]
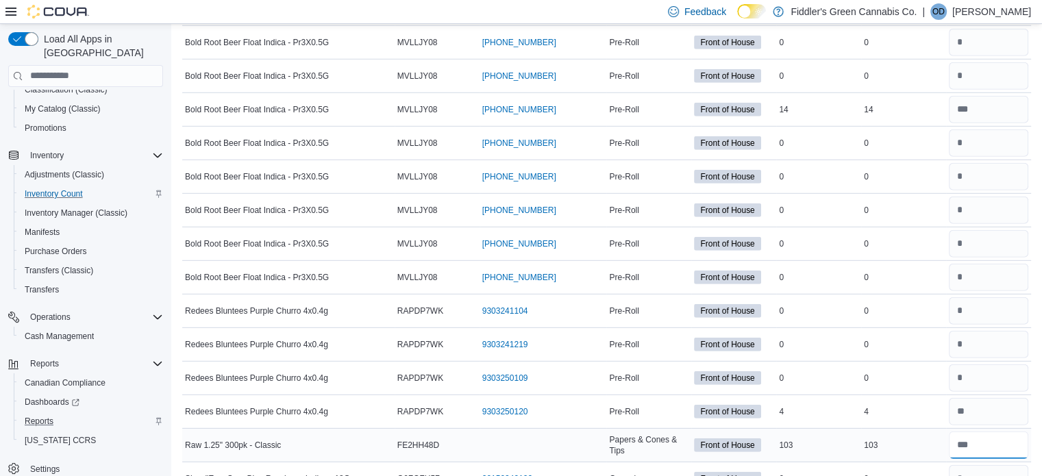
click at [998, 432] on input "number" at bounding box center [988, 445] width 79 height 27
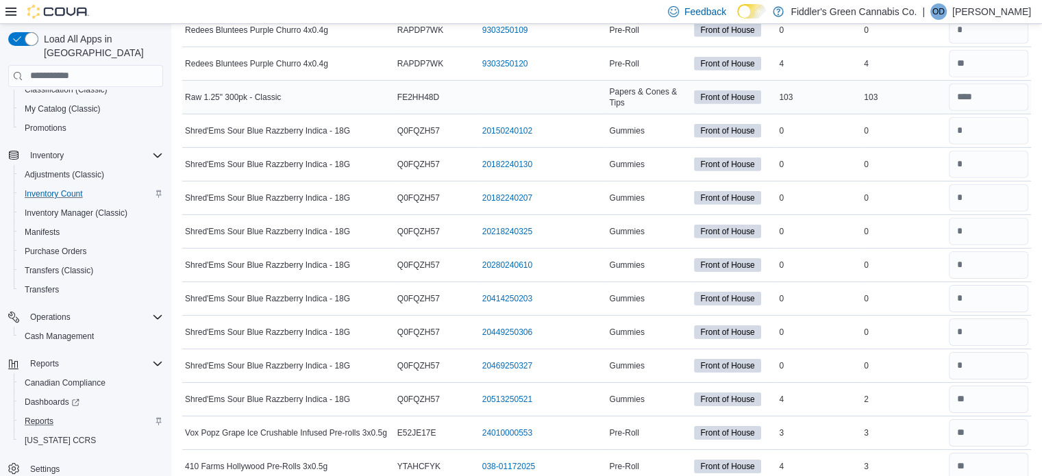
scroll to position [9523, 0]
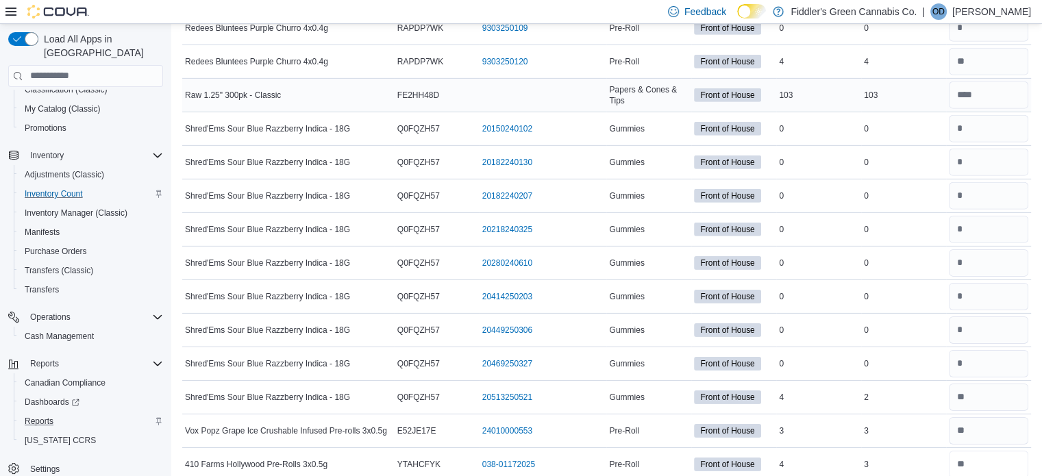
click at [998, 451] on input "number" at bounding box center [988, 464] width 79 height 27
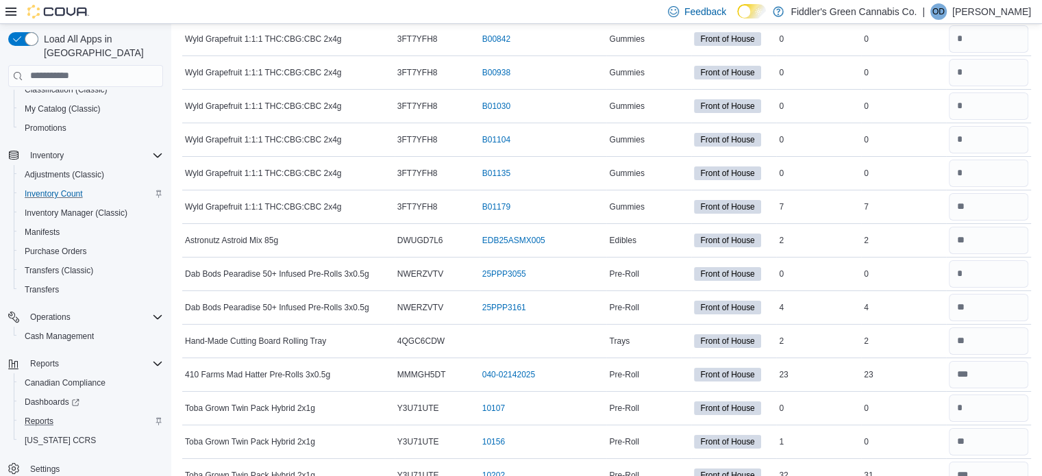
scroll to position [10357, 0]
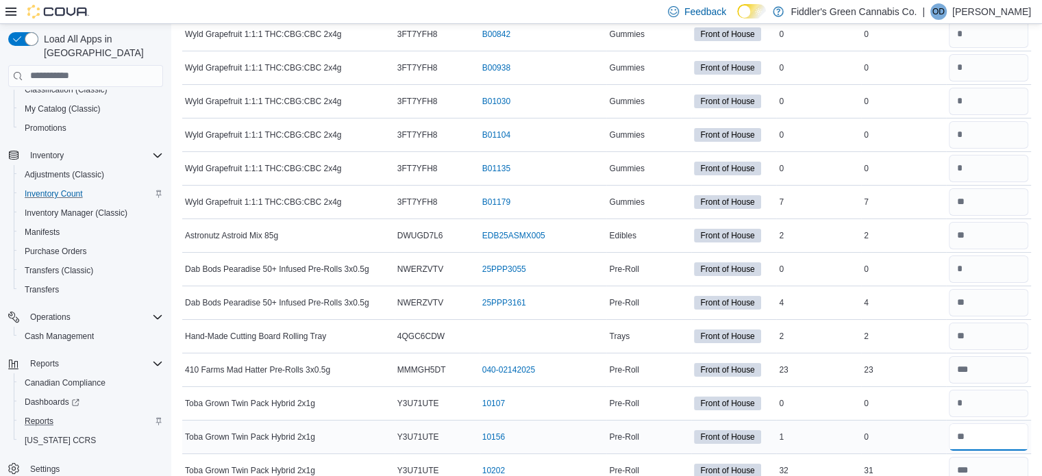
click at [1000, 423] on input "number" at bounding box center [988, 436] width 79 height 27
click at [996, 457] on input "number" at bounding box center [988, 470] width 79 height 27
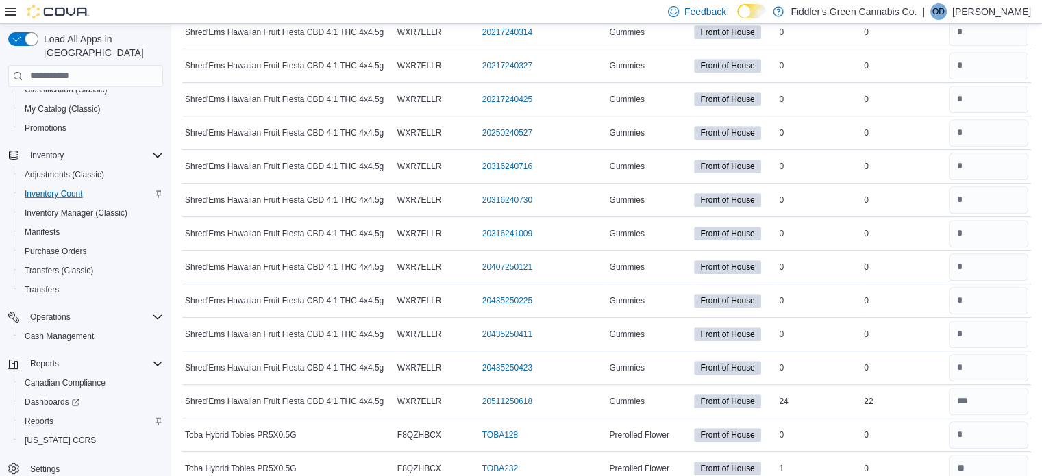
scroll to position [11064, 0]
click at [998, 454] on input "number" at bounding box center [988, 467] width 79 height 27
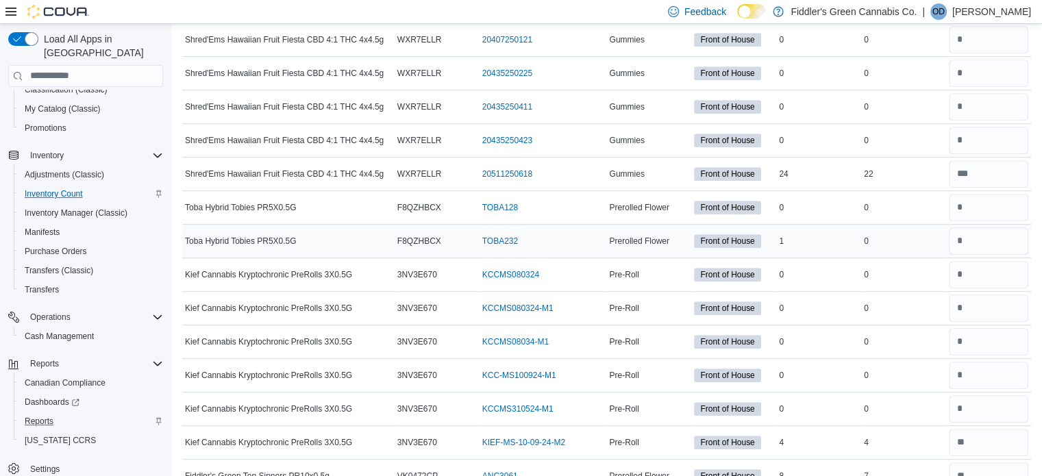
scroll to position [11291, 0]
click at [998, 463] on input "number" at bounding box center [988, 476] width 79 height 27
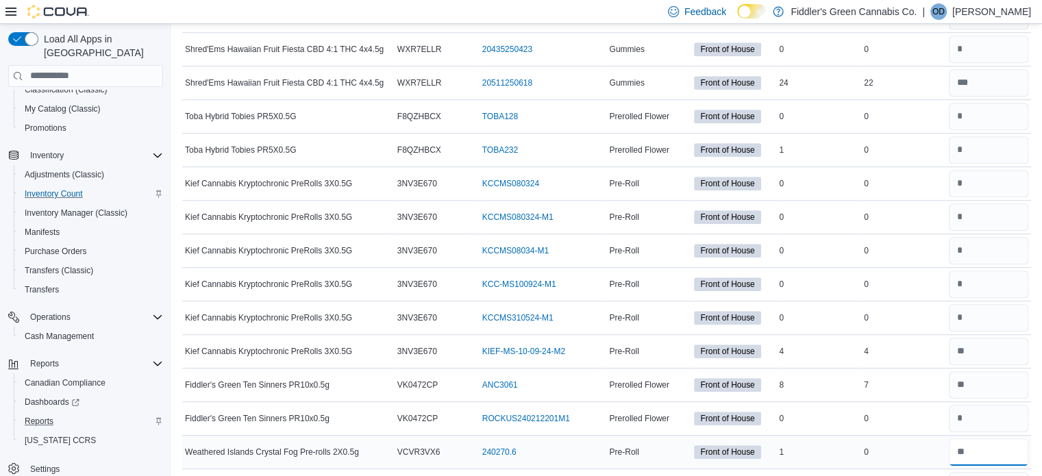
click at [1000, 439] on input "number" at bounding box center [988, 452] width 79 height 27
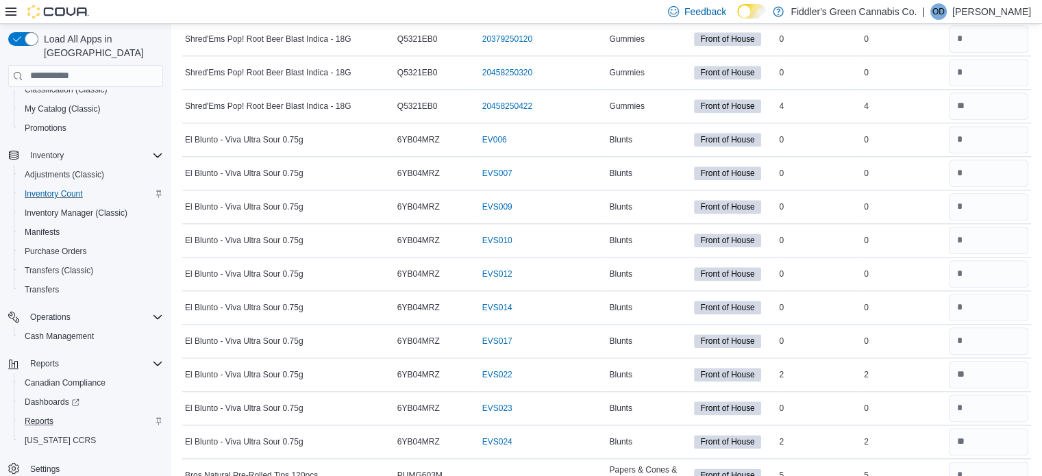
scroll to position [11963, 0]
click at [1000, 462] on input "number" at bounding box center [988, 475] width 79 height 27
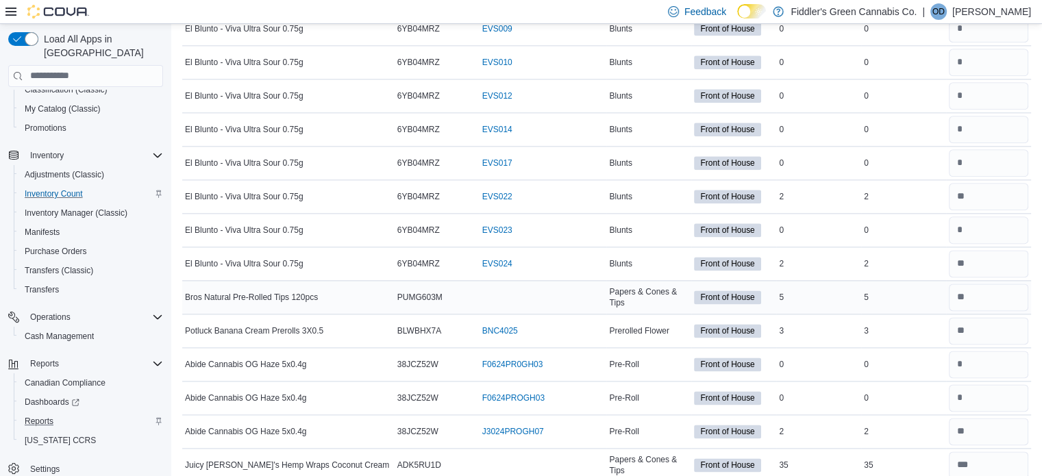
scroll to position [12143, 0]
click at [1000, 450] on input "number" at bounding box center [988, 463] width 79 height 27
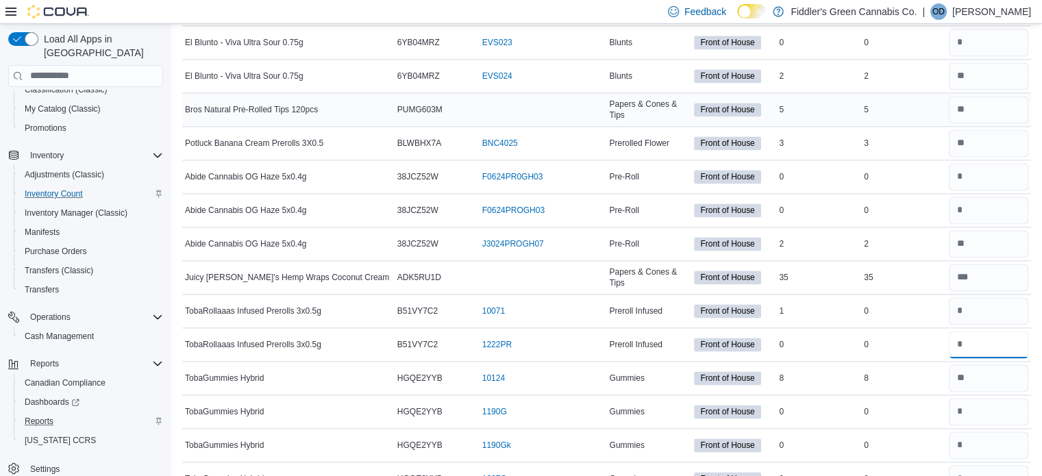
scroll to position [12394, 0]
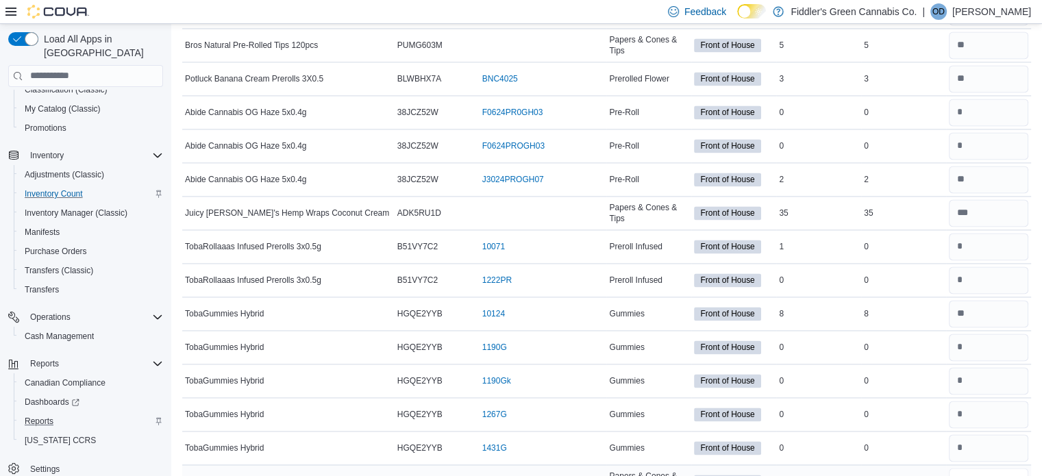
click at [998, 468] on input "number" at bounding box center [988, 481] width 79 height 27
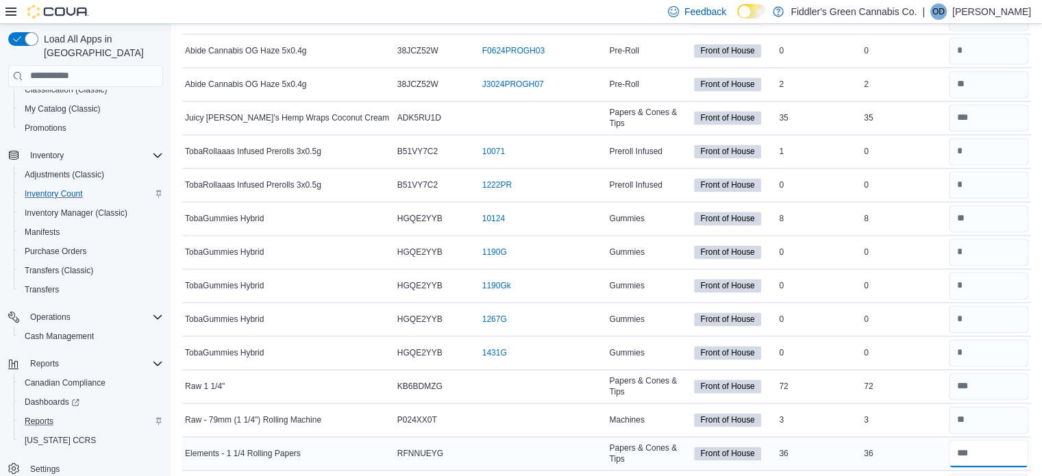
click at [999, 440] on input "number" at bounding box center [988, 453] width 79 height 27
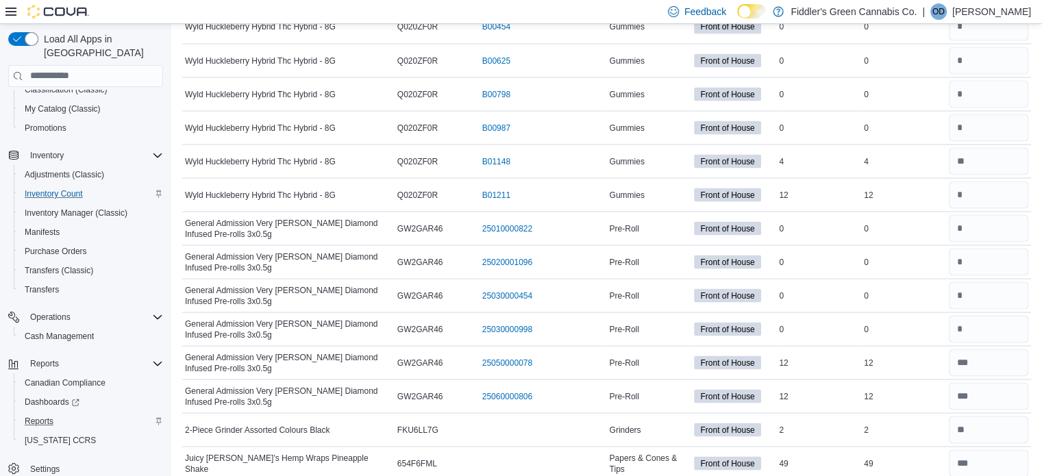
scroll to position [12984, 0]
click at [999, 448] on input "number" at bounding box center [988, 461] width 79 height 27
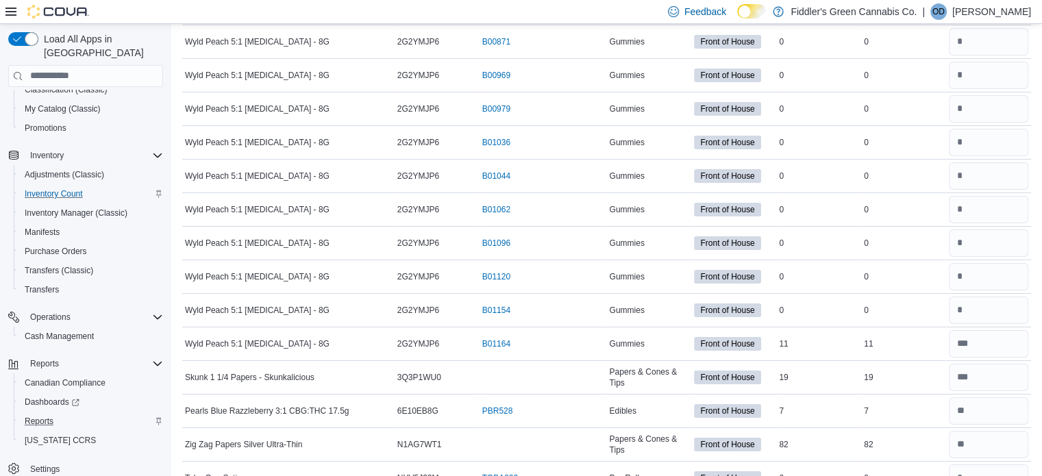
scroll to position [15320, 0]
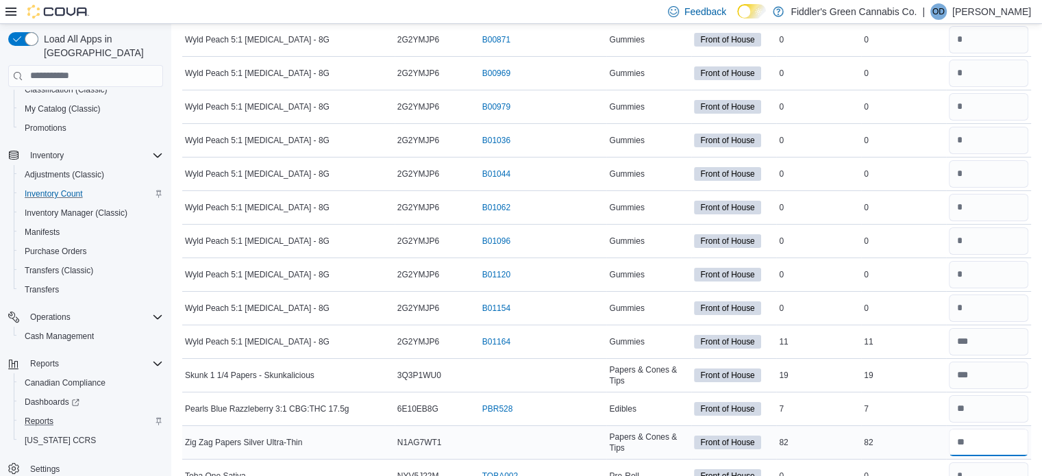
click at [1001, 429] on input "number" at bounding box center [988, 442] width 79 height 27
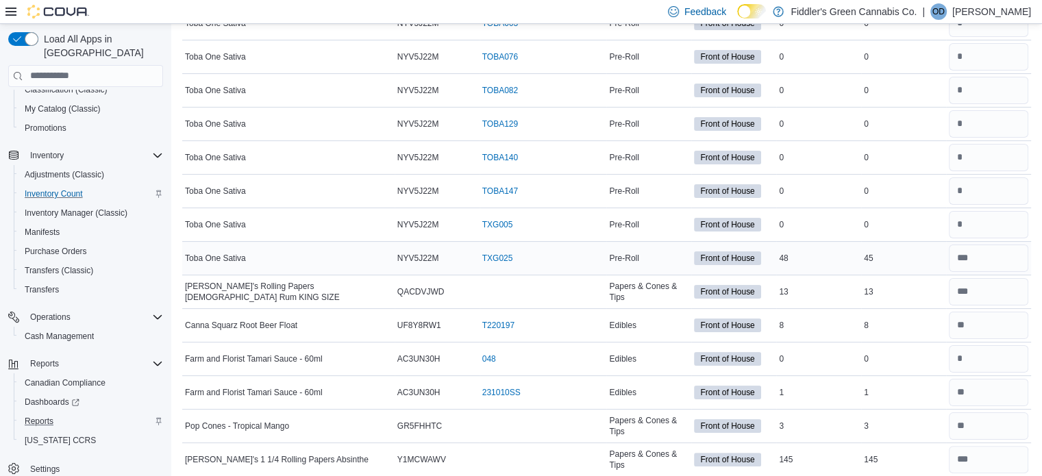
scroll to position [15842, 0]
click at [984, 445] on input "number" at bounding box center [988, 458] width 79 height 27
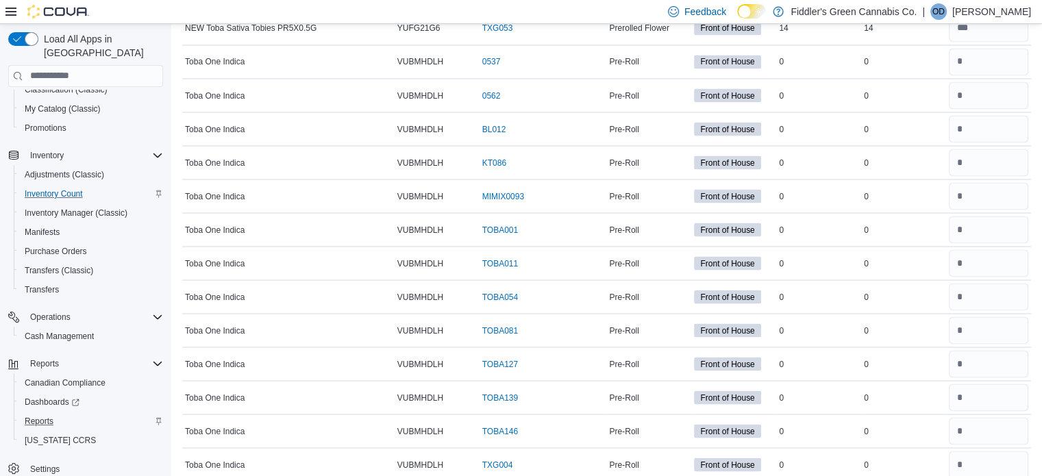
scroll to position [18152, 0]
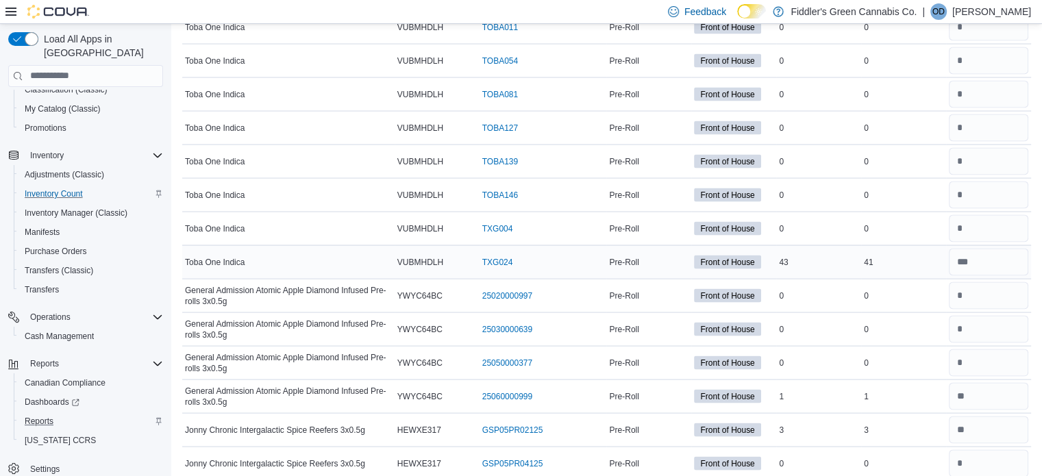
scroll to position [18390, 0]
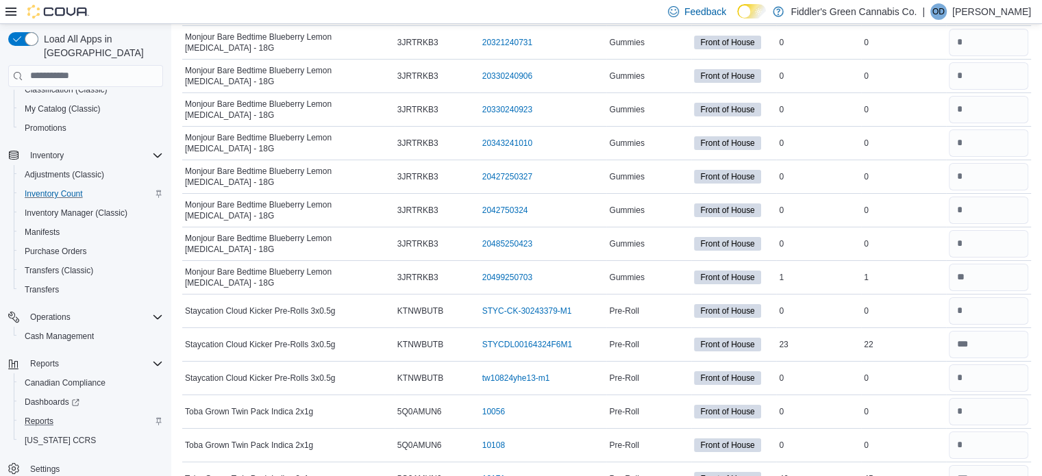
scroll to position [20590, 0]
click at [983, 464] on input "number" at bounding box center [988, 477] width 79 height 27
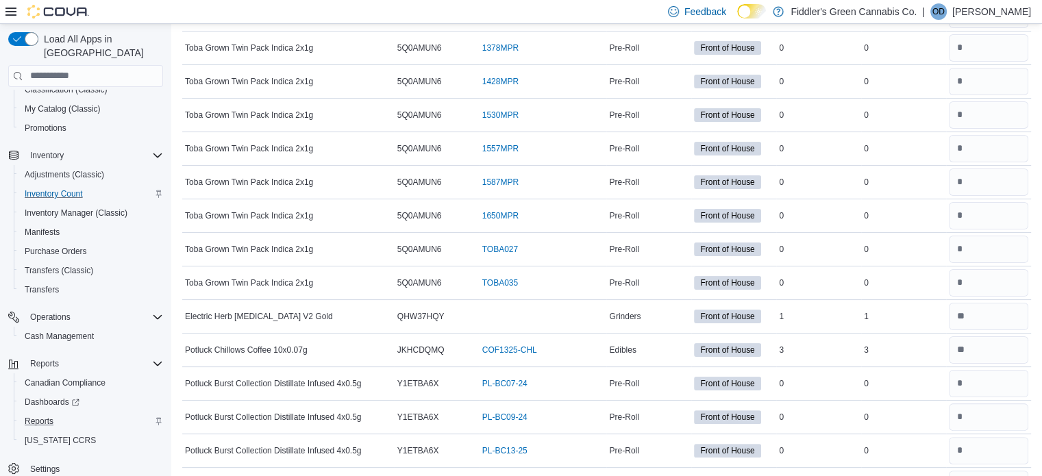
scroll to position [21087, 0]
click at [983, 470] on input "number" at bounding box center [988, 483] width 79 height 27
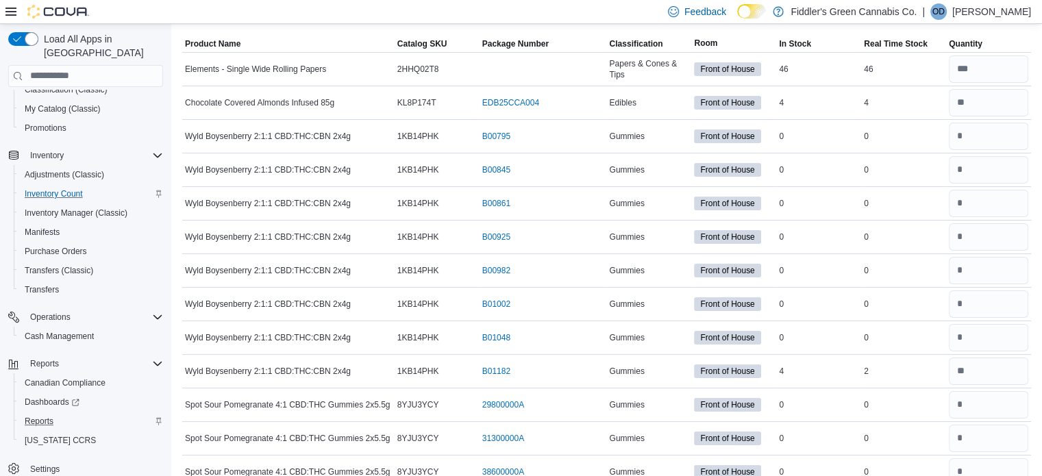
scroll to position [0, 0]
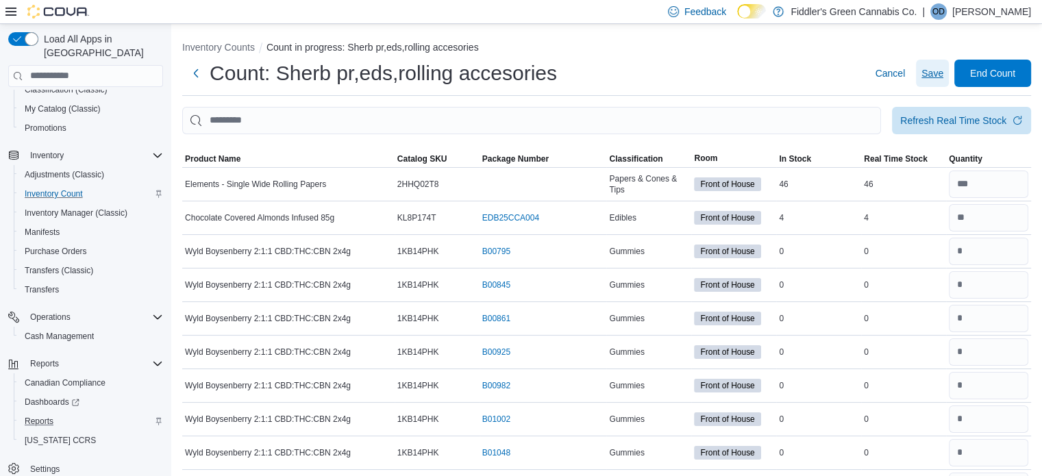
click at [939, 76] on span "Save" at bounding box center [933, 73] width 22 height 14
click at [959, 127] on span "Refresh Real Time Stock" at bounding box center [961, 119] width 123 height 27
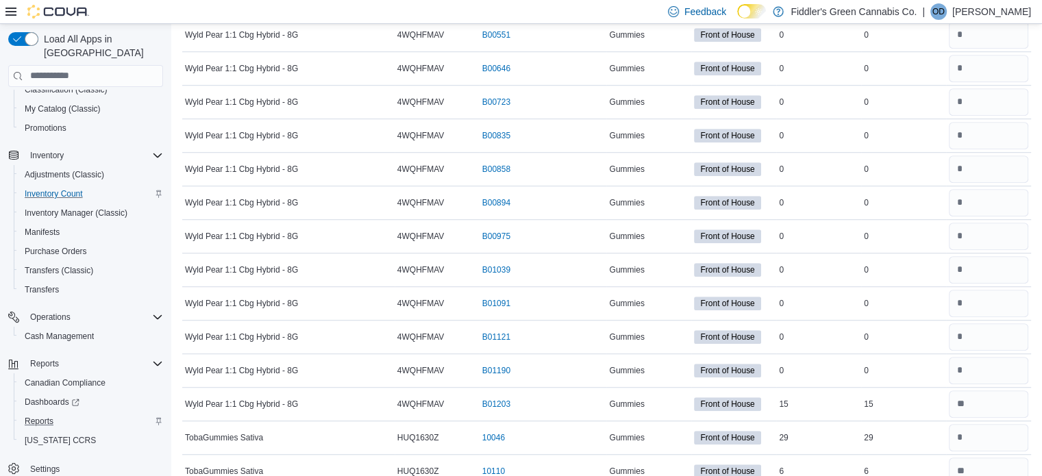
scroll to position [956, 0]
click at [989, 395] on input "number" at bounding box center [988, 403] width 79 height 27
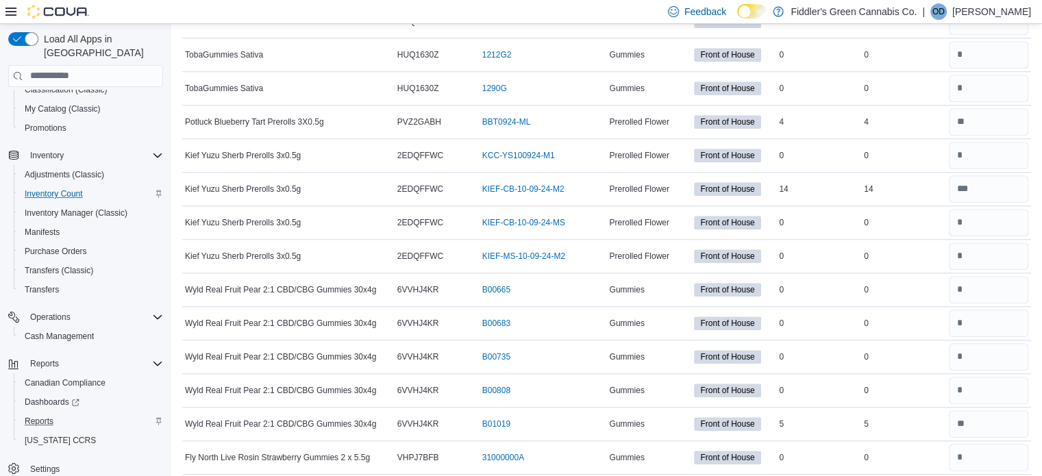
scroll to position [1439, 0]
click at [989, 419] on input "number" at bounding box center [988, 423] width 79 height 27
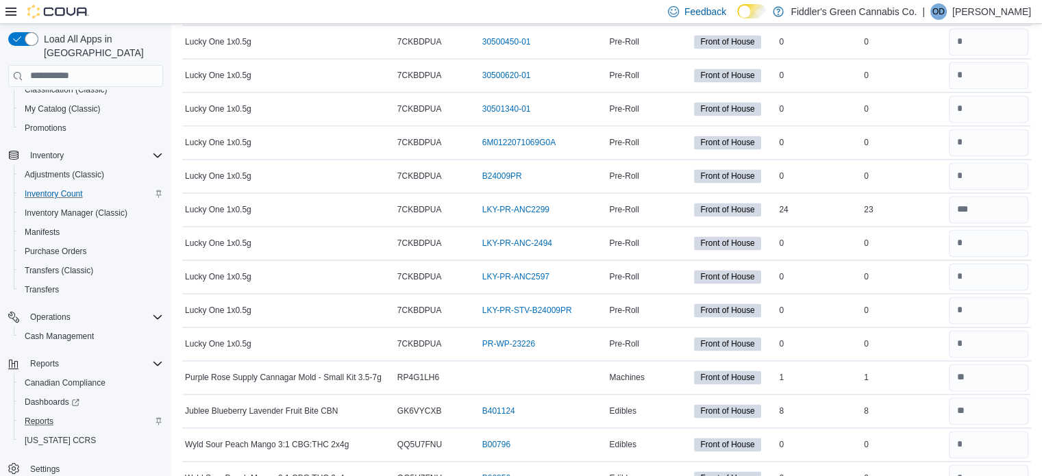
scroll to position [2124, 0]
click at [992, 397] on input "number" at bounding box center [988, 410] width 79 height 27
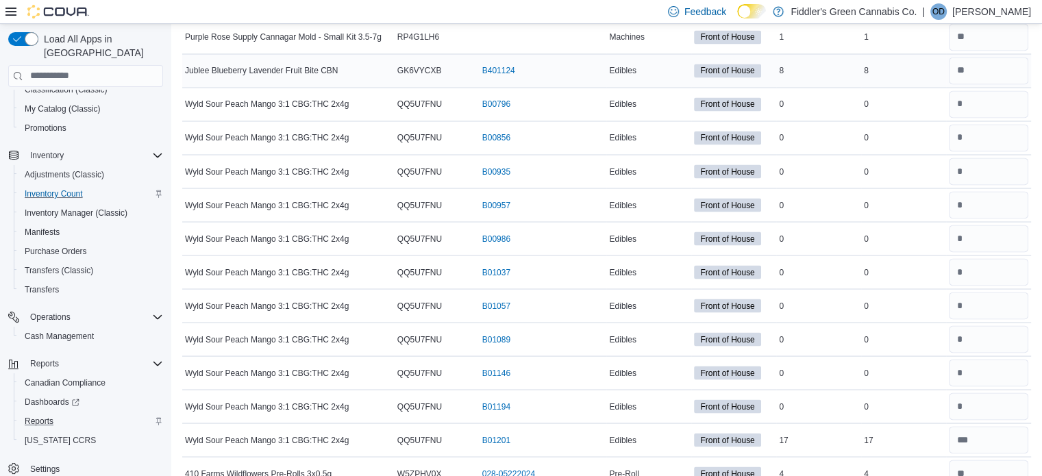
scroll to position [2467, 0]
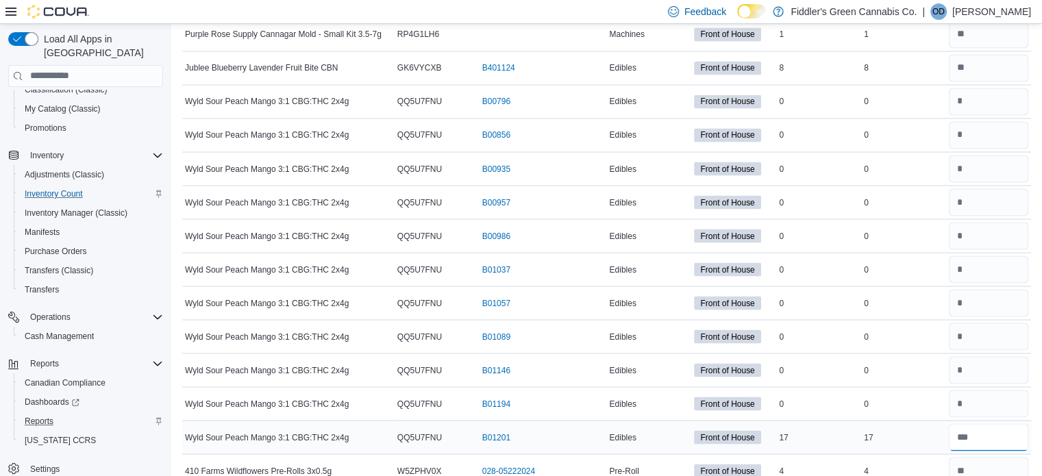
click at [994, 424] on input "number" at bounding box center [988, 436] width 79 height 27
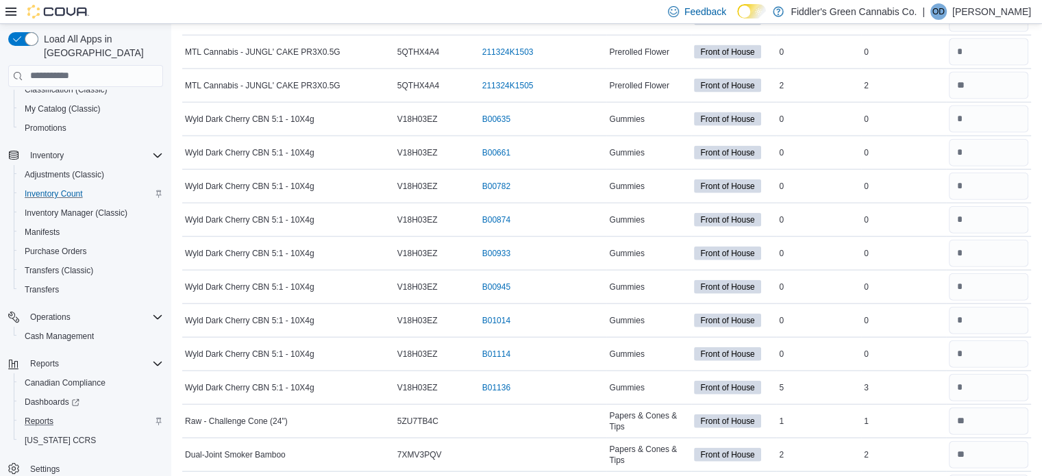
scroll to position [3121, 0]
click at [989, 378] on input "number" at bounding box center [988, 386] width 79 height 27
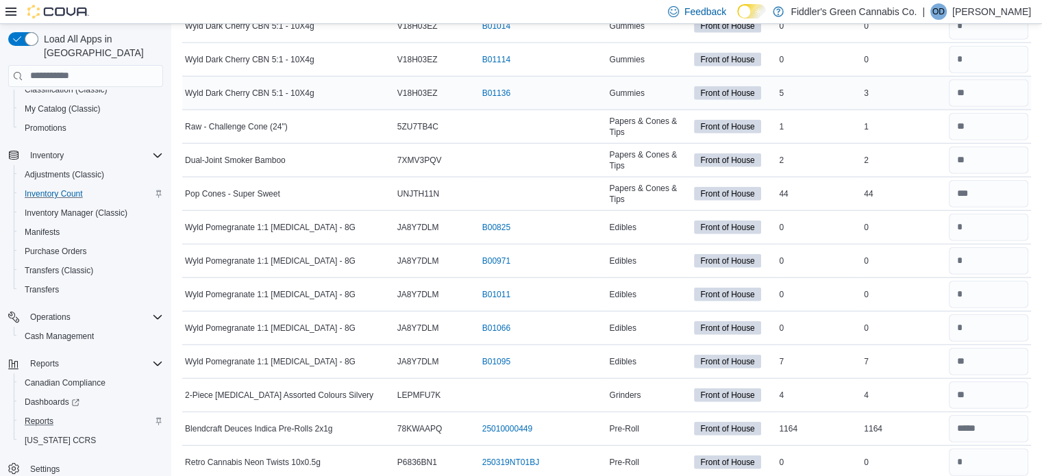
scroll to position [3423, 0]
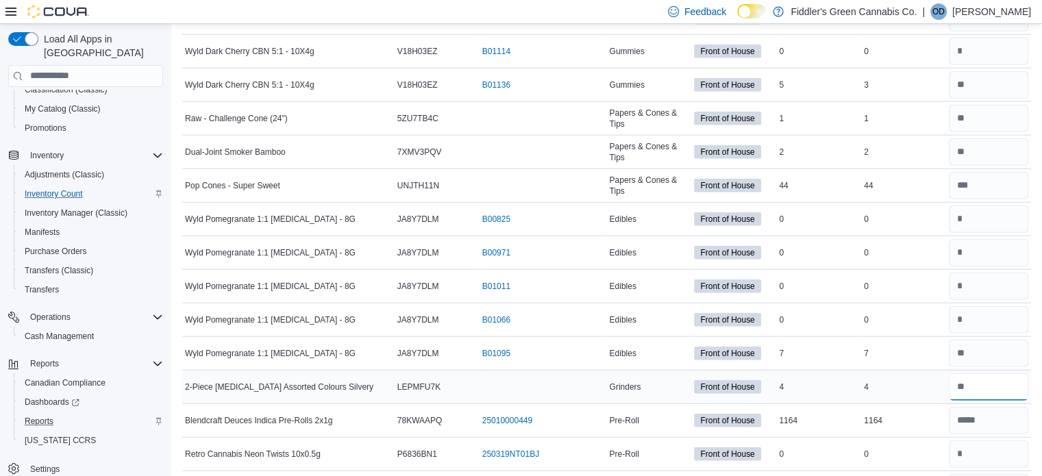
click at [989, 373] on input "number" at bounding box center [988, 386] width 79 height 27
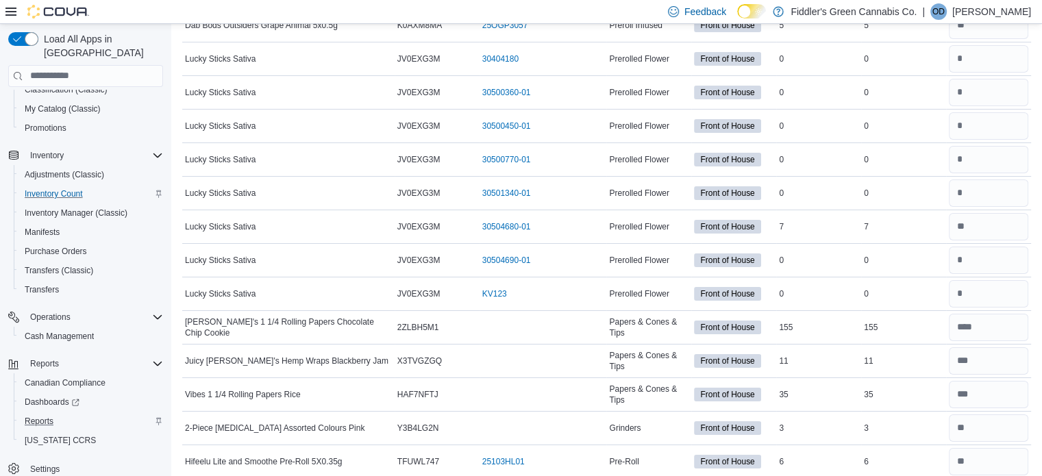
scroll to position [4961, 0]
click at [994, 414] on input "number" at bounding box center [988, 427] width 79 height 27
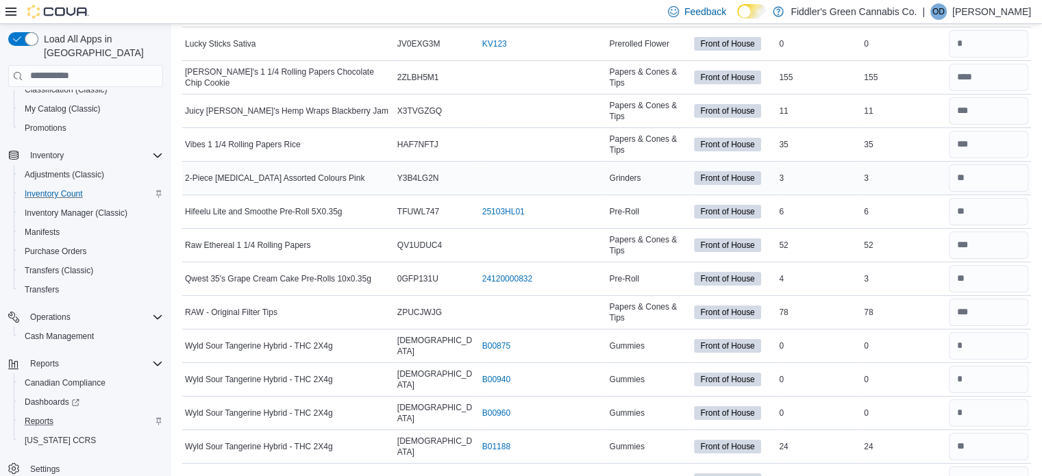
scroll to position [5210, 0]
click at [995, 433] on input "number" at bounding box center [988, 446] width 79 height 27
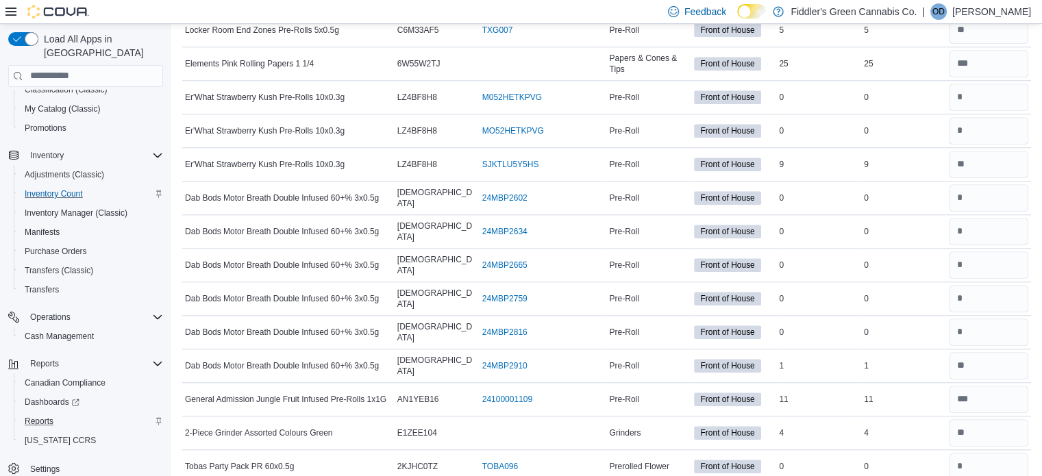
scroll to position [6567, 0]
click at [997, 419] on input "number" at bounding box center [988, 432] width 79 height 27
click at [997, 419] on input "*" at bounding box center [988, 432] width 79 height 27
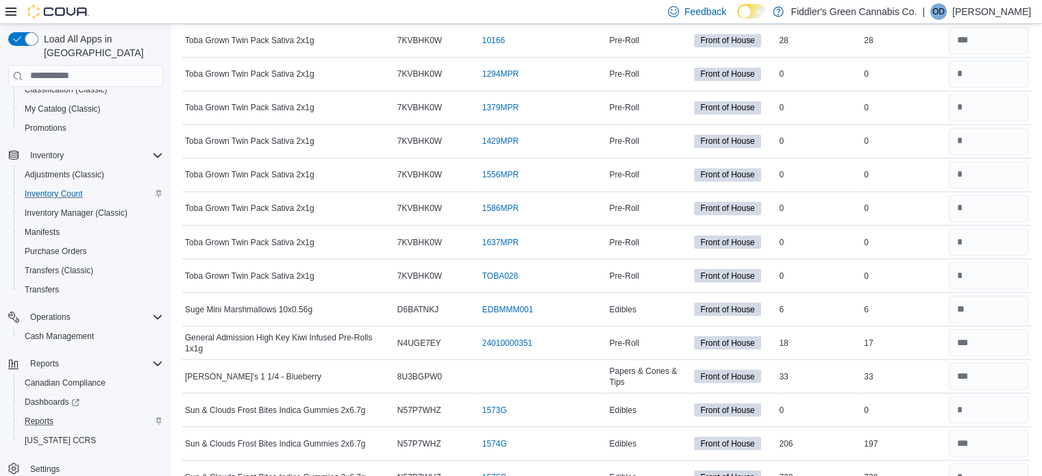
scroll to position [7605, 0]
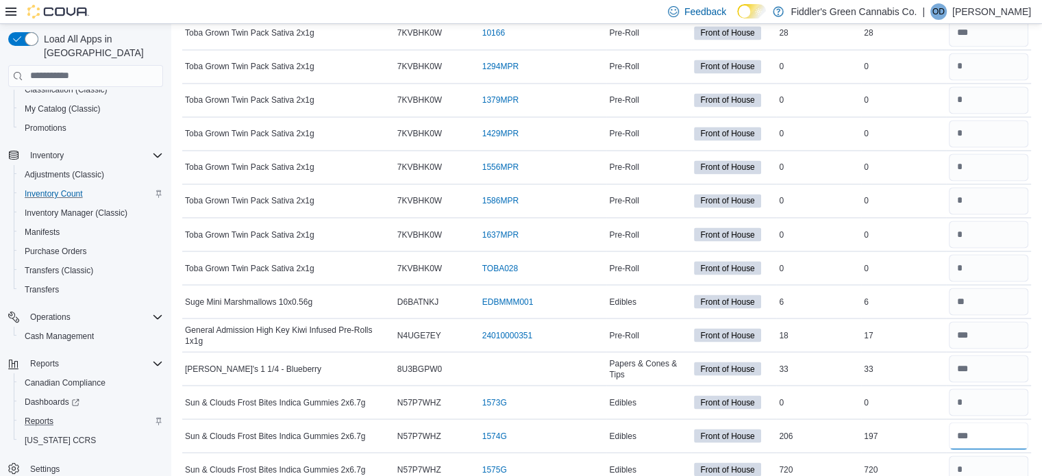
click at [997, 422] on input "number" at bounding box center [988, 435] width 79 height 27
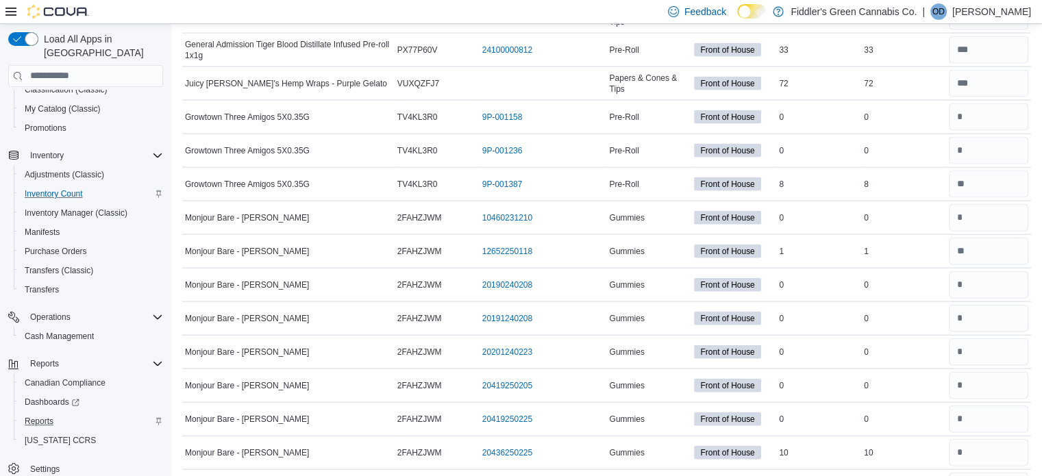
scroll to position [8260, 0]
click at [997, 439] on input "number" at bounding box center [988, 452] width 79 height 27
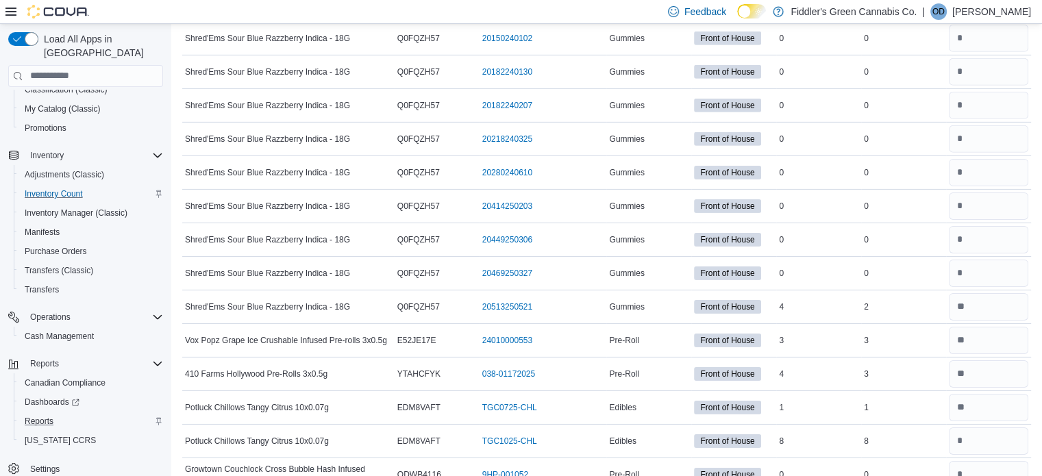
scroll to position [9615, 0]
click at [989, 427] on input "number" at bounding box center [988, 440] width 79 height 27
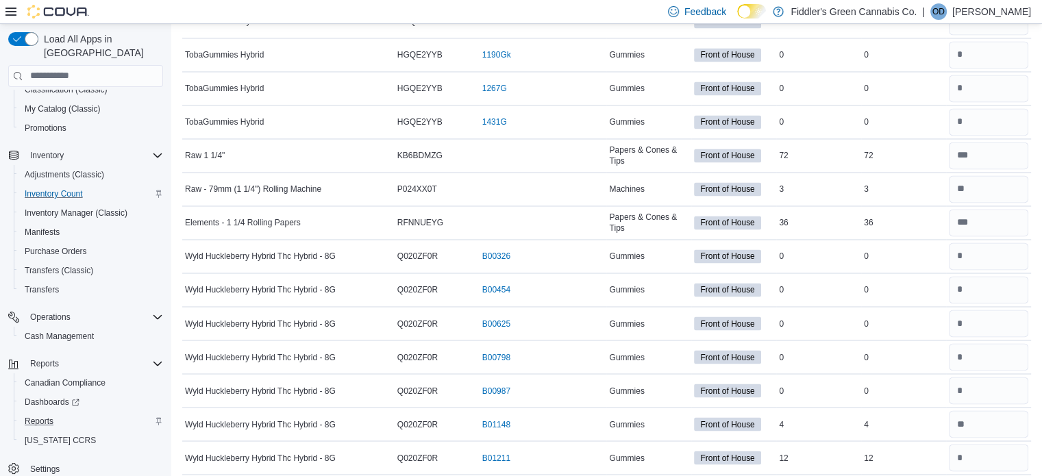
scroll to position [12722, 0]
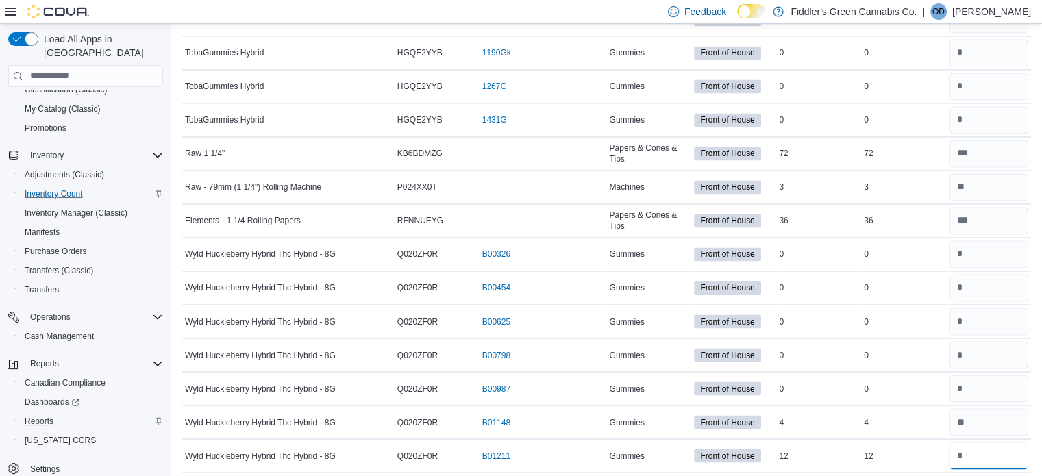
click at [989, 442] on input "number" at bounding box center [988, 455] width 79 height 27
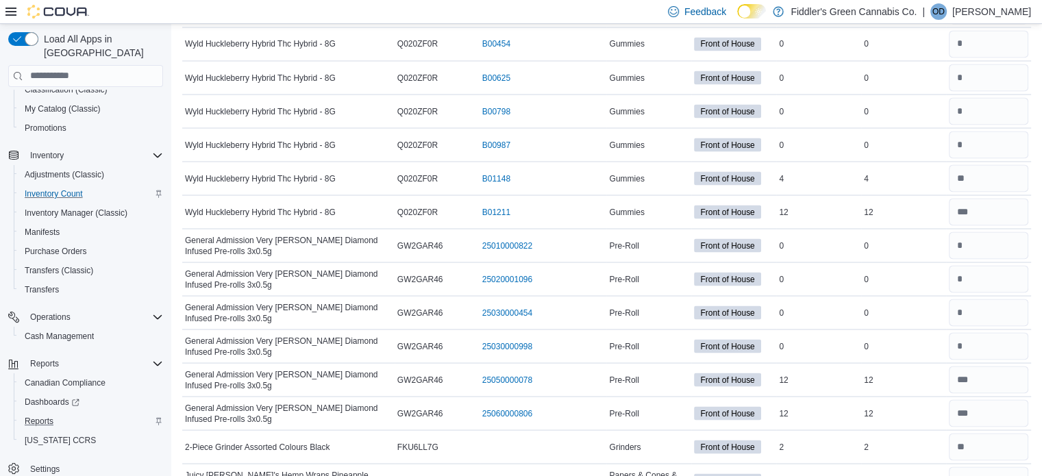
scroll to position [12969, 0]
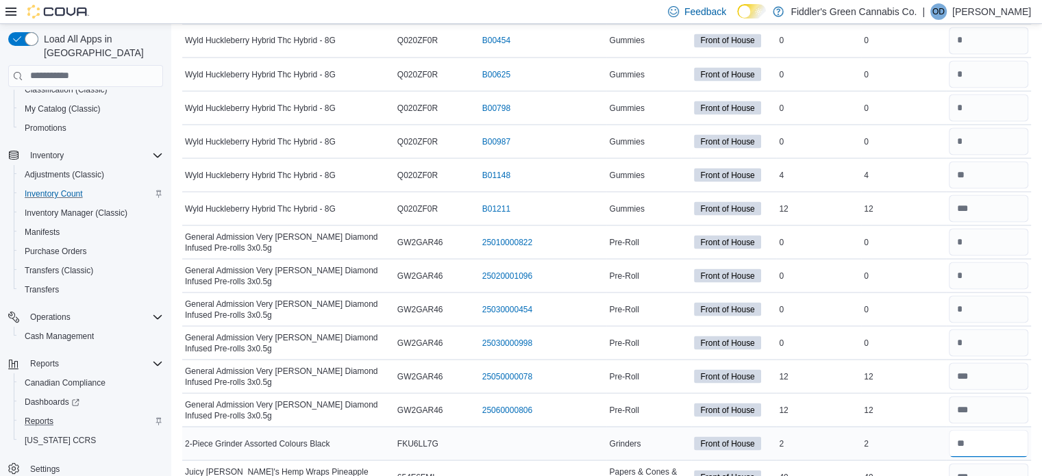
click at [992, 430] on input "number" at bounding box center [988, 443] width 79 height 27
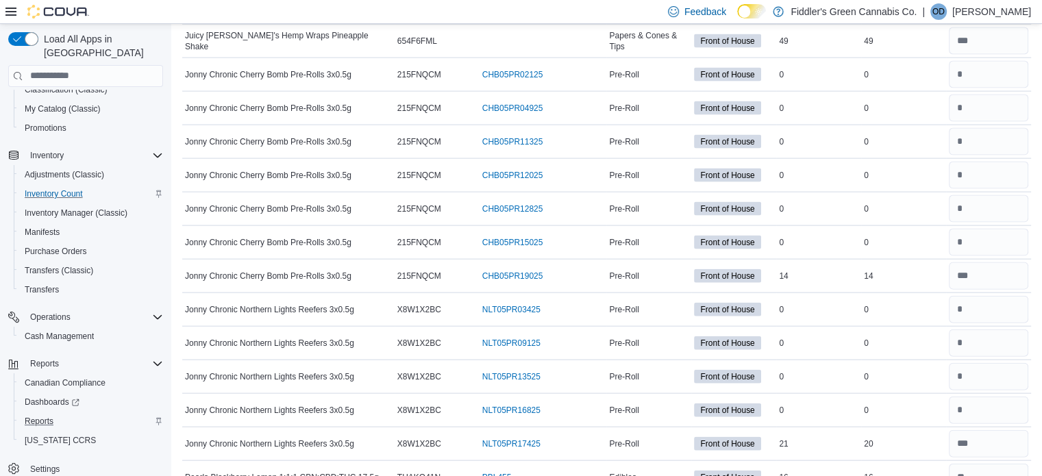
scroll to position [13412, 0]
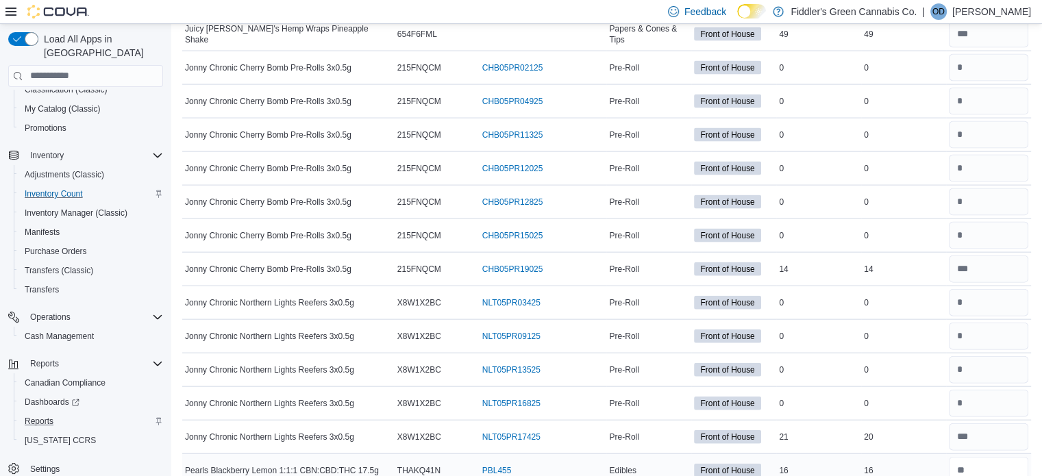
click at [987, 457] on input "number" at bounding box center [988, 470] width 79 height 27
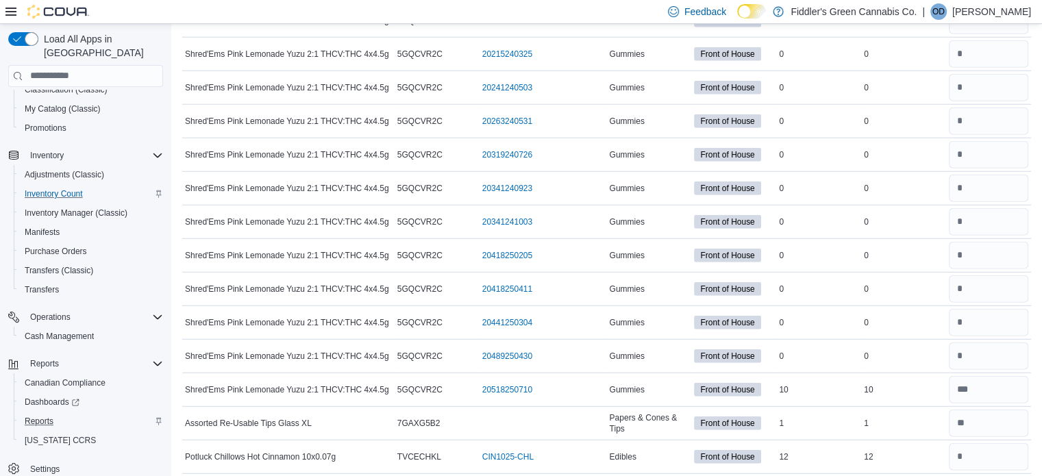
scroll to position [14031, 0]
click at [991, 442] on input "number" at bounding box center [988, 455] width 79 height 27
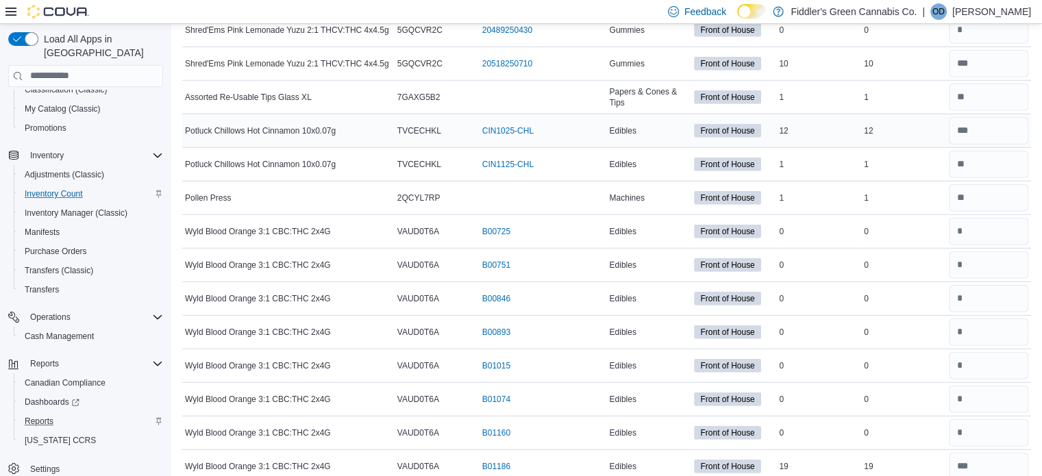
scroll to position [14356, 0]
click at [991, 453] on input "number" at bounding box center [988, 466] width 79 height 27
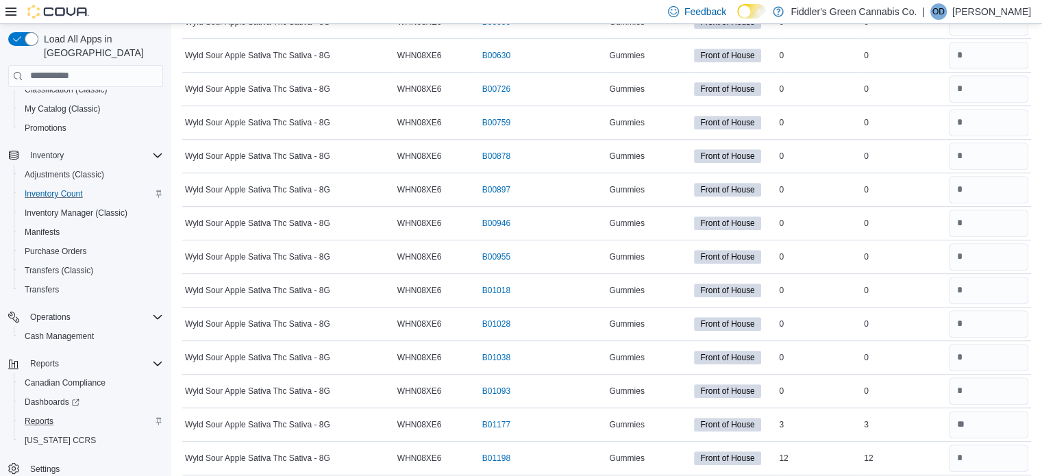
scroll to position [16383, 0]
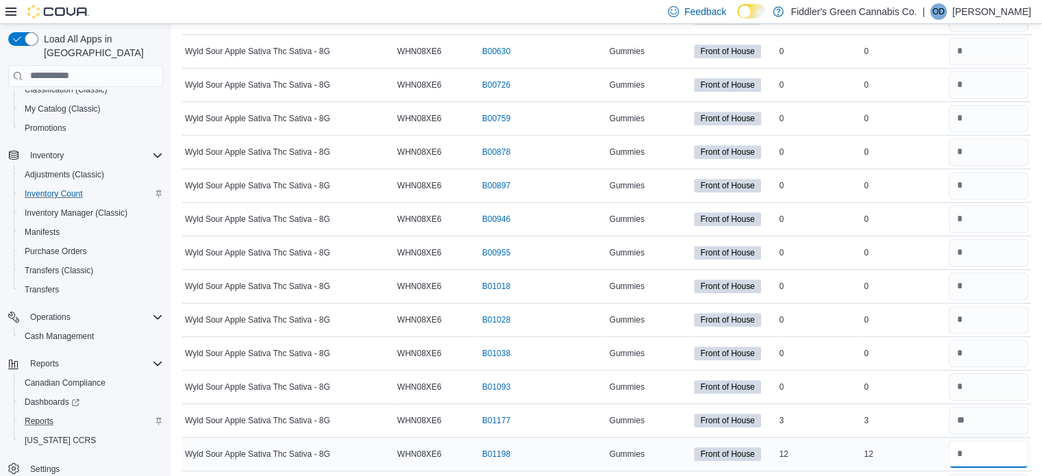
click at [994, 441] on input "number" at bounding box center [988, 454] width 79 height 27
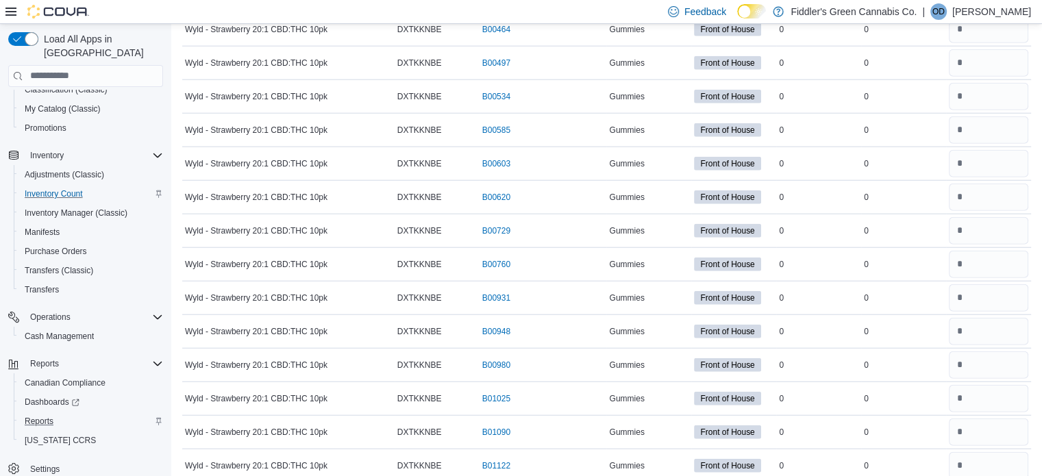
scroll to position [19037, 0]
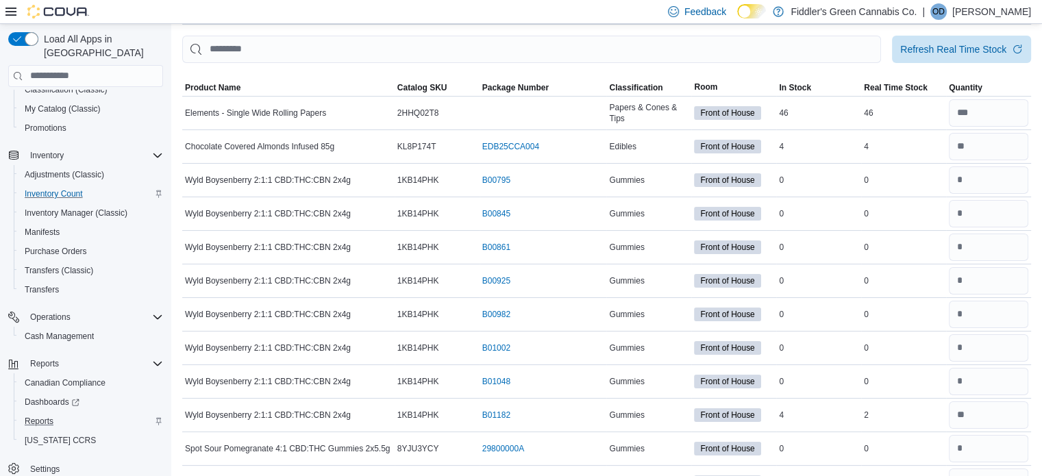
scroll to position [0, 0]
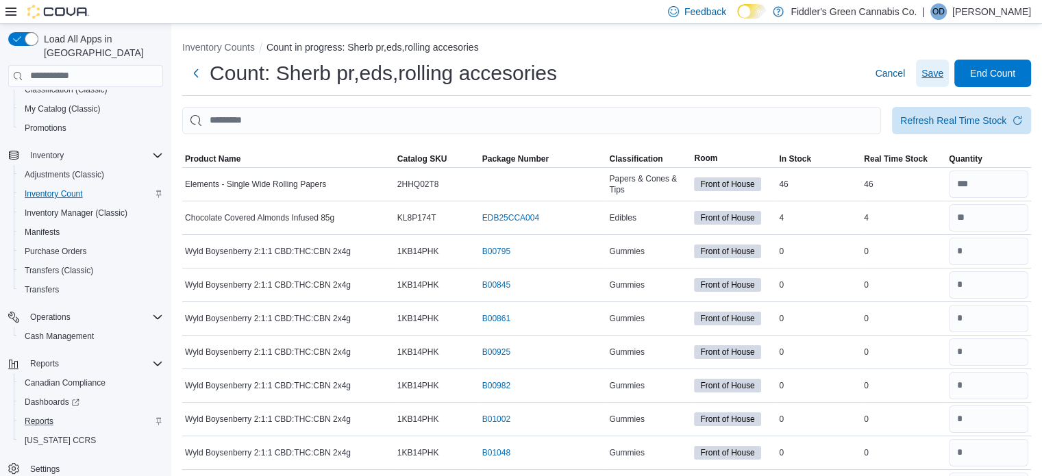
click at [940, 76] on span "Save" at bounding box center [933, 73] width 22 height 14
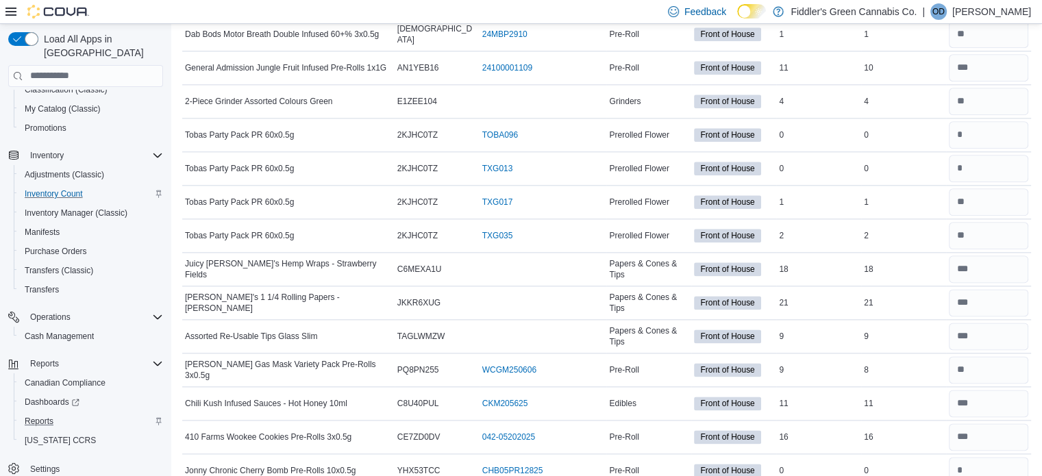
scroll to position [6898, 0]
click at [976, 323] on input "number" at bounding box center [988, 336] width 79 height 27
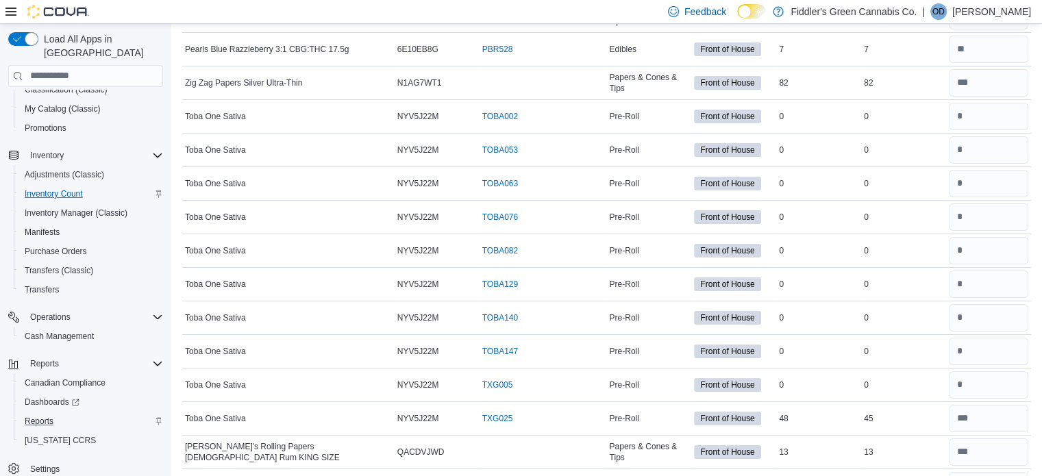
scroll to position [15681, 0]
click at [1009, 404] on input "number" at bounding box center [988, 417] width 79 height 27
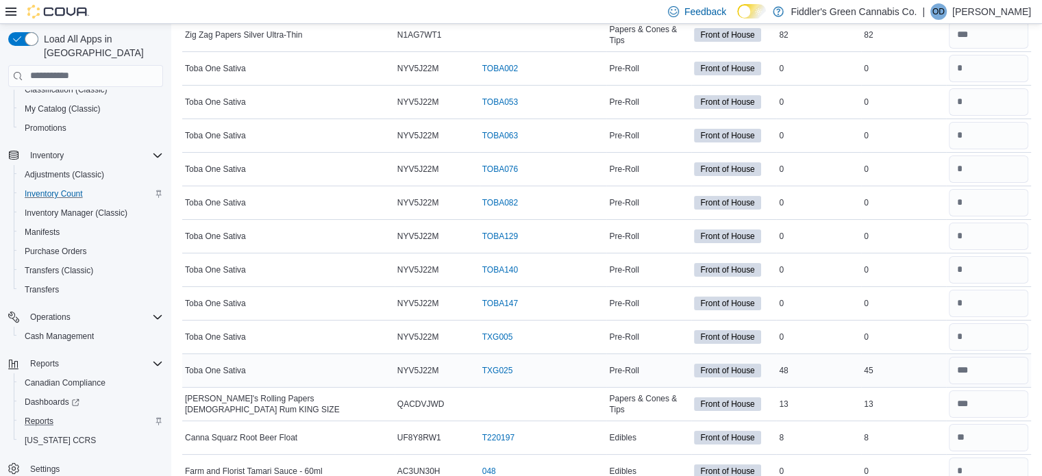
click at [1009, 388] on div at bounding box center [988, 404] width 85 height 33
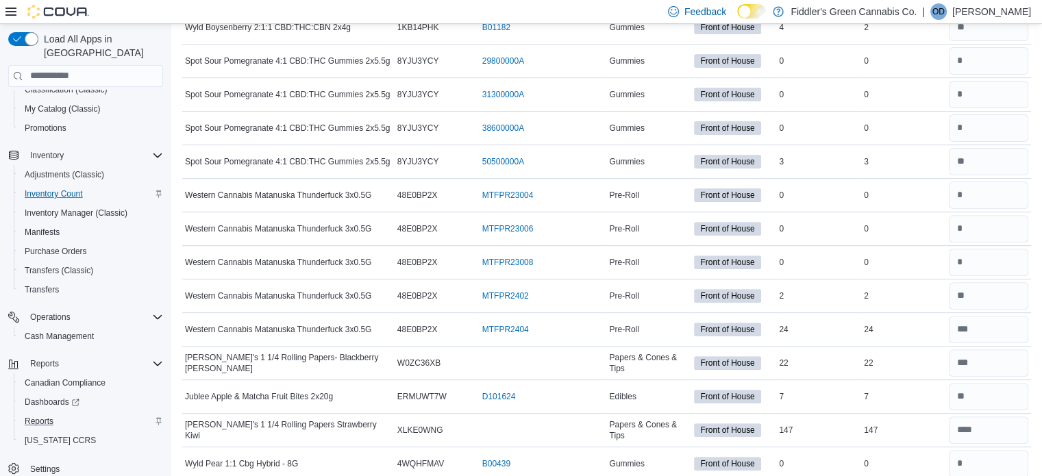
scroll to position [0, 0]
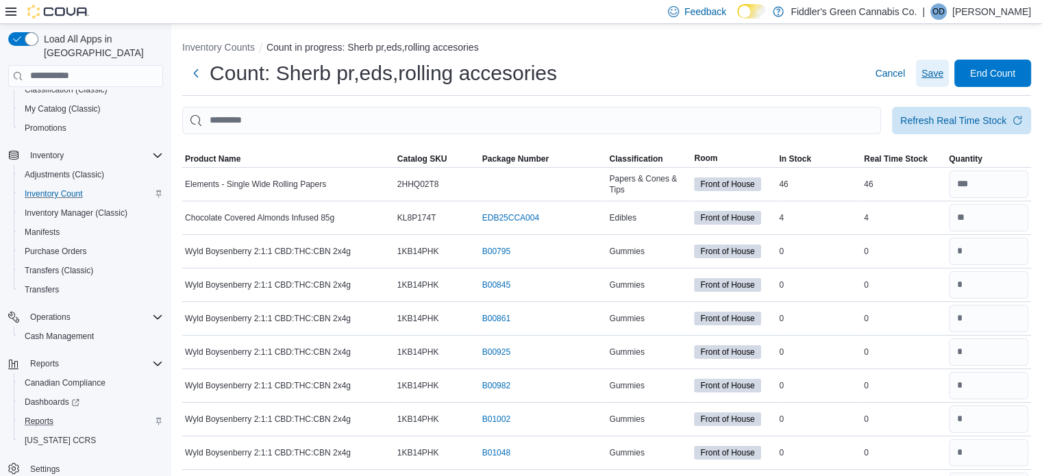
click at [944, 77] on span "Save" at bounding box center [933, 73] width 22 height 14
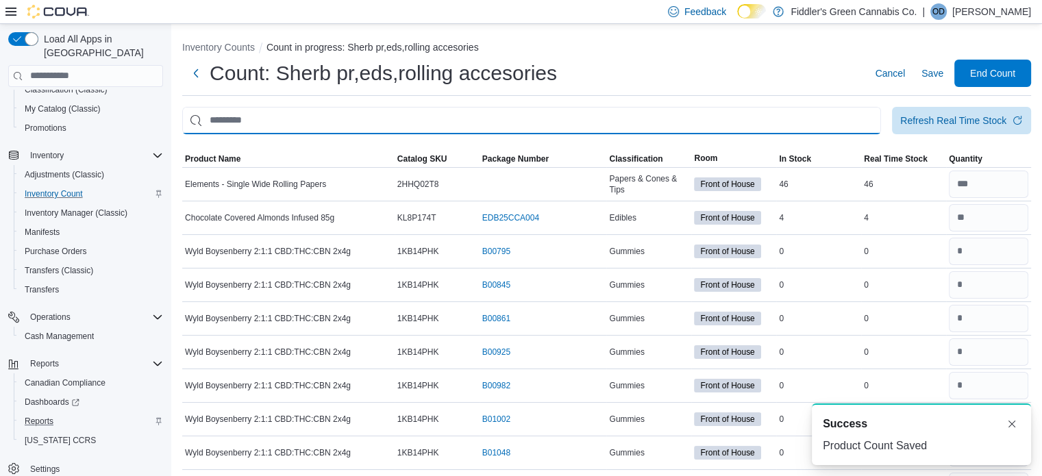
click at [704, 119] on input "This is a search bar. After typing your query, hit enter to filter the results …" at bounding box center [531, 120] width 699 height 27
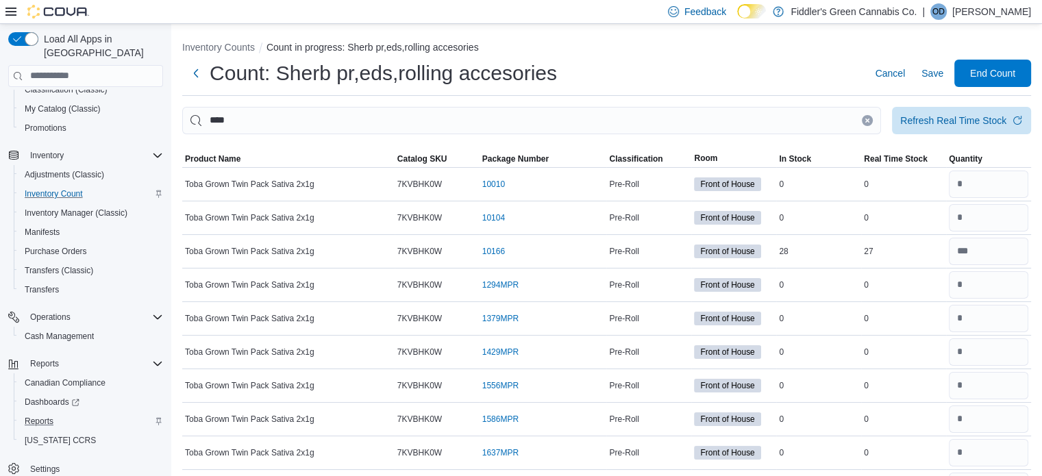
click at [870, 122] on icon "Clear input" at bounding box center [867, 120] width 5 height 5
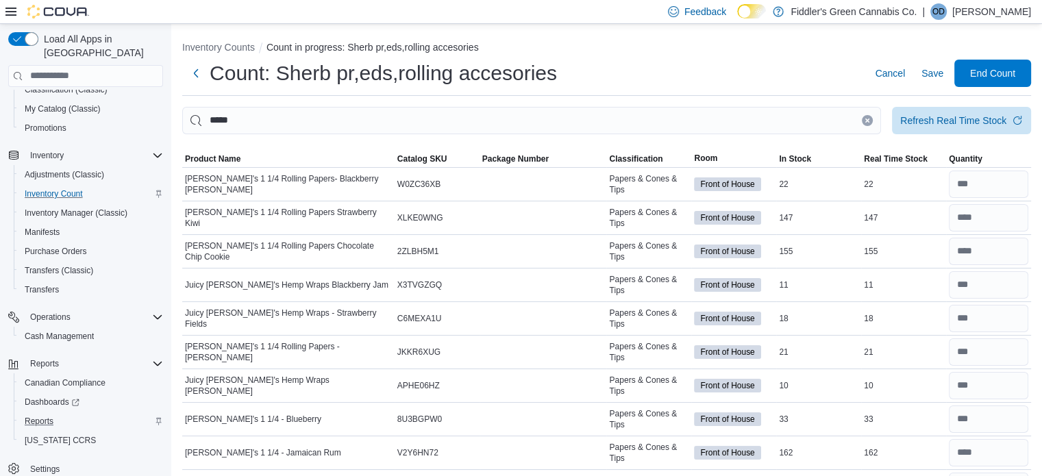
click at [873, 123] on button "Clear input" at bounding box center [867, 120] width 11 height 11
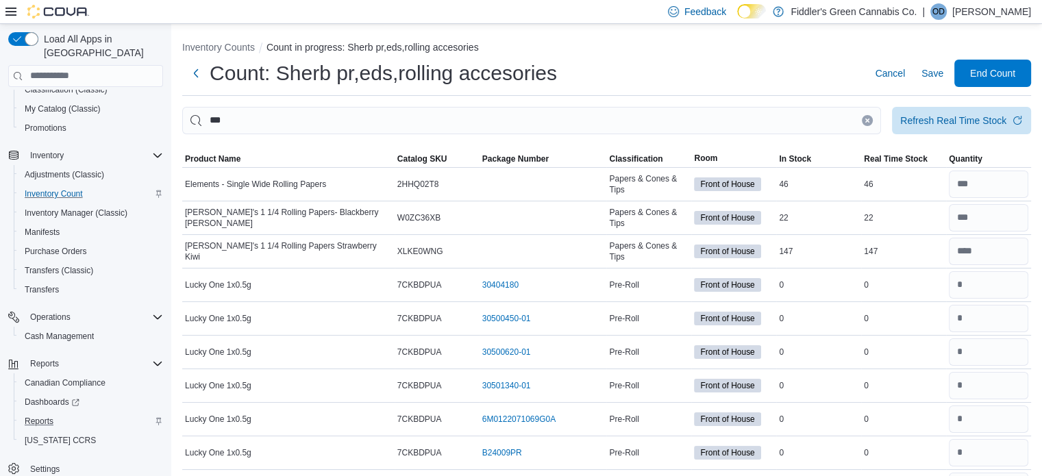
click at [873, 121] on button "Clear input" at bounding box center [867, 120] width 11 height 11
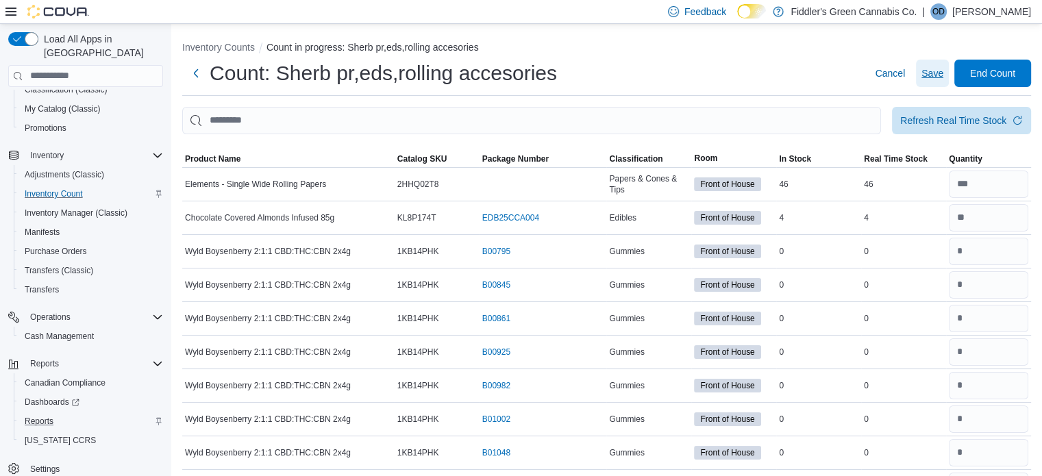
click at [944, 71] on span "Save" at bounding box center [933, 73] width 22 height 14
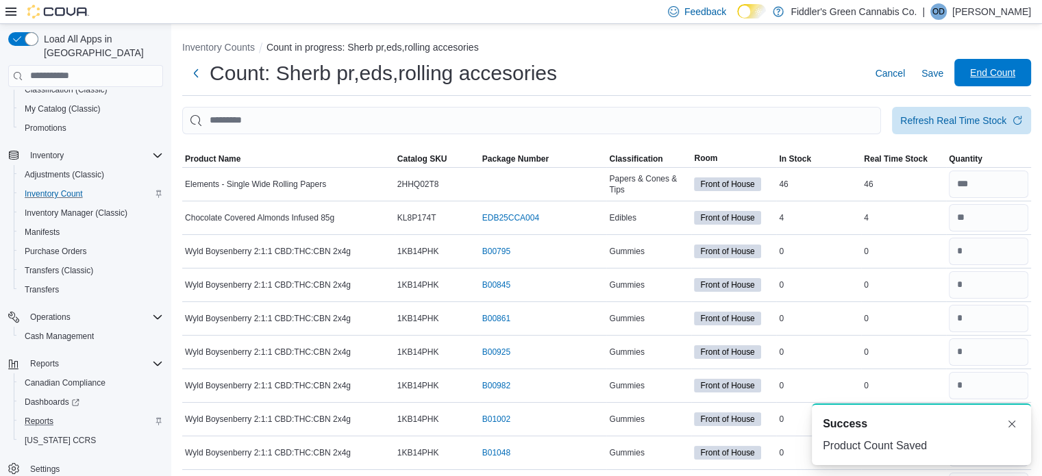
click at [994, 71] on span "End Count" at bounding box center [992, 73] width 45 height 14
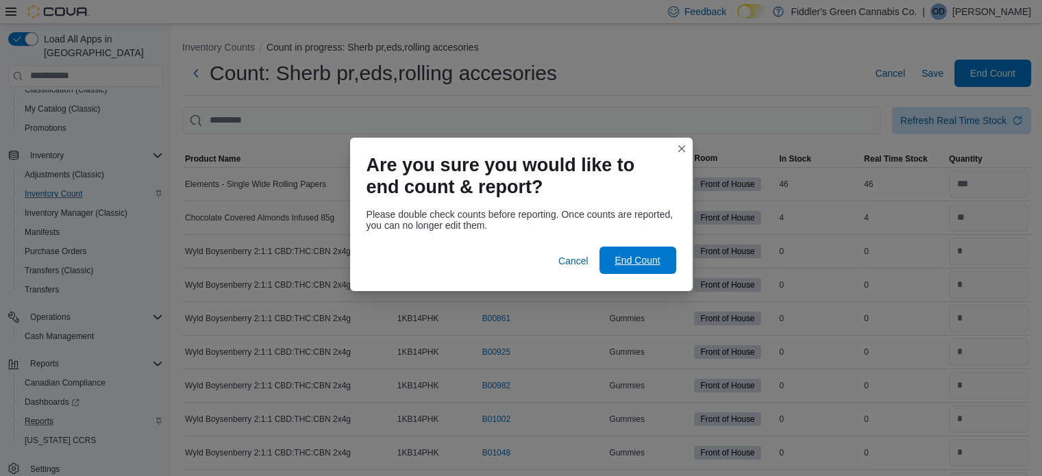
click at [655, 264] on span "End Count" at bounding box center [637, 261] width 45 height 14
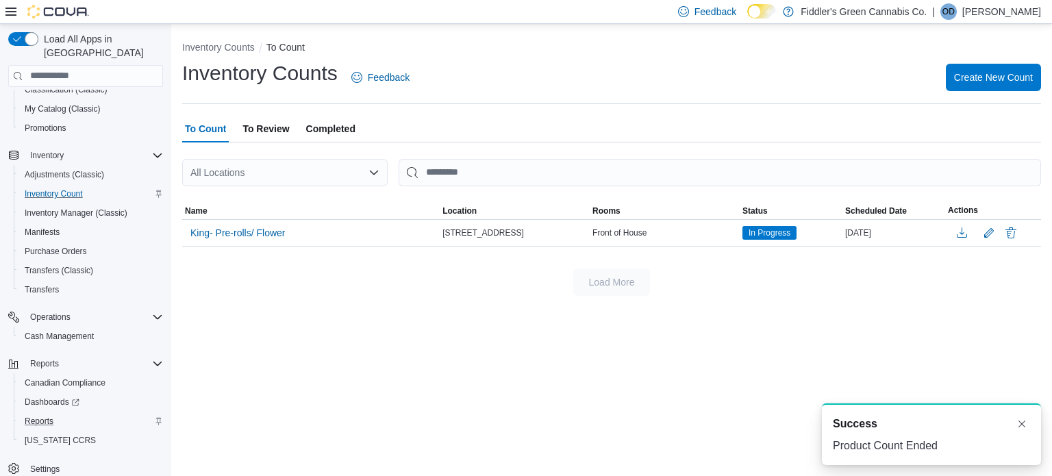
click at [273, 133] on span "To Review" at bounding box center [266, 128] width 47 height 27
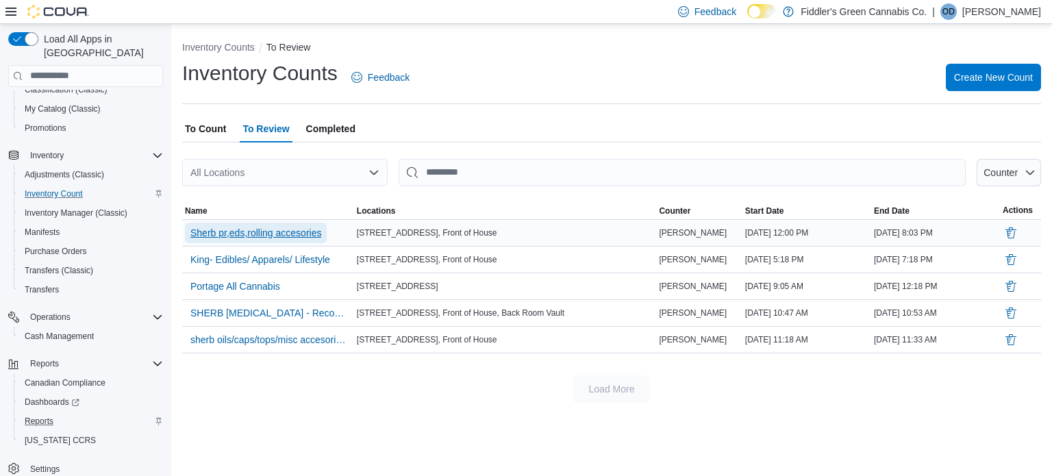
click at [269, 232] on span "Sherb pr,eds,rolling accesories" at bounding box center [255, 233] width 131 height 14
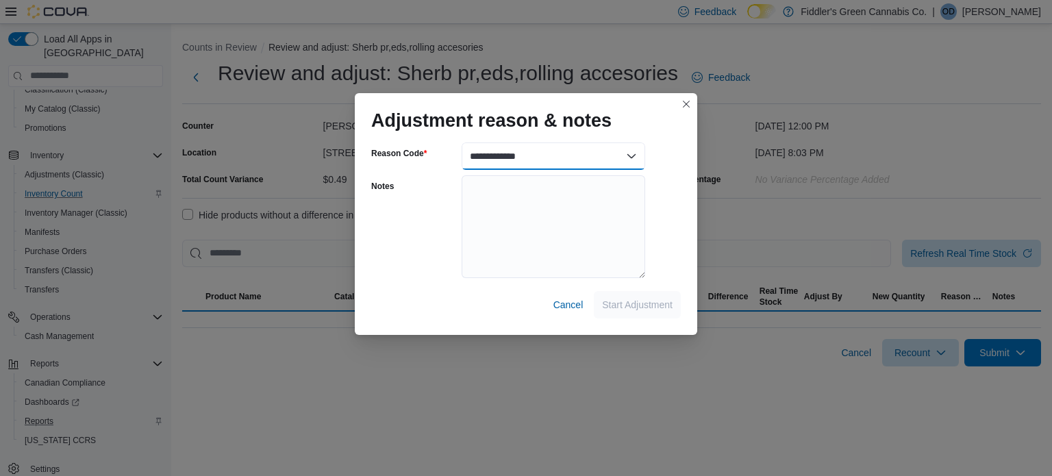
click at [543, 159] on select "**********" at bounding box center [554, 156] width 184 height 27
click at [501, 149] on select "**********" at bounding box center [554, 156] width 184 height 27
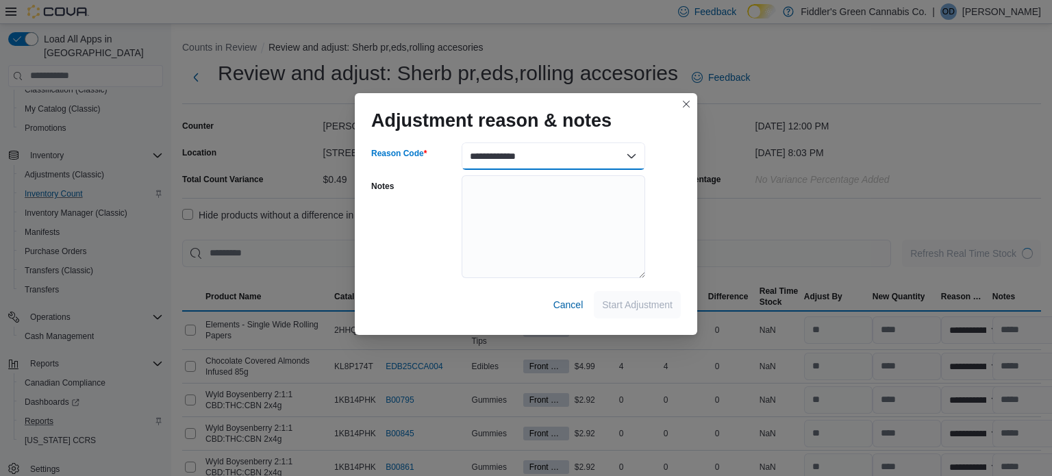
click at [514, 158] on select "**********" at bounding box center [554, 156] width 184 height 27
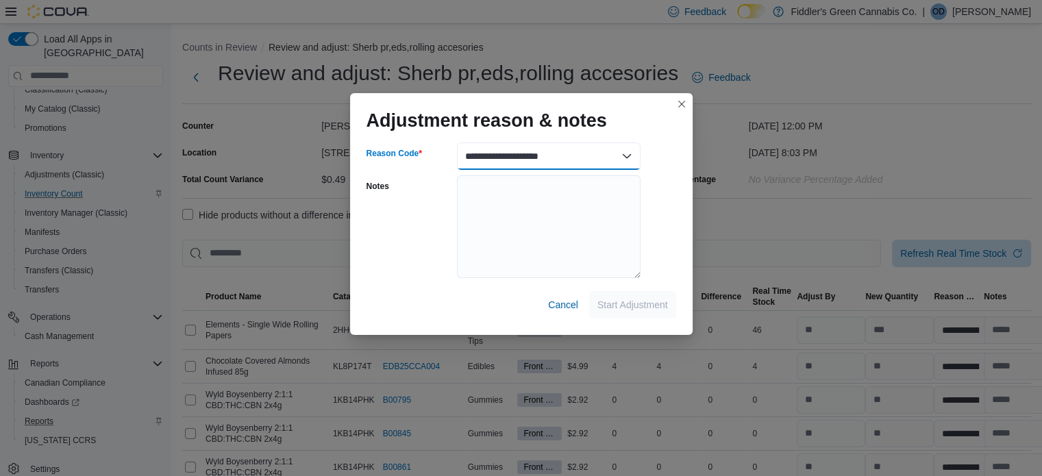
click at [457, 143] on select "**********" at bounding box center [549, 156] width 184 height 27
click at [630, 306] on span "Start Adjustment" at bounding box center [632, 304] width 71 height 14
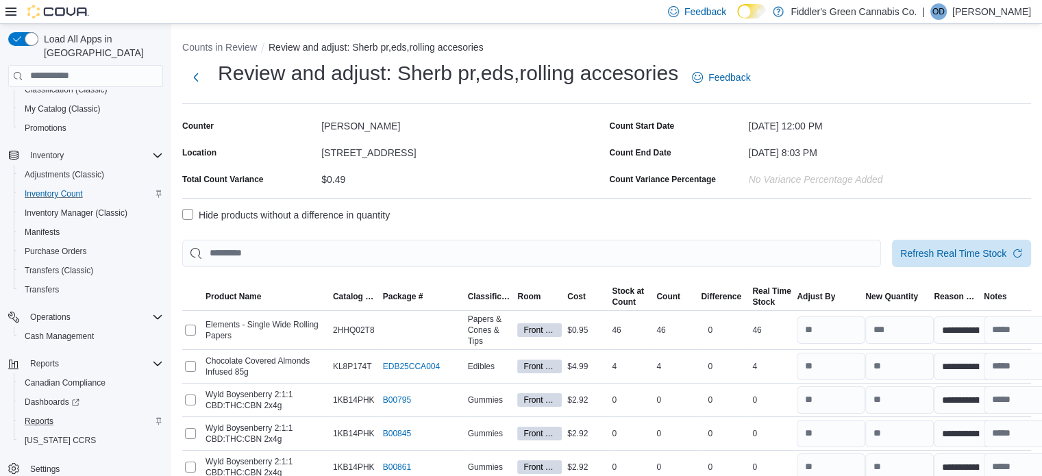
click at [185, 210] on label "Hide products without a difference in quantity" at bounding box center [286, 215] width 208 height 16
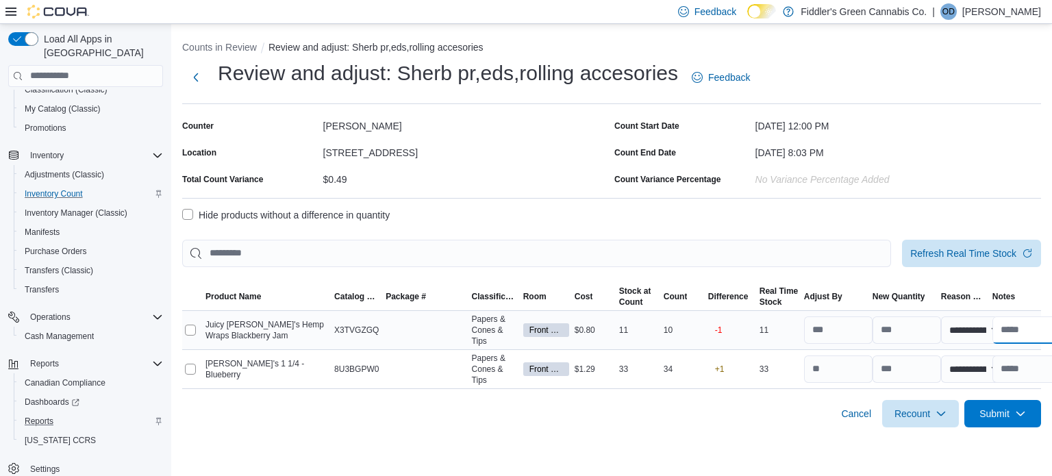
click at [1022, 325] on input "text" at bounding box center [1027, 330] width 69 height 27
click at [1016, 372] on input "text" at bounding box center [1027, 369] width 69 height 27
click at [773, 420] on div "Cancel Recount Submit" at bounding box center [611, 408] width 859 height 38
click at [198, 78] on button "Next" at bounding box center [195, 76] width 27 height 27
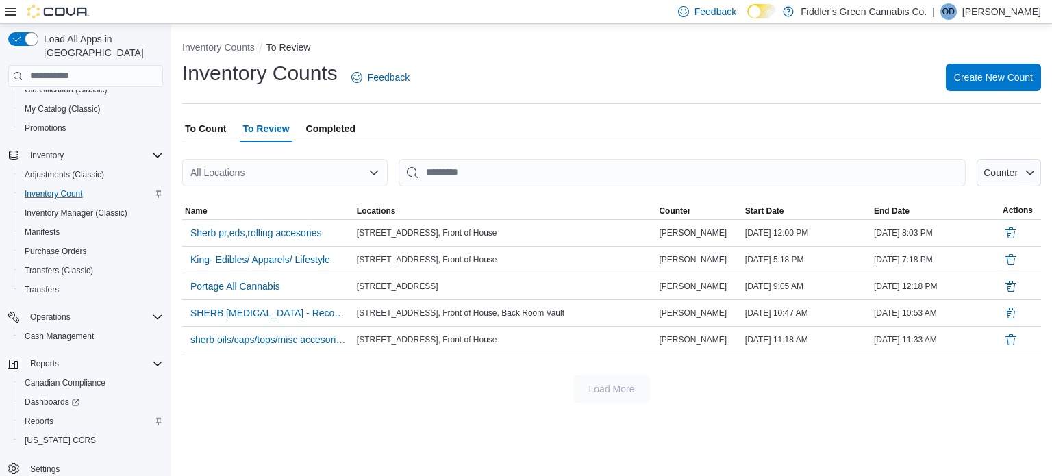
click at [211, 121] on span "To Count" at bounding box center [205, 128] width 41 height 27
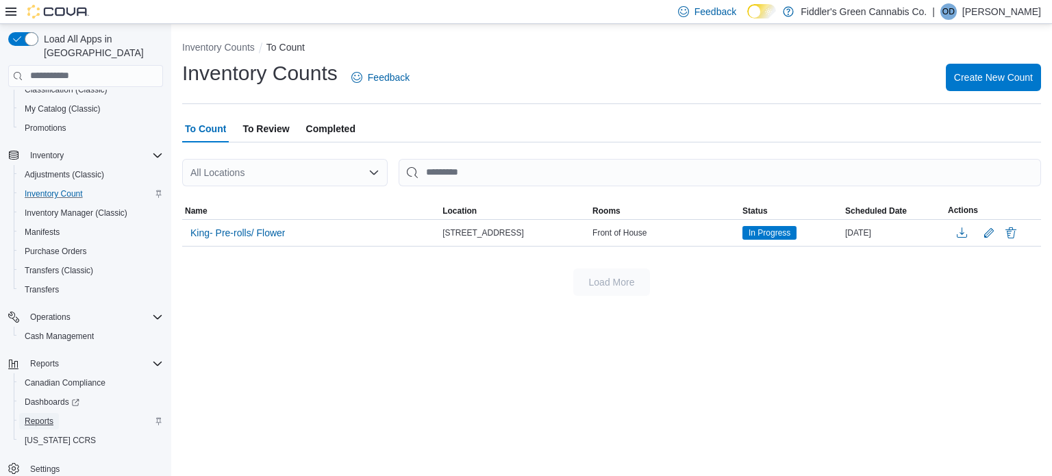
click at [49, 416] on span "Reports" at bounding box center [39, 421] width 29 height 11
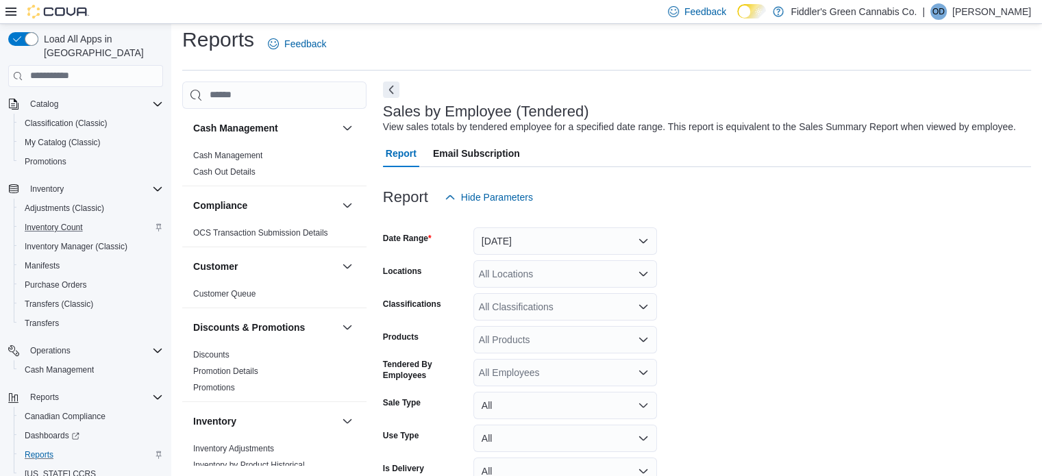
scroll to position [32, 0]
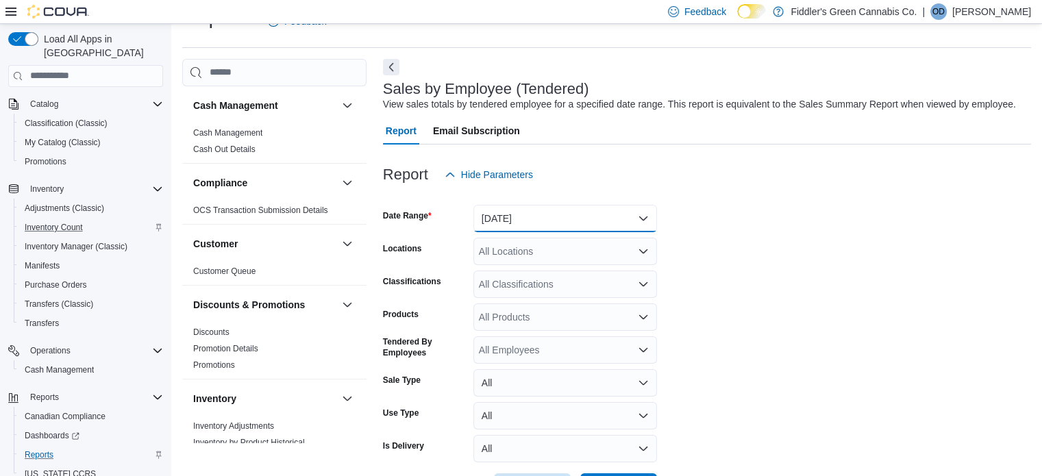
click at [531, 205] on button "[DATE]" at bounding box center [565, 218] width 184 height 27
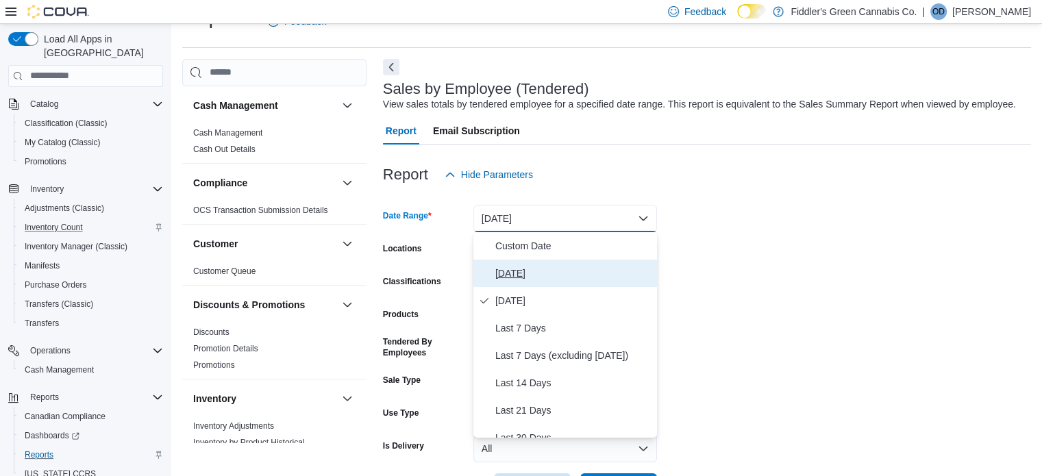
click at [497, 271] on span "[DATE]" at bounding box center [573, 273] width 156 height 16
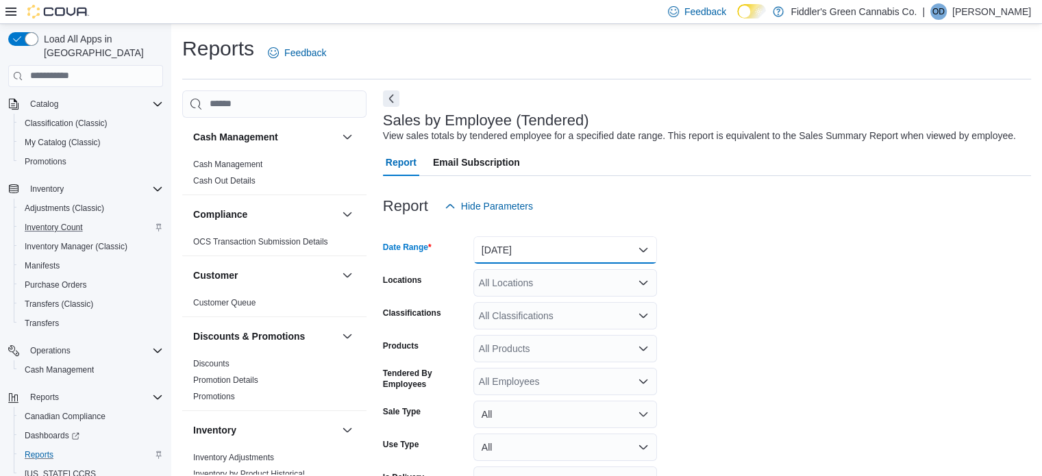
scroll to position [83, 0]
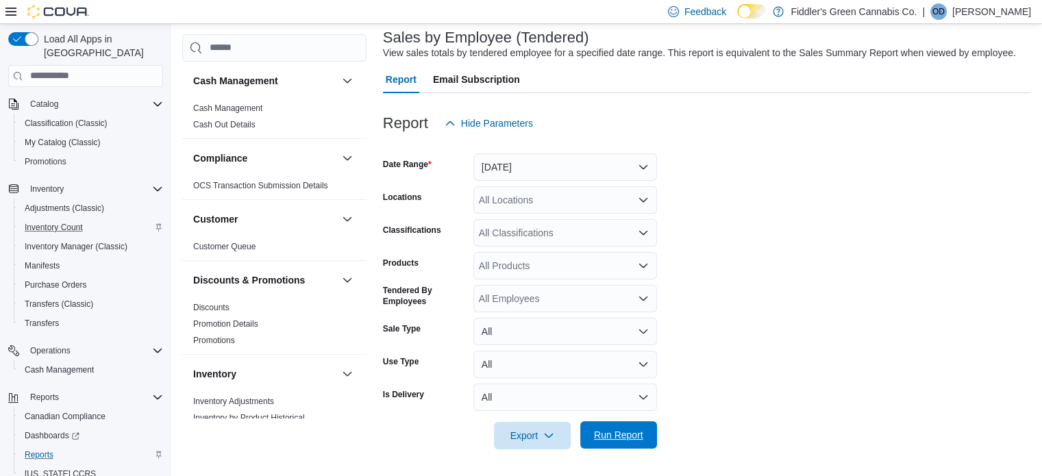
click at [611, 441] on span "Run Report" at bounding box center [618, 435] width 49 height 14
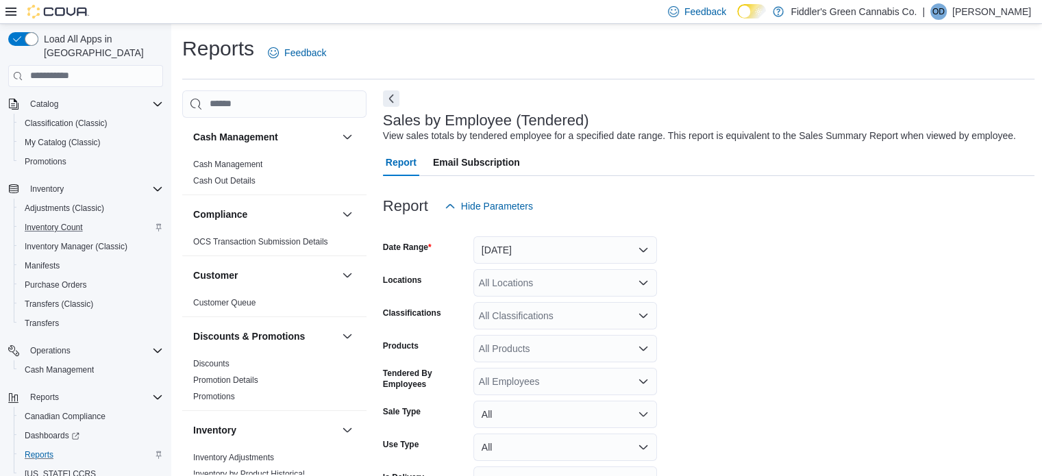
click at [1000, 12] on p "[PERSON_NAME]" at bounding box center [991, 11] width 79 height 16
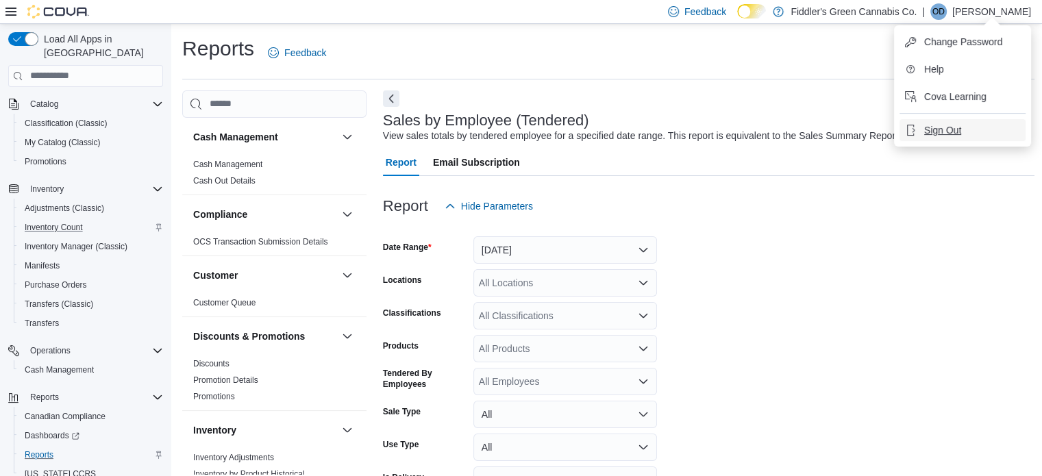
click at [936, 128] on span "Sign Out" at bounding box center [942, 130] width 37 height 14
